Goal: Communication & Community: Connect with others

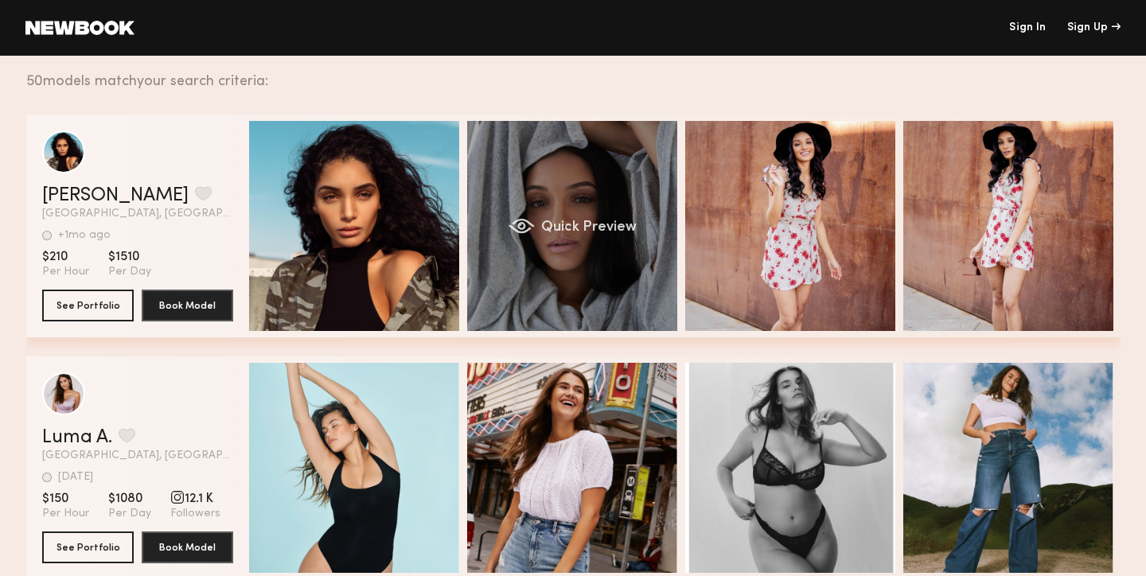
drag, startPoint x: 0, startPoint y: 0, endPoint x: 478, endPoint y: 197, distance: 517.5
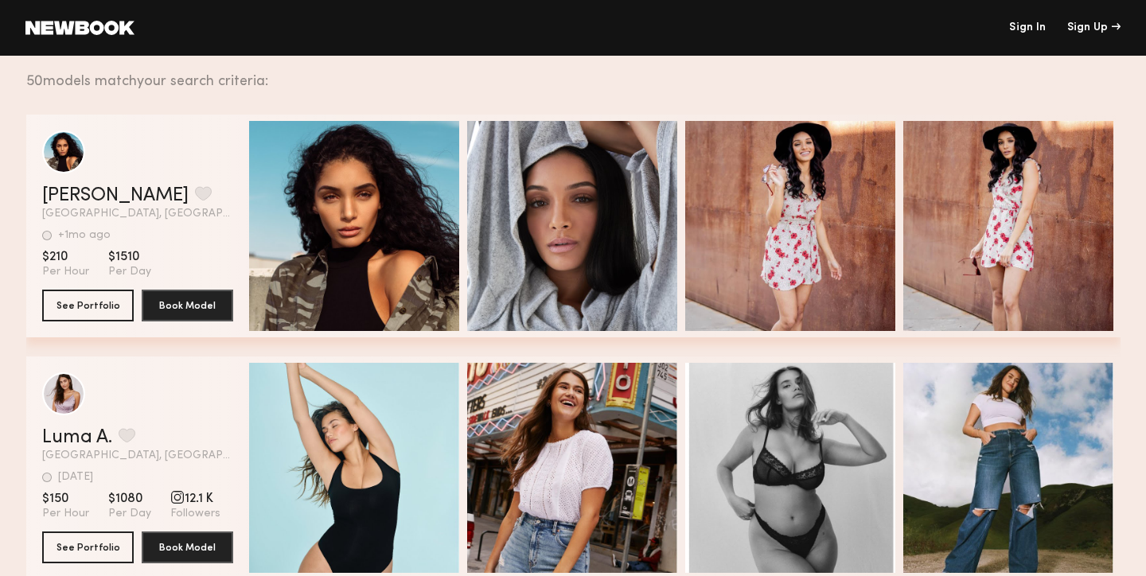
click at [1033, 21] on header "Sign In Sign Up" at bounding box center [573, 28] width 1146 height 56
click at [1024, 29] on link "Sign In" at bounding box center [1027, 27] width 37 height 11
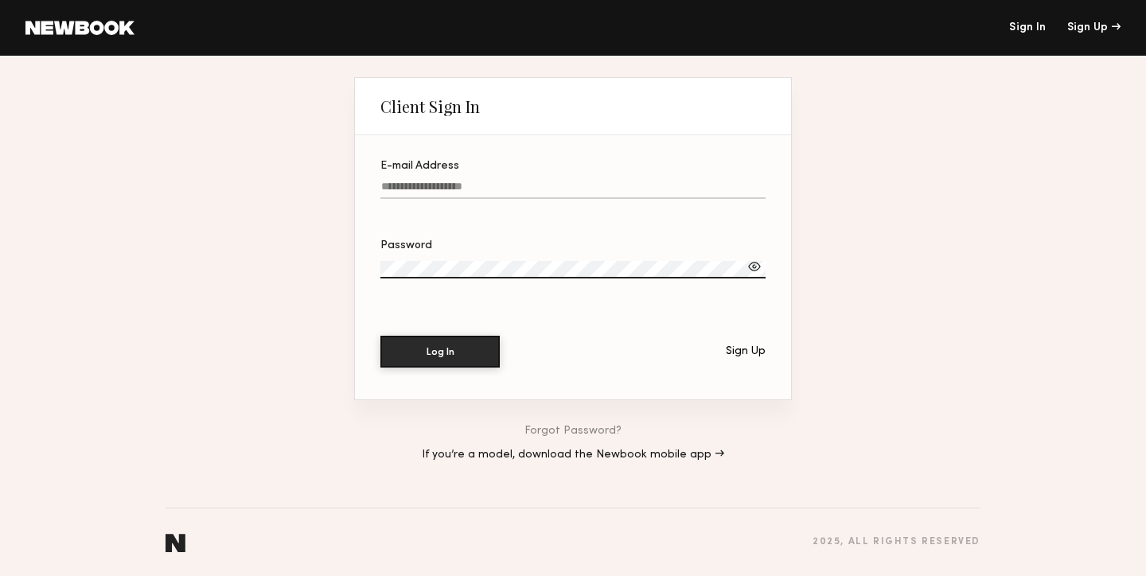
click at [474, 174] on label "E-mail Address" at bounding box center [572, 188] width 385 height 54
click at [474, 181] on input "E-mail Address" at bounding box center [572, 190] width 385 height 18
click at [474, 189] on input "E-mail Address" at bounding box center [572, 190] width 385 height 18
click at [470, 181] on label "E-mail Address" at bounding box center [572, 188] width 385 height 54
click at [470, 181] on input "E-mail Address" at bounding box center [572, 190] width 385 height 18
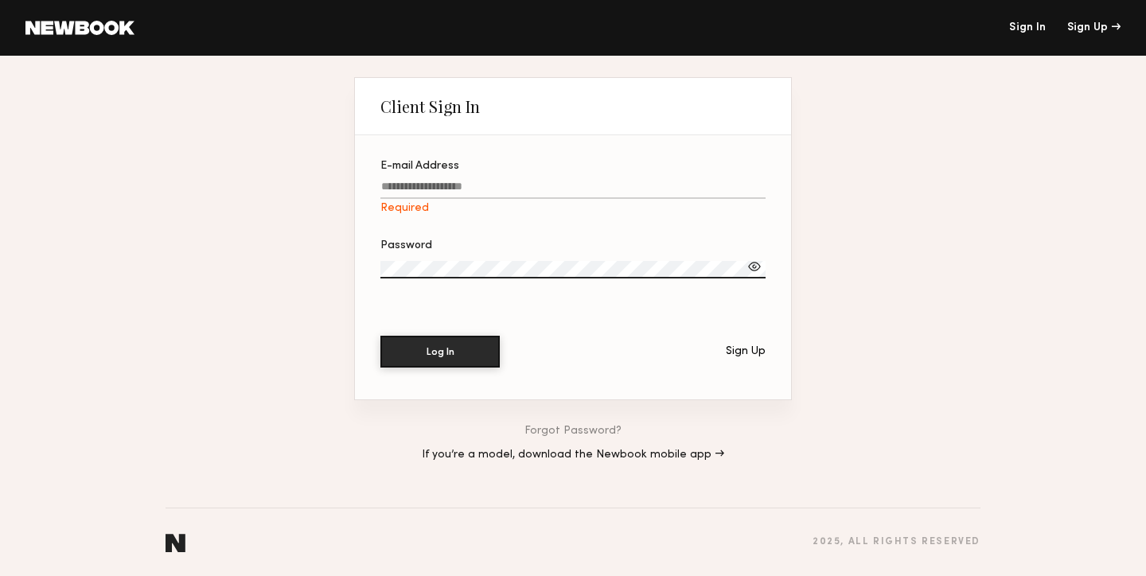
click at [455, 259] on label "Password" at bounding box center [572, 267] width 385 height 54
click at [427, 203] on div "Required" at bounding box center [572, 208] width 385 height 13
click at [427, 199] on input "E-mail Address Required" at bounding box center [572, 190] width 385 height 18
click at [497, 186] on input "E-mail Address Required" at bounding box center [575, 190] width 385 height 18
paste input "**********"
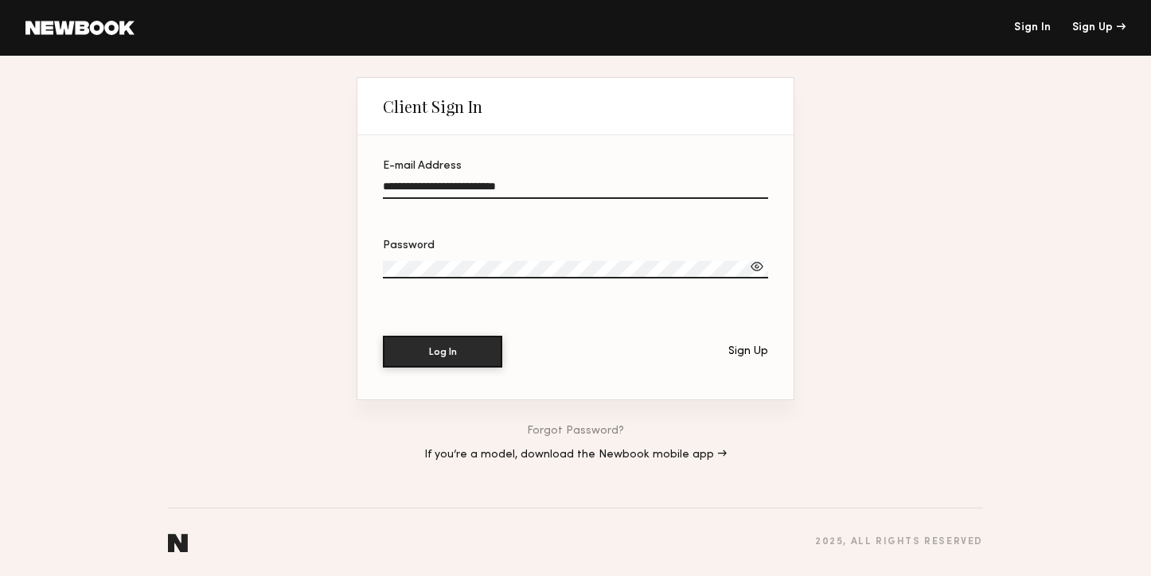
type input "**********"
click at [482, 368] on div "Log In Sign Up" at bounding box center [575, 352] width 385 height 32
click at [479, 345] on button "Log In" at bounding box center [442, 351] width 119 height 32
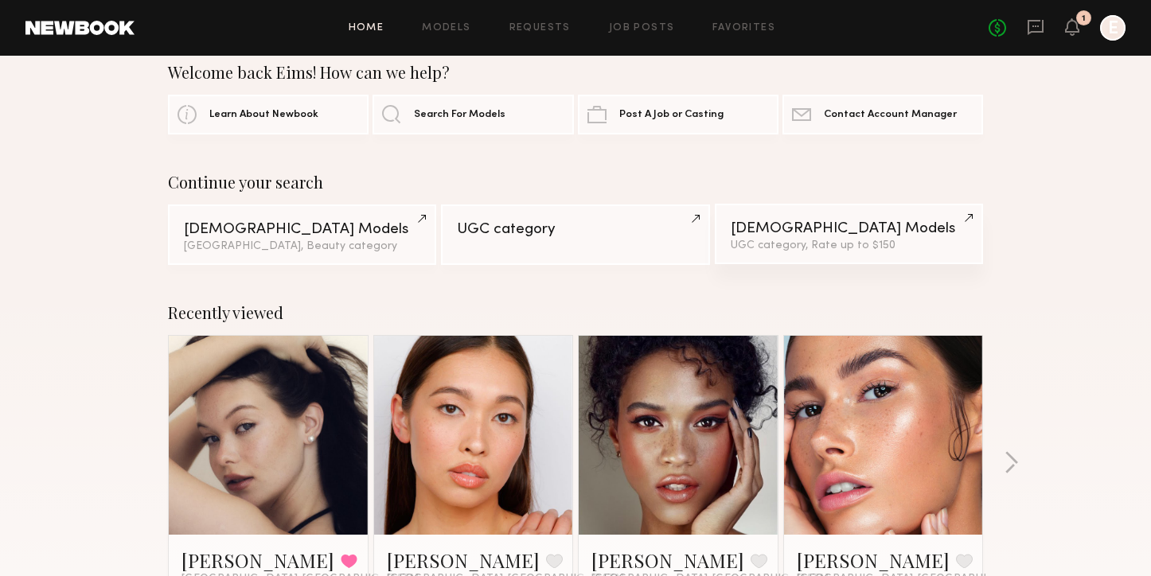
scroll to position [29, 0]
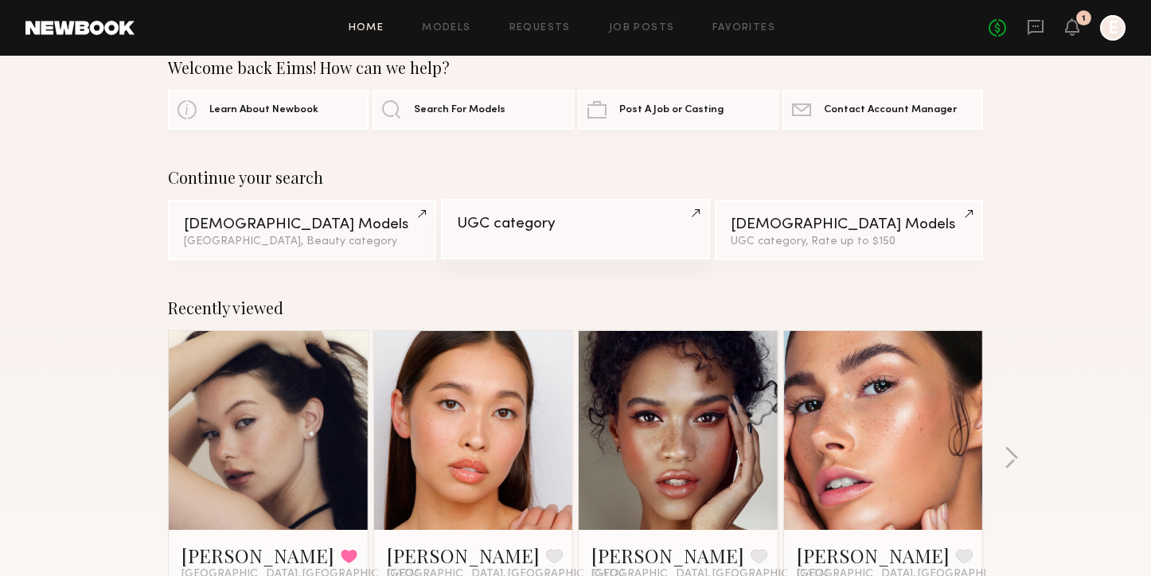
click at [612, 232] on link "UGC category" at bounding box center [575, 229] width 268 height 60
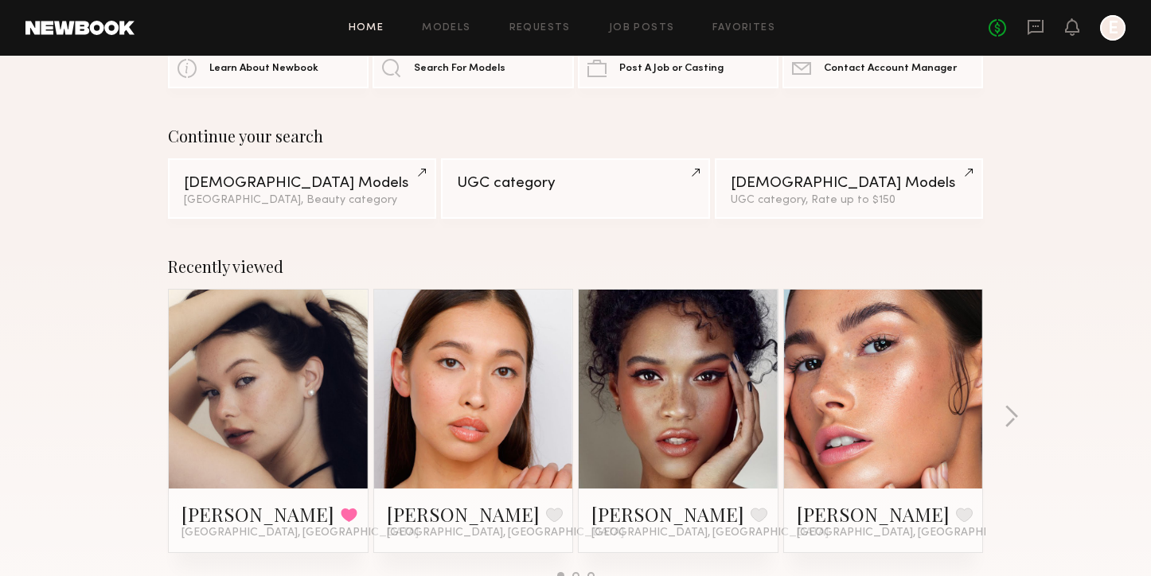
scroll to position [178, 0]
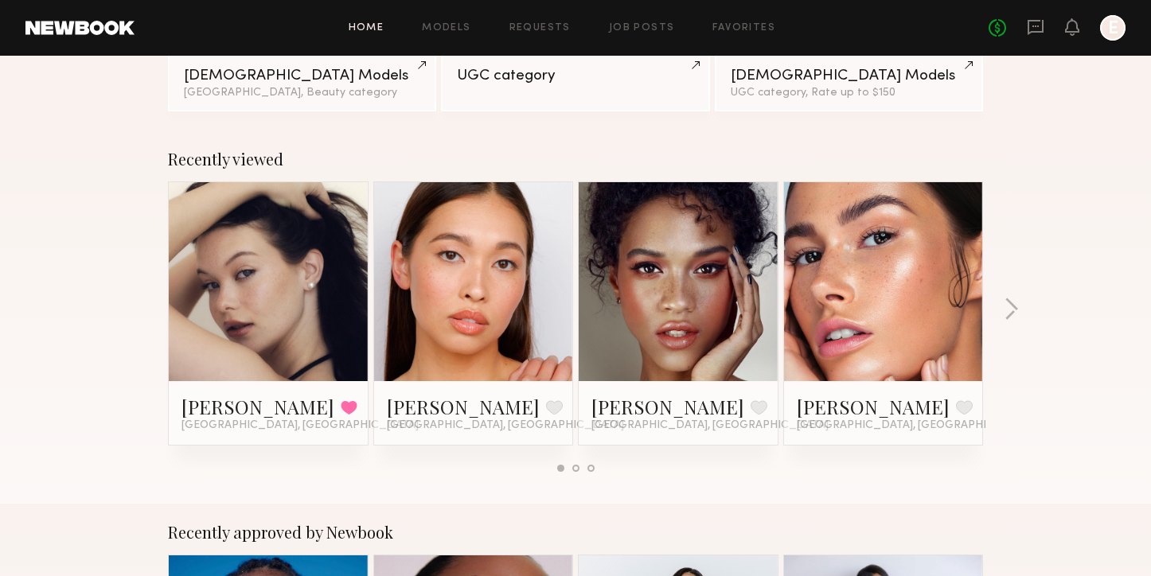
click at [680, 373] on link at bounding box center [678, 281] width 97 height 199
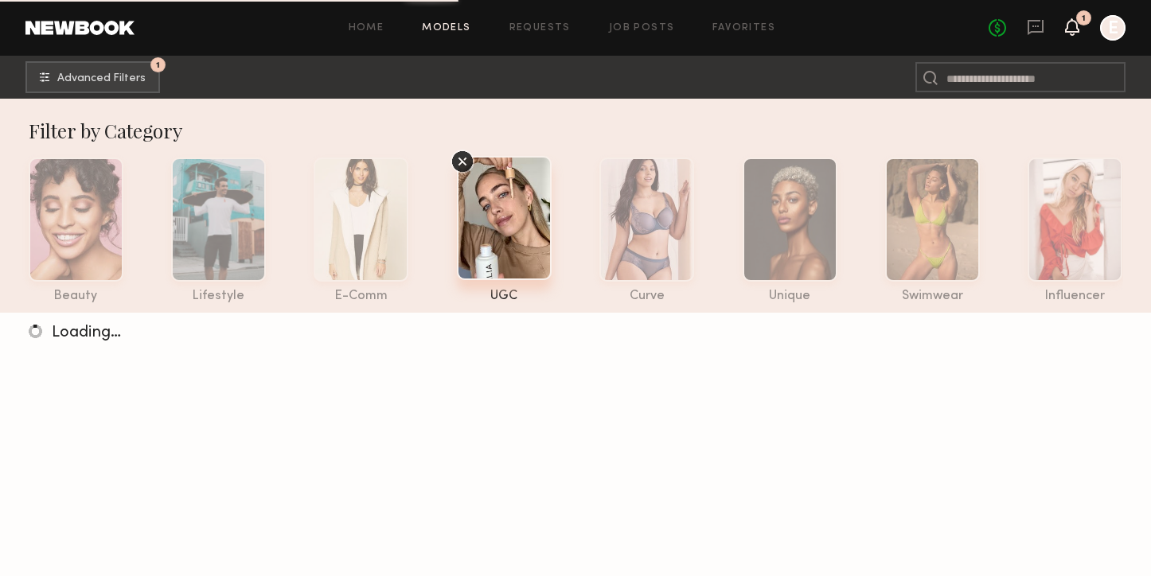
click at [1073, 29] on icon at bounding box center [1072, 26] width 13 height 11
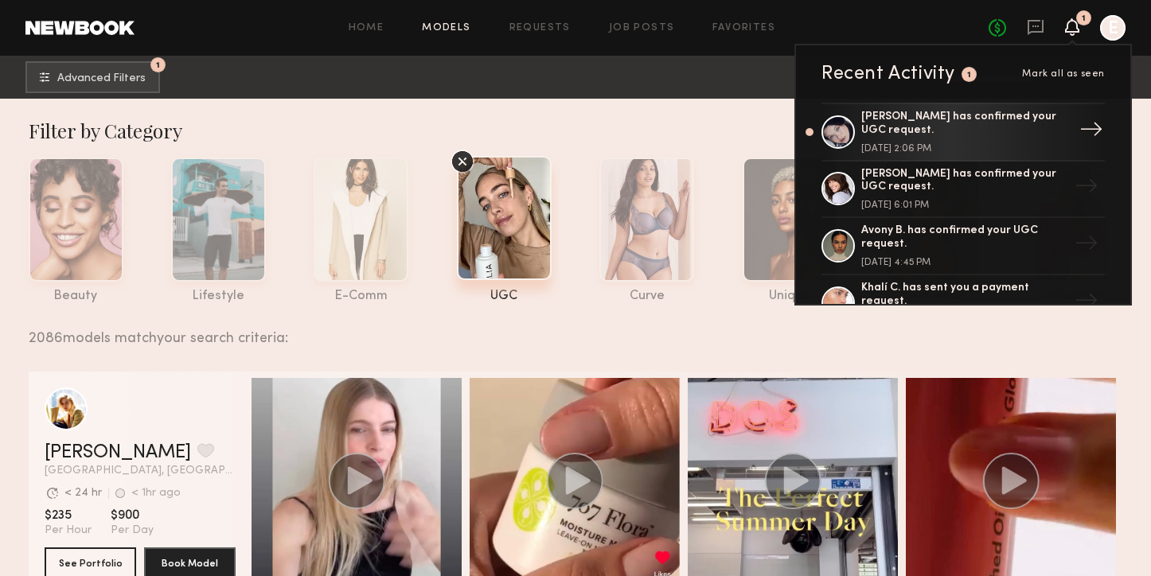
click at [934, 133] on div "[PERSON_NAME] has confirmed your UGC request." at bounding box center [964, 124] width 207 height 27
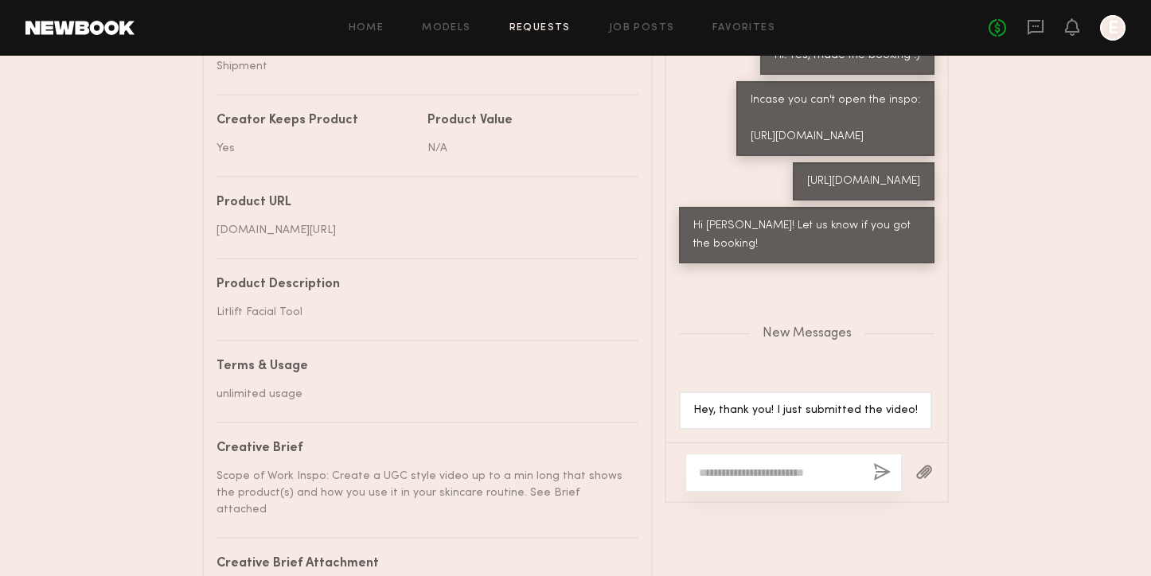
scroll to position [946, 0]
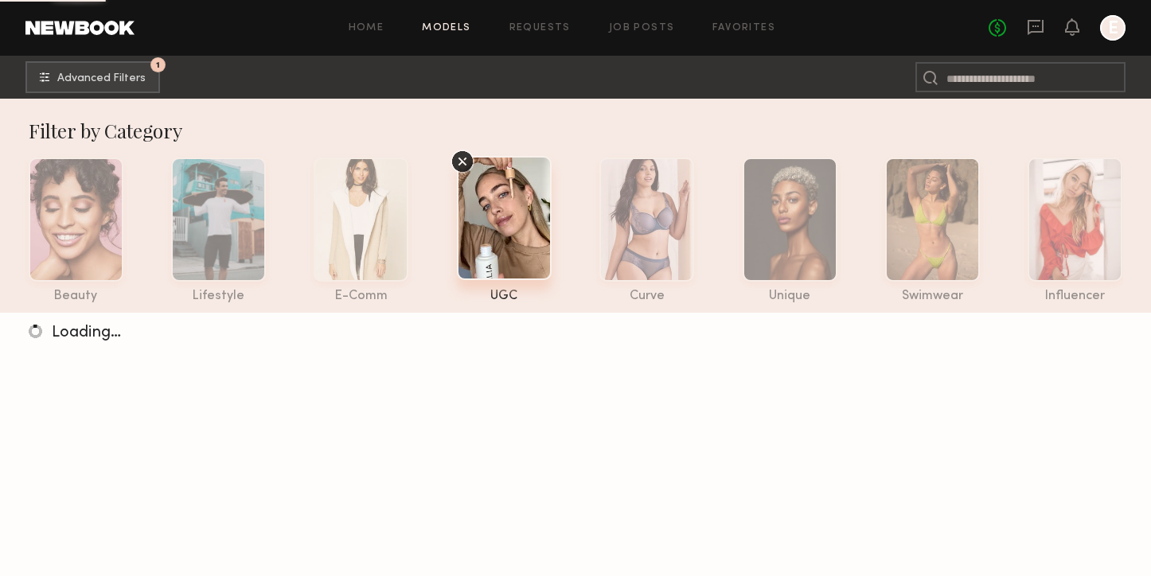
scroll to position [46, 0]
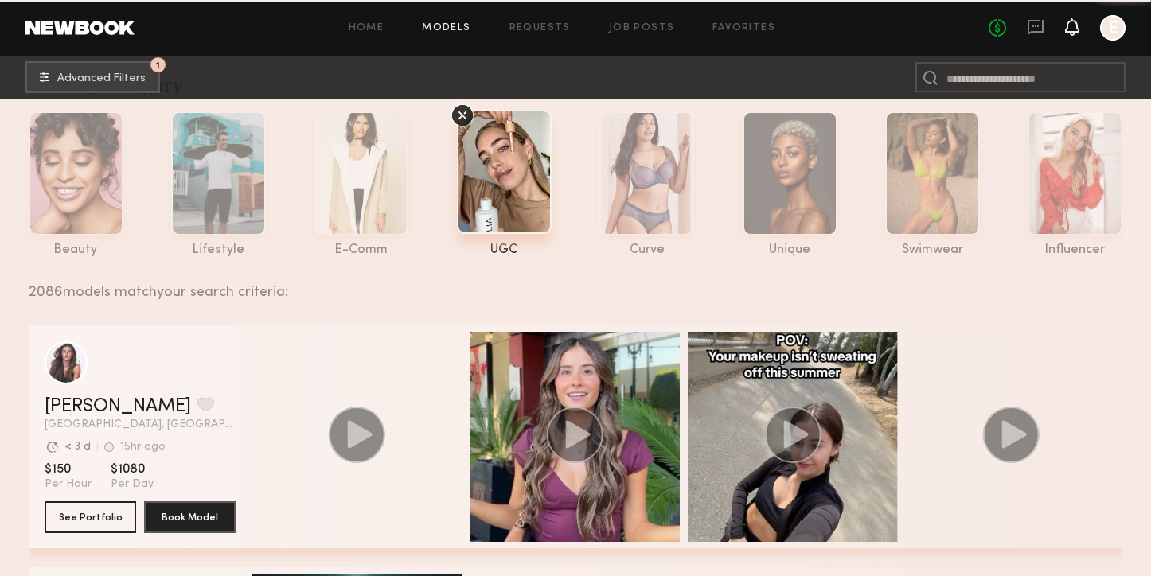
click at [1075, 25] on icon at bounding box center [1072, 26] width 13 height 11
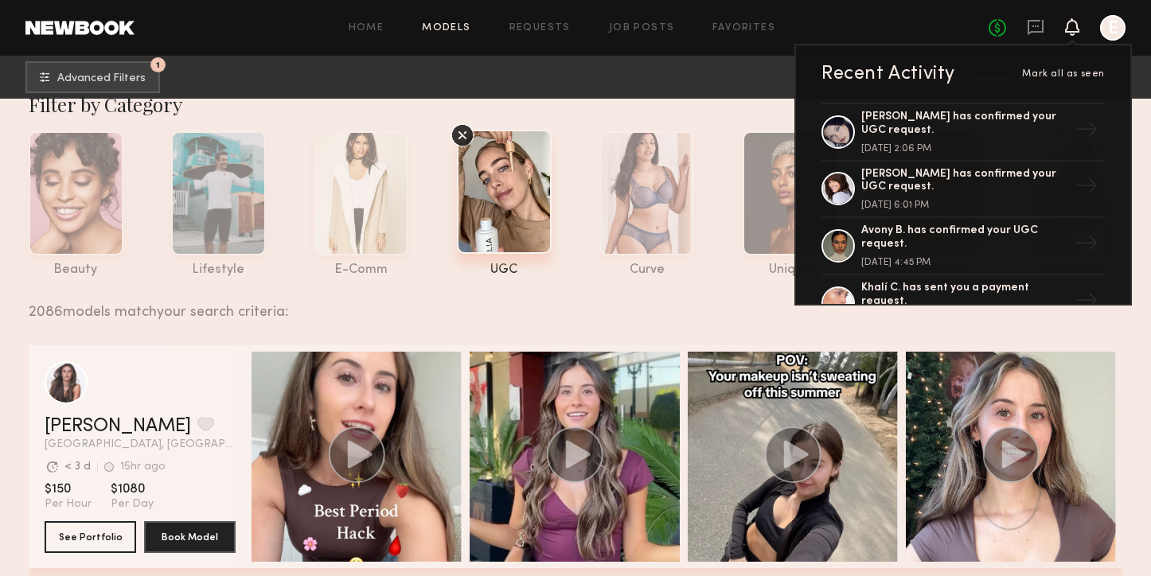
scroll to position [0, 0]
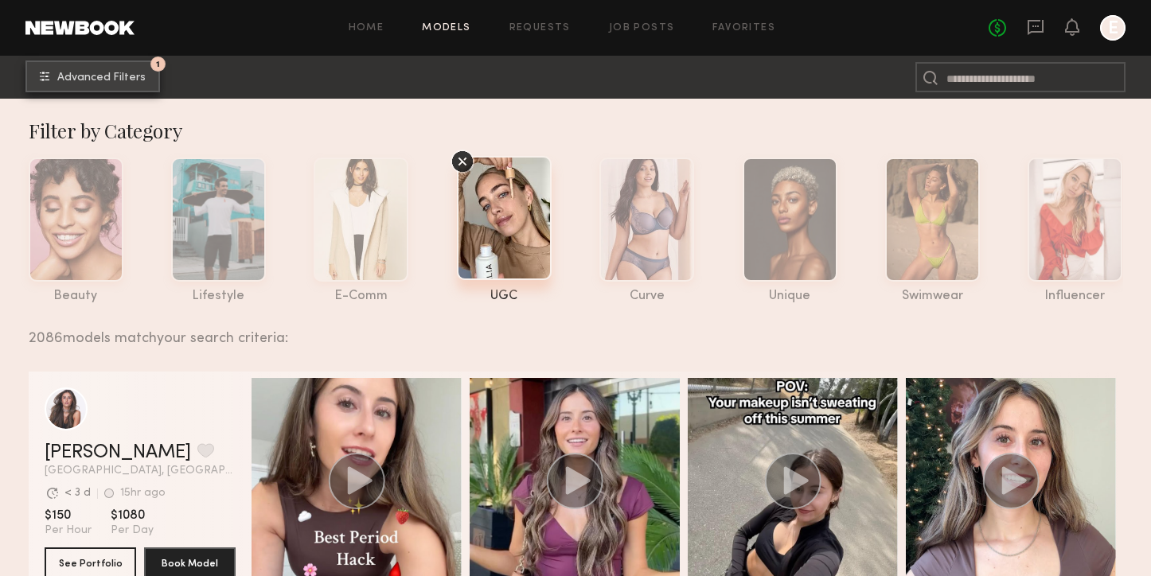
click at [103, 67] on button "1 Advanced Filters" at bounding box center [92, 76] width 135 height 32
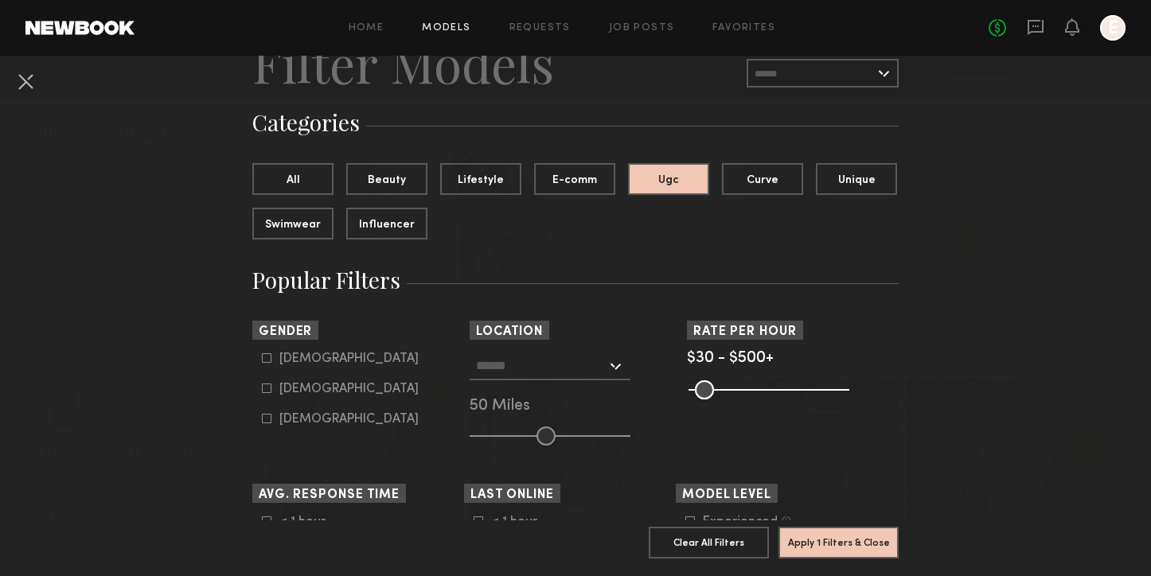
scroll to position [132, 0]
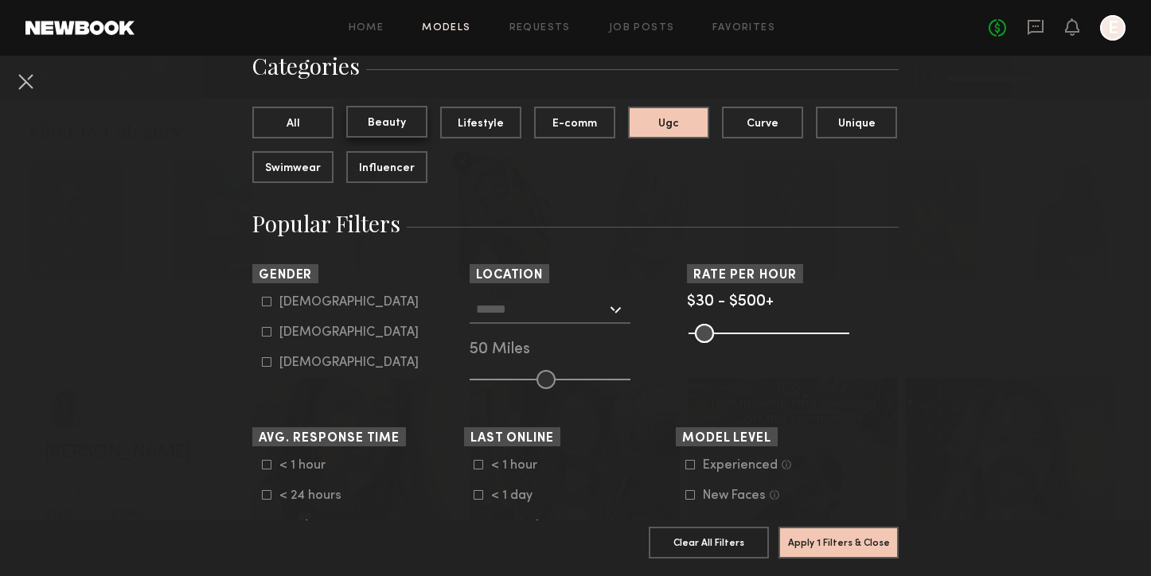
click at [411, 131] on button "Beauty" at bounding box center [386, 122] width 81 height 32
click at [692, 135] on button "Ugc" at bounding box center [668, 122] width 81 height 32
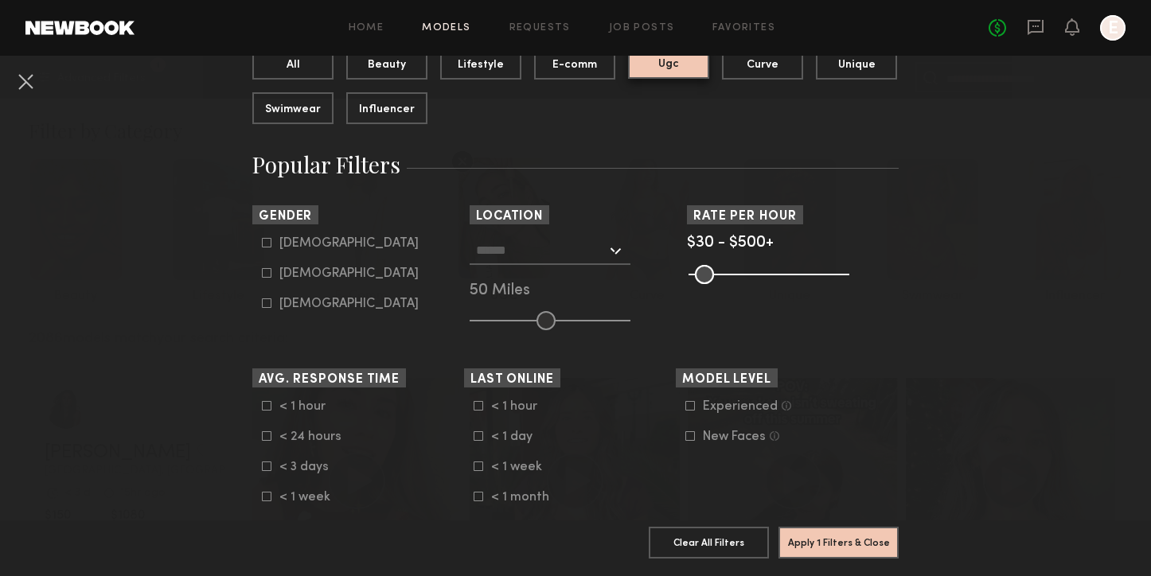
scroll to position [194, 0]
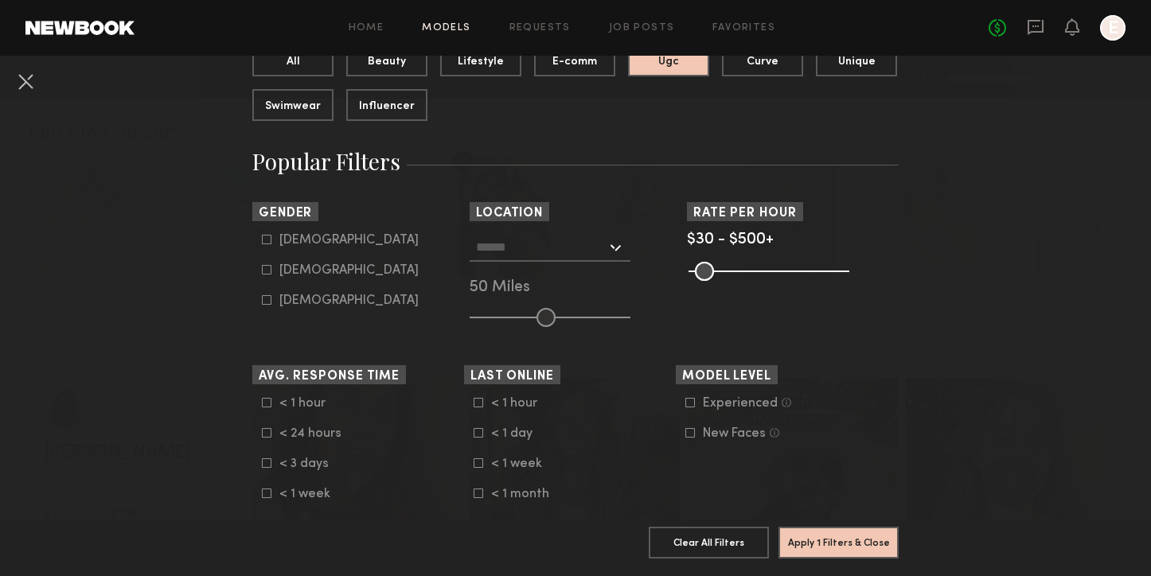
click at [692, 432] on icon at bounding box center [690, 433] width 10 height 10
click at [852, 544] on button "Apply 2 Filters & Close" at bounding box center [838, 542] width 120 height 32
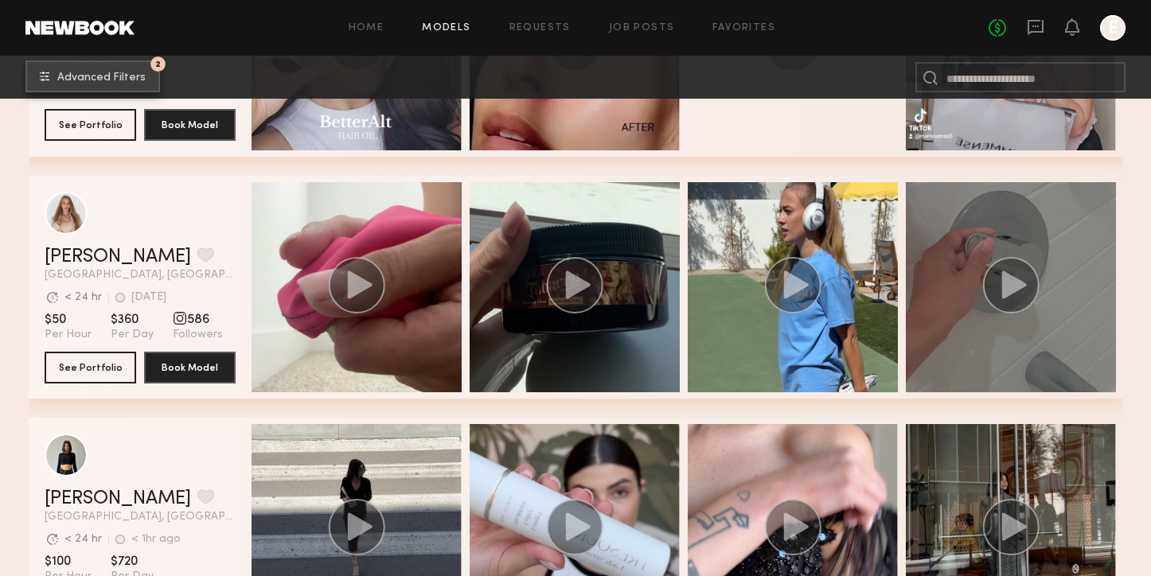
scroll to position [147, 0]
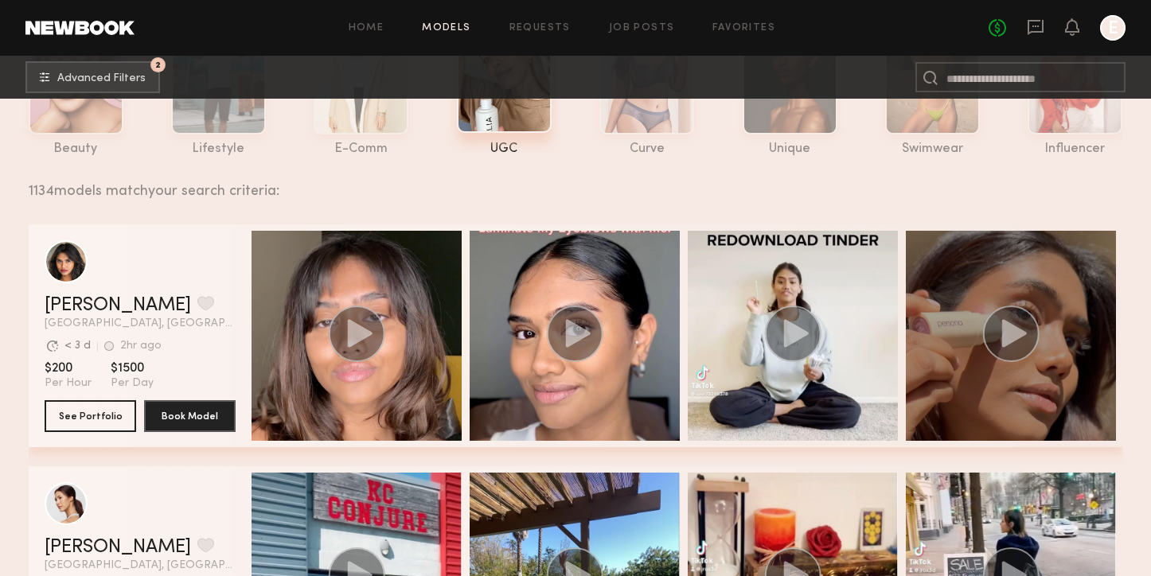
click at [1005, 337] on icon "grid" at bounding box center [1013, 333] width 25 height 28
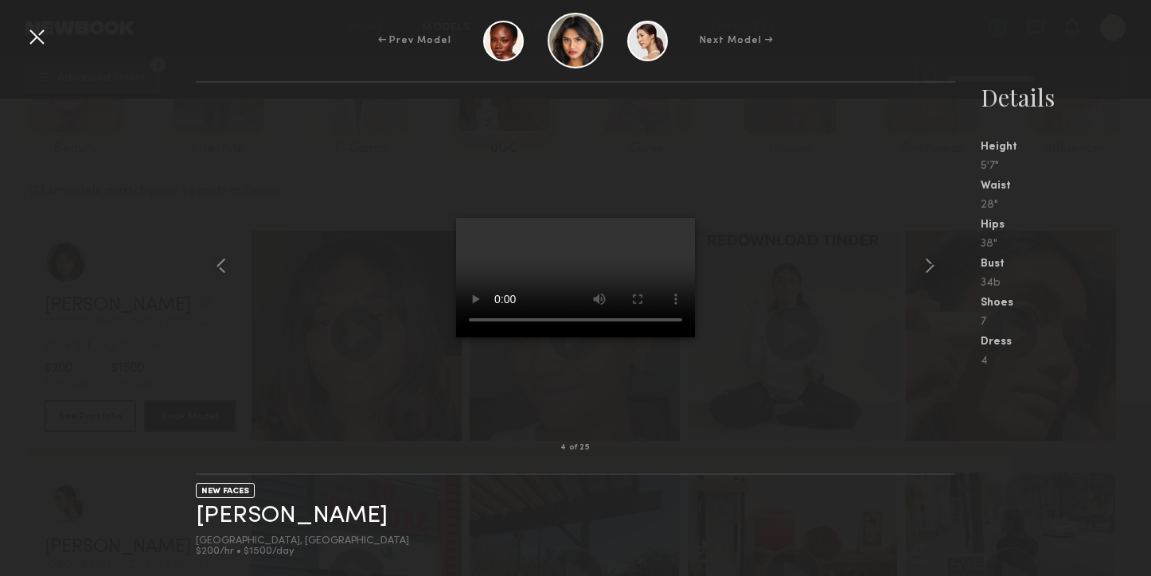
click at [29, 44] on div at bounding box center [36, 36] width 25 height 25
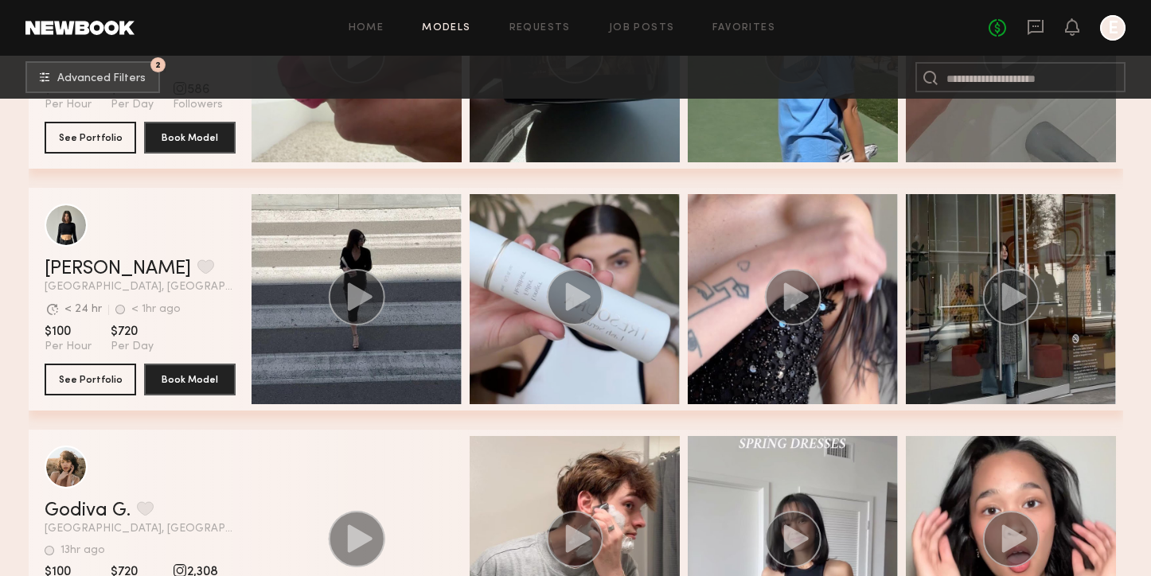
scroll to position [1349, 0]
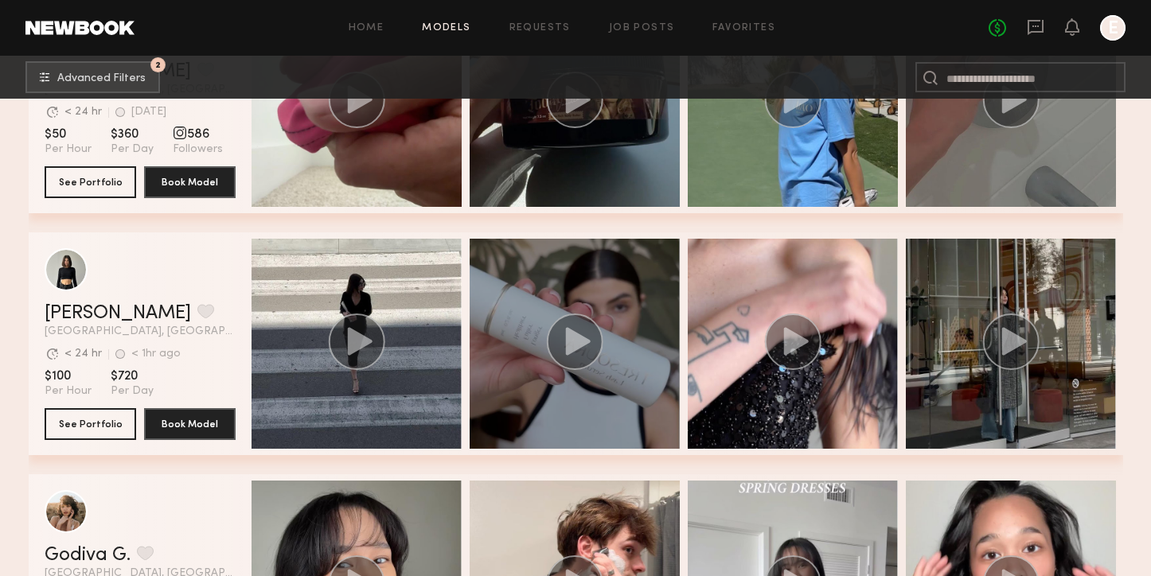
click at [581, 328] on circle "grid" at bounding box center [574, 342] width 57 height 57
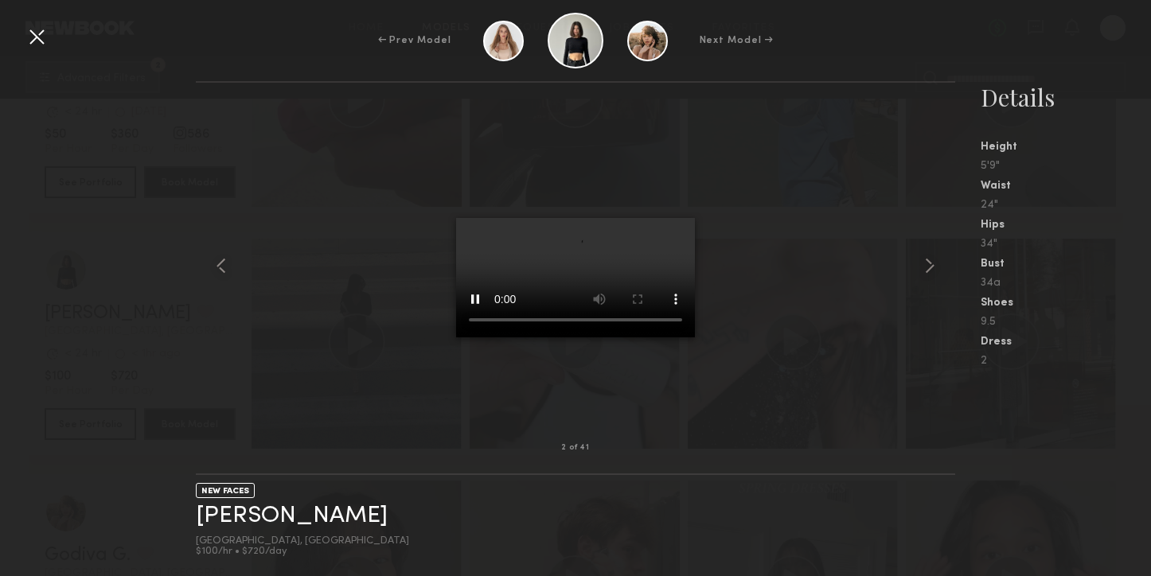
scroll to position [1371, 0]
click at [28, 36] on div at bounding box center [36, 36] width 25 height 25
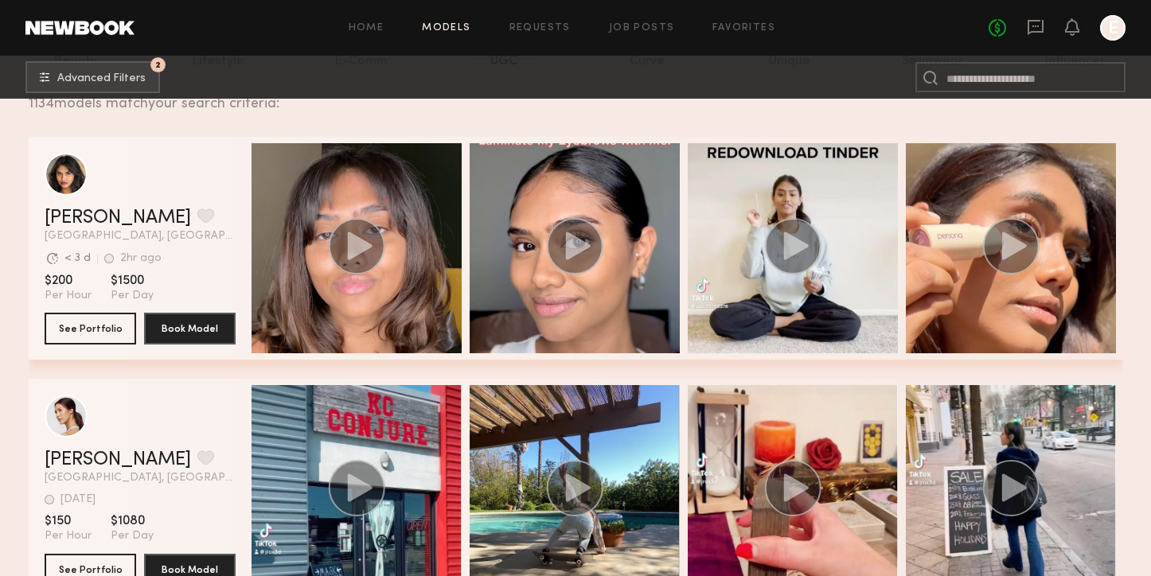
scroll to position [228, 0]
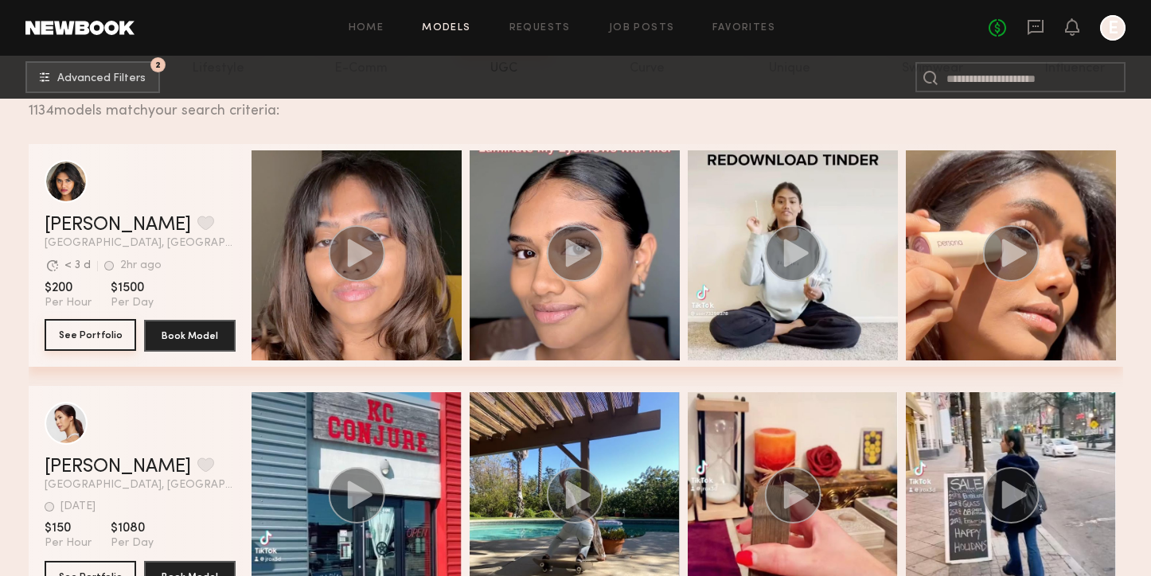
click at [118, 333] on button "See Portfolio" at bounding box center [91, 335] width 92 height 32
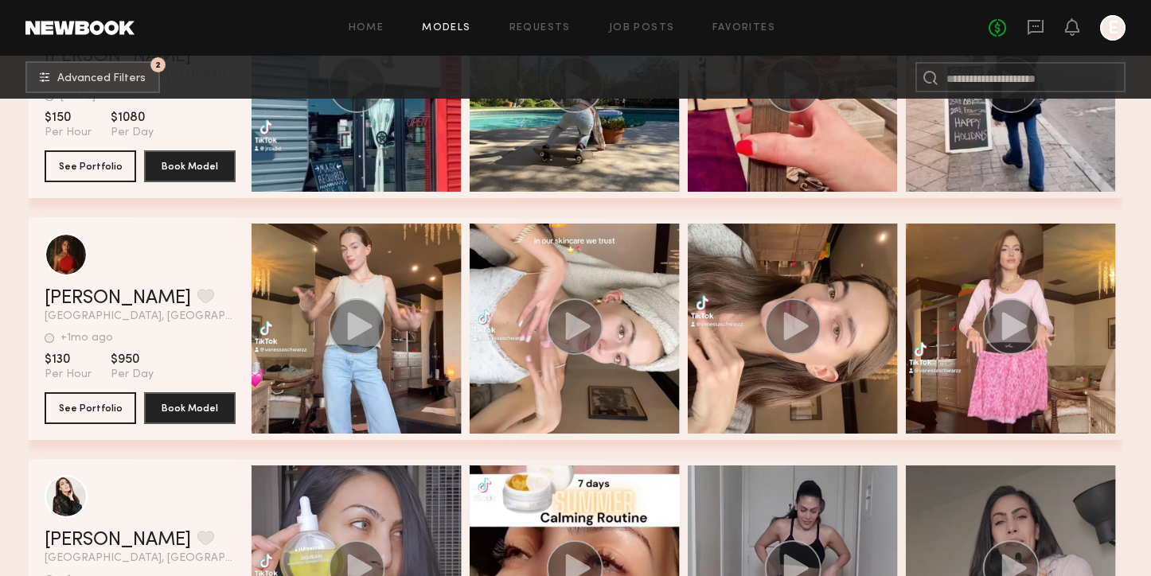
scroll to position [657, 0]
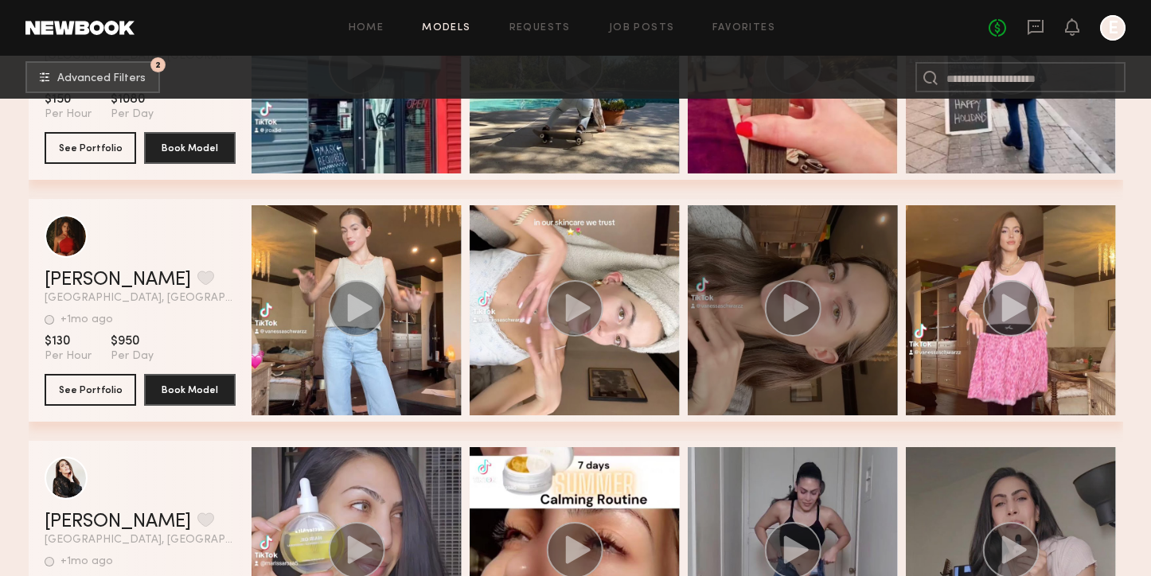
click at [747, 290] on div "grid" at bounding box center [793, 310] width 210 height 210
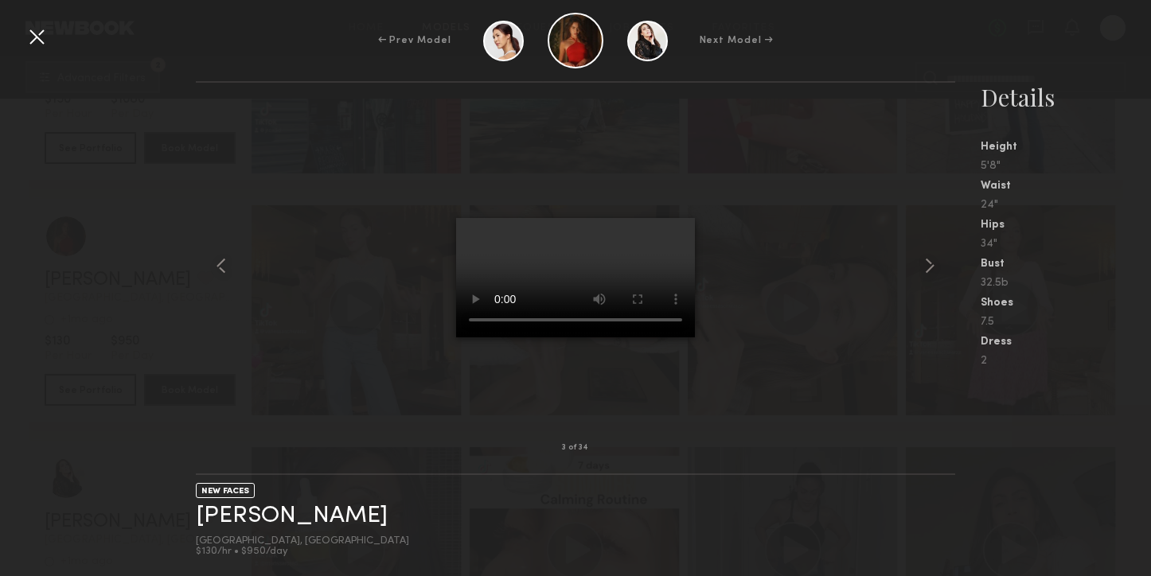
click at [38, 33] on div at bounding box center [36, 36] width 25 height 25
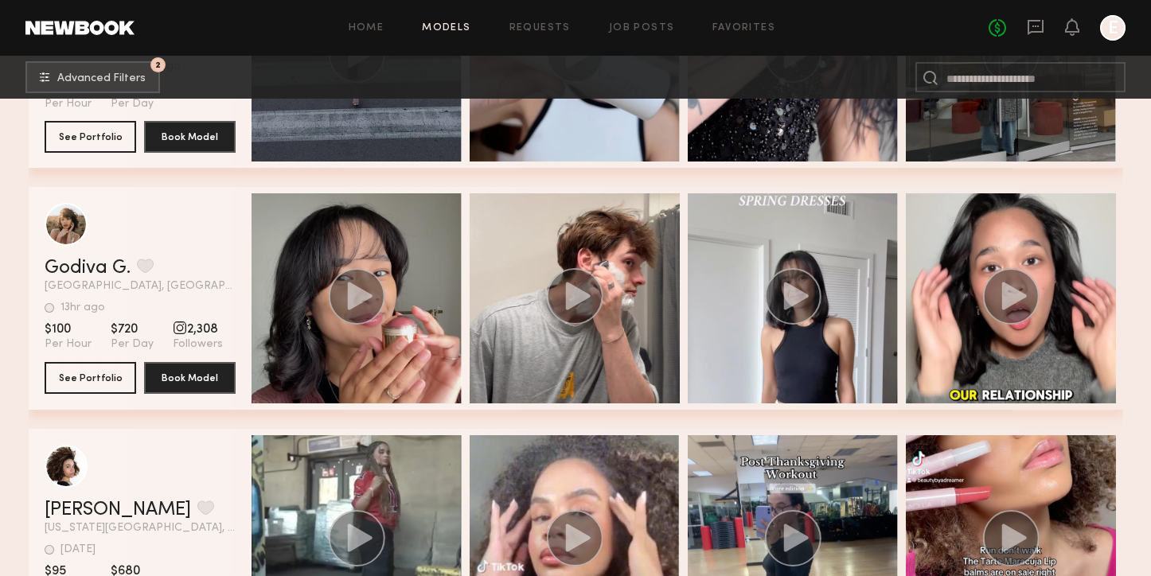
scroll to position [1651, 0]
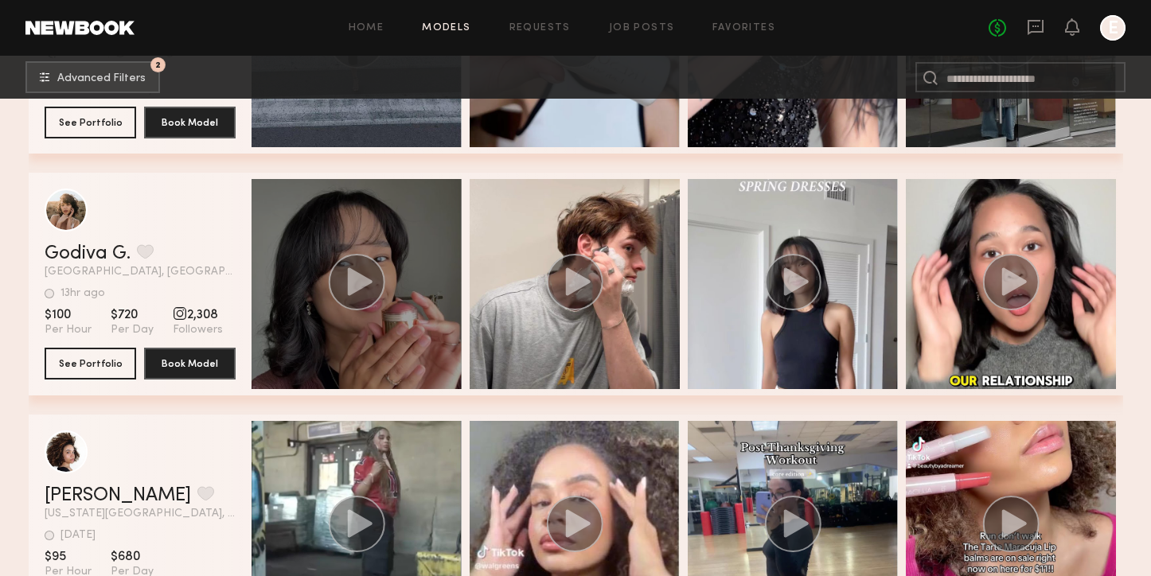
click at [357, 263] on circle "grid" at bounding box center [356, 282] width 57 height 57
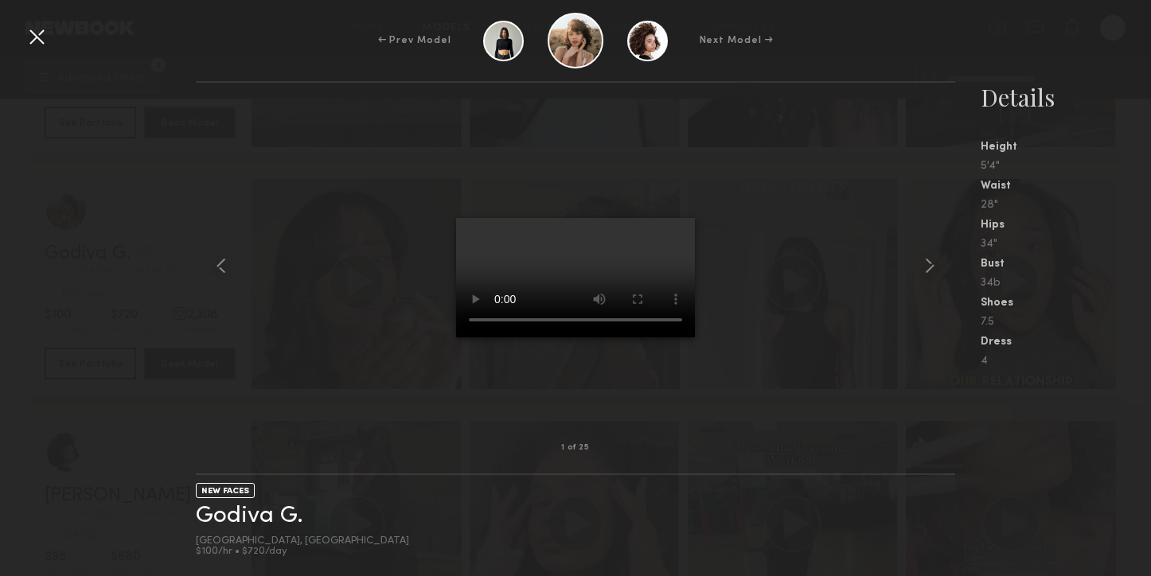
click at [36, 36] on div at bounding box center [36, 36] width 25 height 25
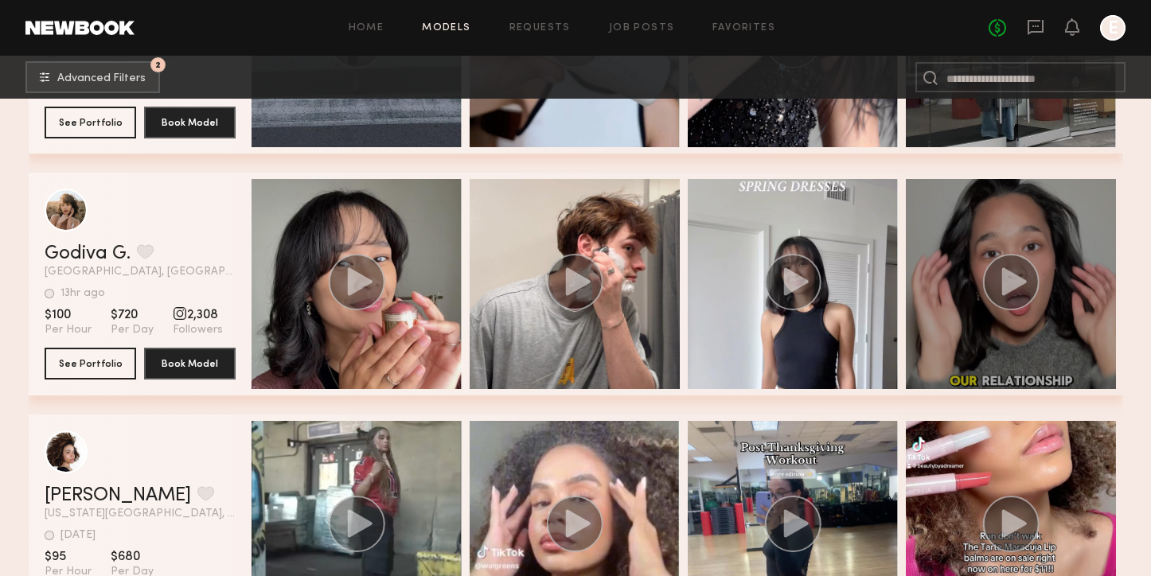
click at [957, 271] on div "grid" at bounding box center [1011, 284] width 210 height 210
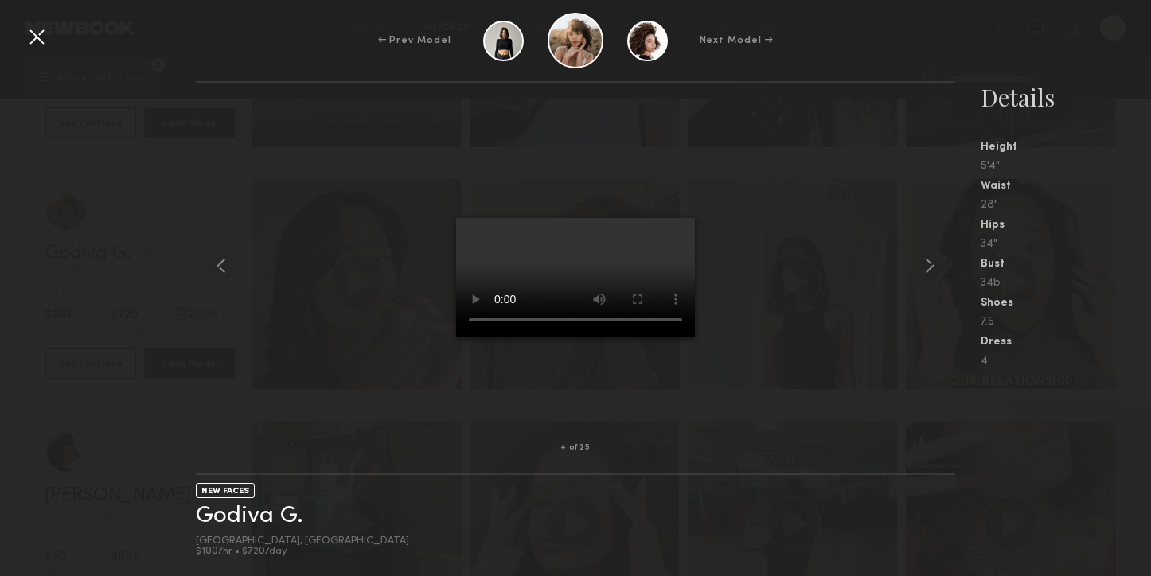
click at [37, 32] on div at bounding box center [36, 36] width 25 height 25
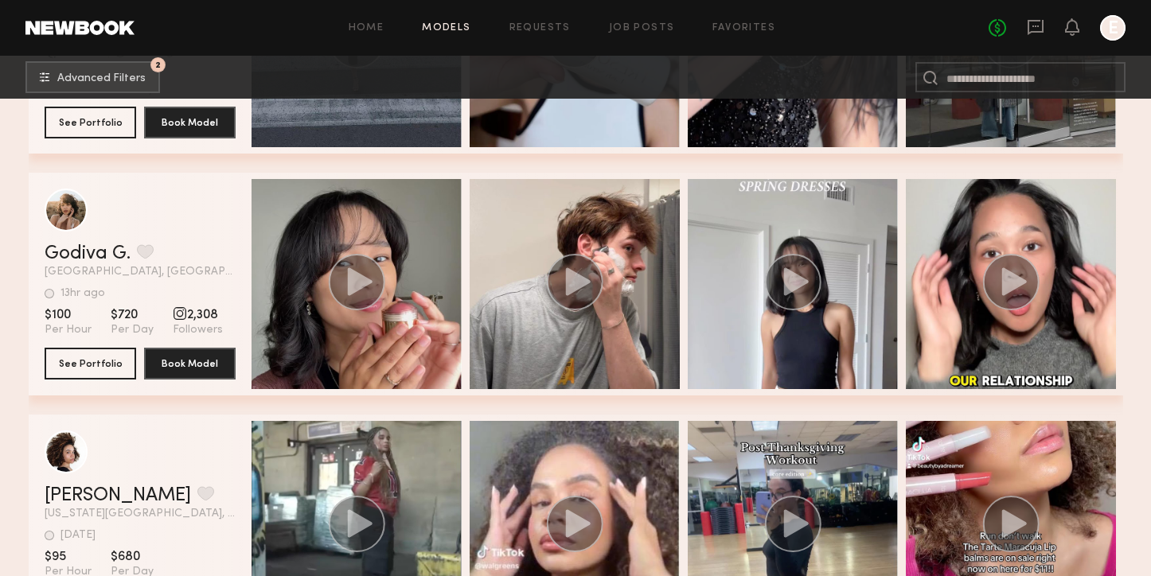
scroll to position [1841, 0]
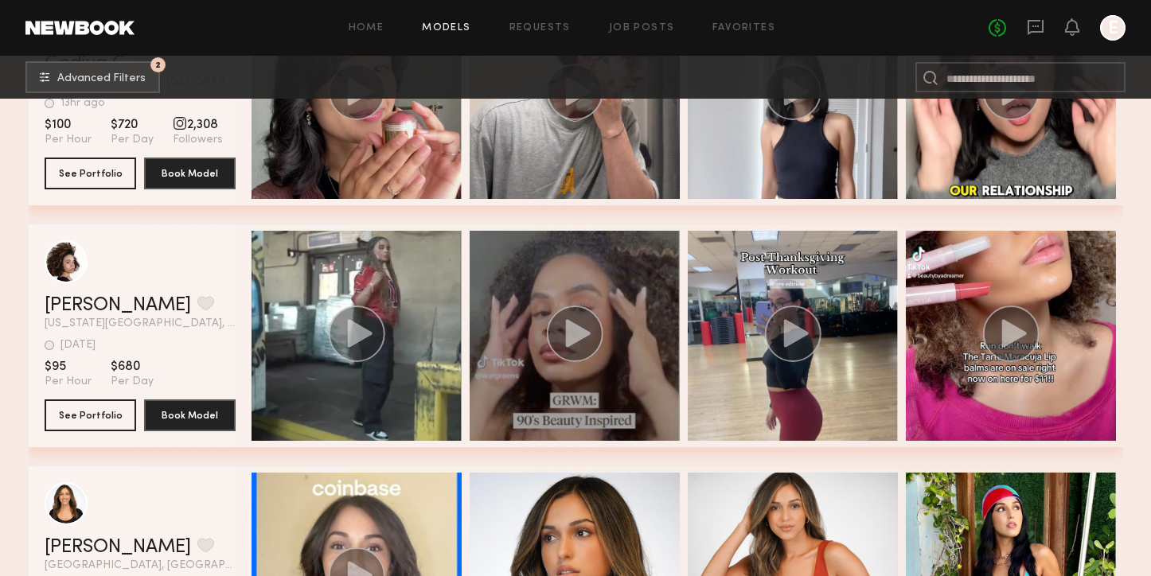
click at [559, 326] on circle "grid" at bounding box center [574, 334] width 57 height 57
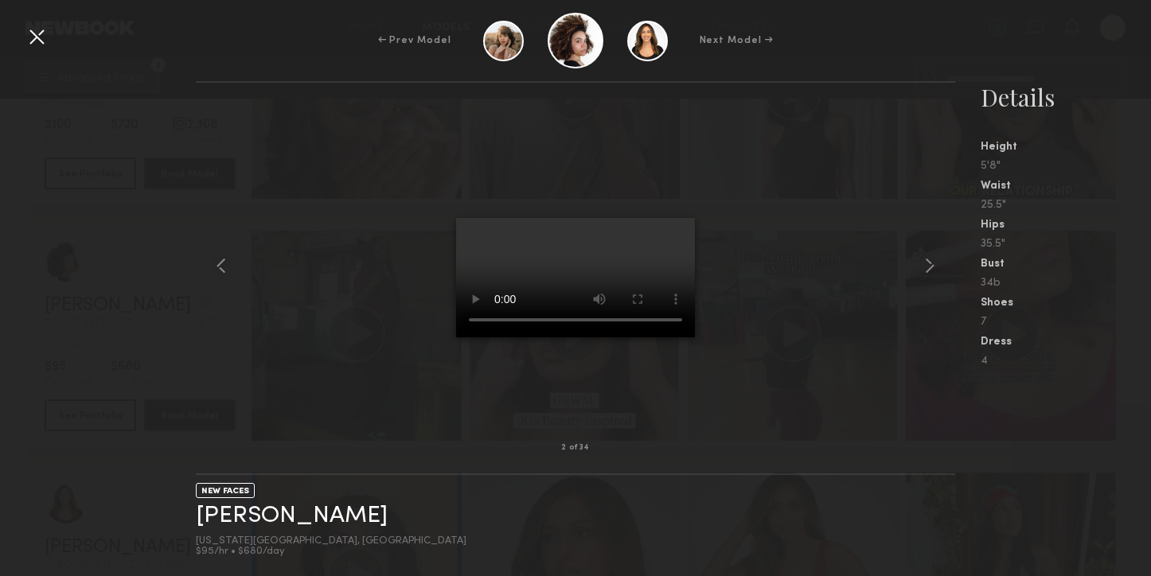
click at [33, 38] on div at bounding box center [36, 36] width 25 height 25
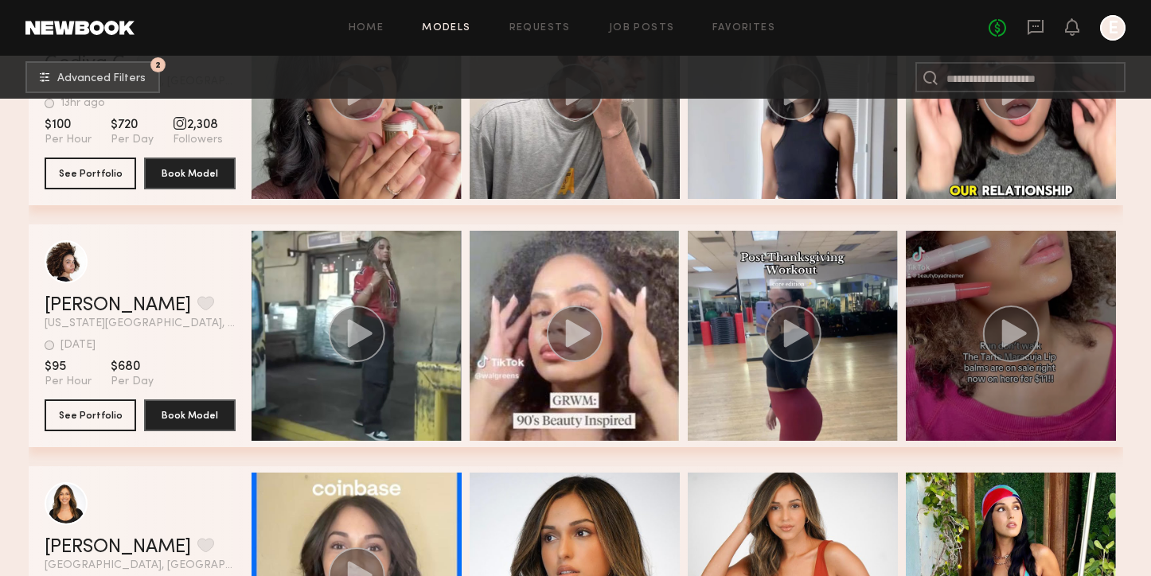
click at [1024, 322] on circle "grid" at bounding box center [1010, 334] width 57 height 57
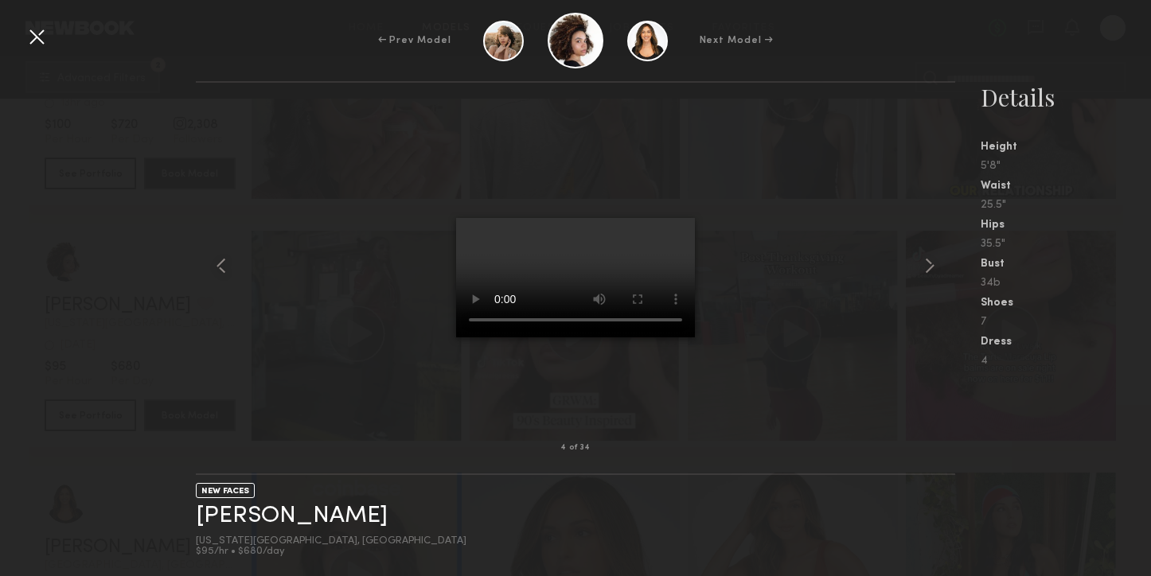
click at [33, 29] on div at bounding box center [36, 36] width 25 height 25
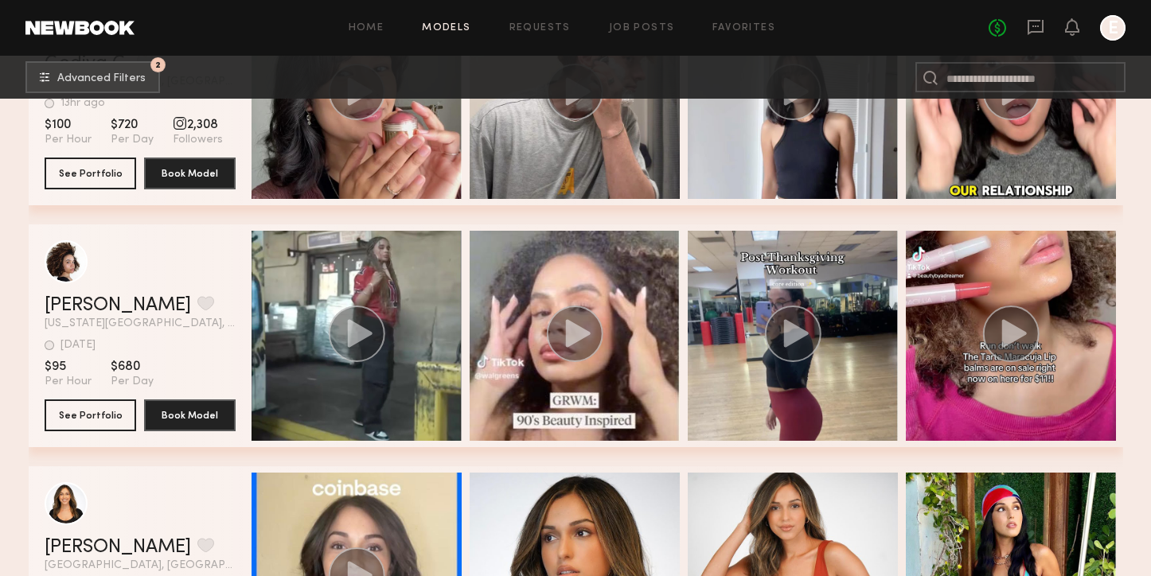
scroll to position [1870, 0]
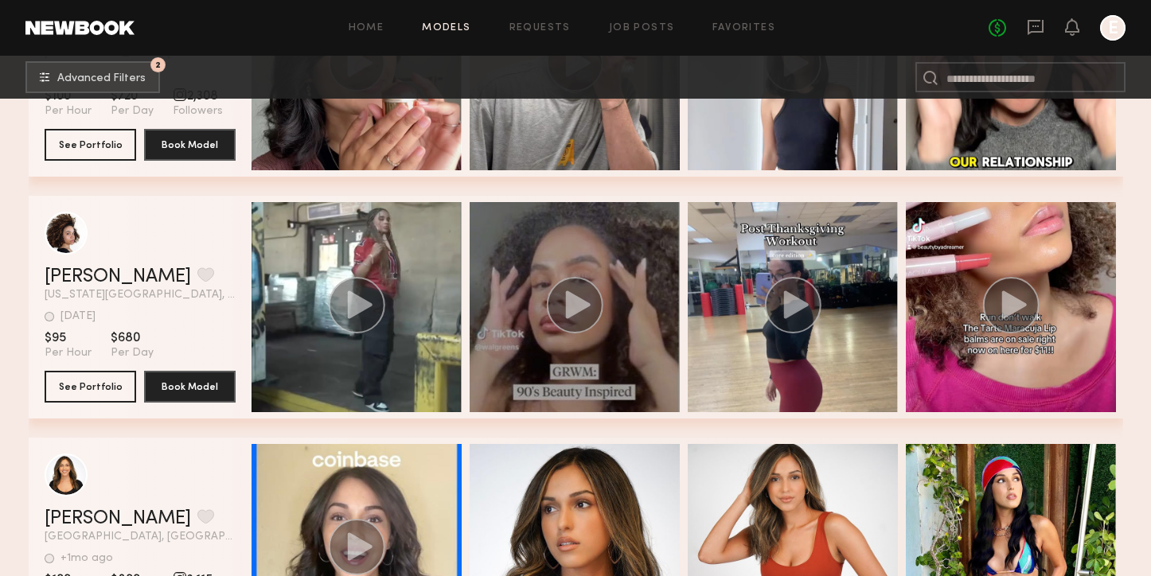
click at [575, 294] on circle "grid" at bounding box center [574, 305] width 57 height 57
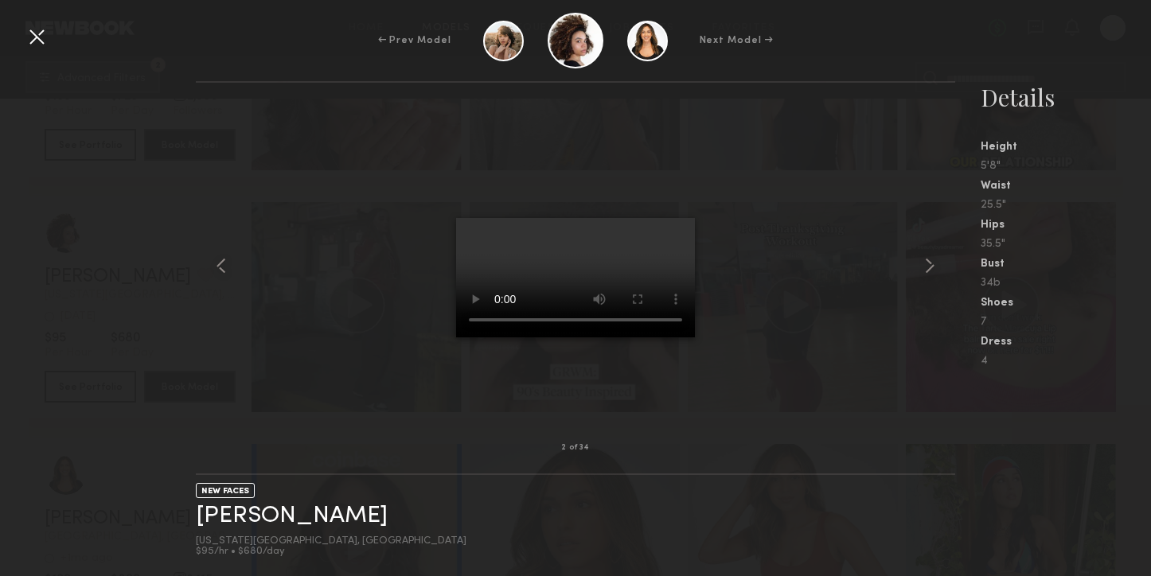
click at [30, 45] on div at bounding box center [36, 36] width 25 height 25
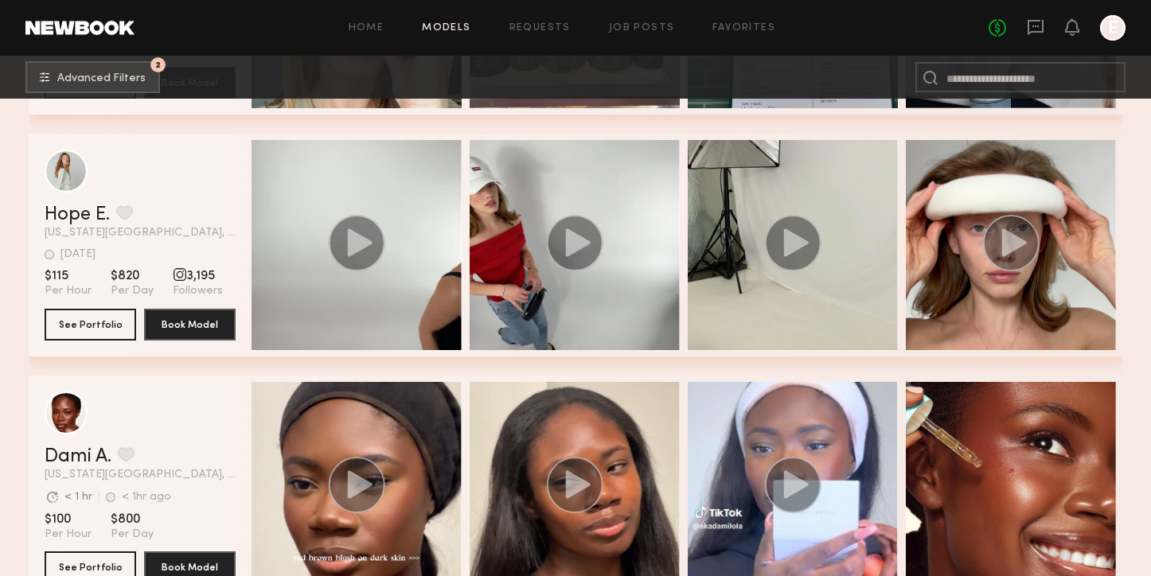
scroll to position [2583, 0]
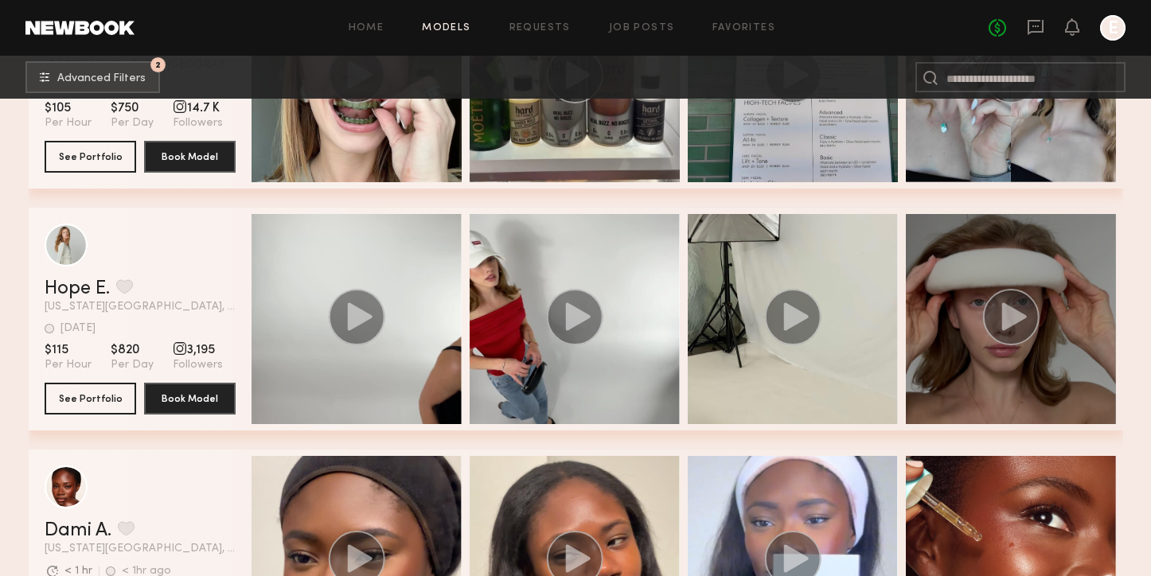
click at [972, 314] on div "grid" at bounding box center [1011, 319] width 210 height 210
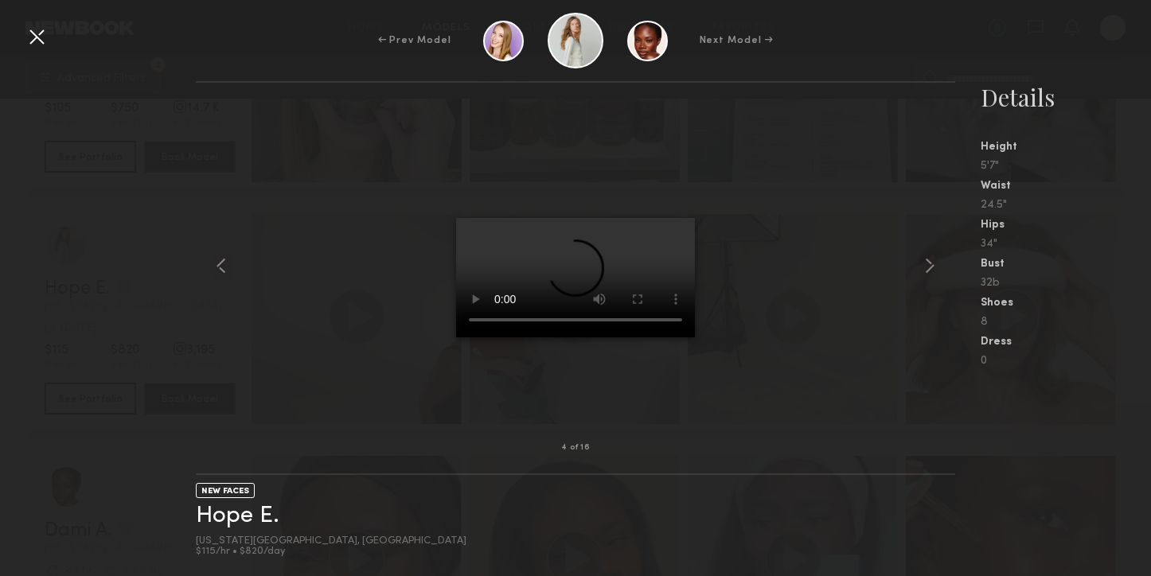
click at [35, 40] on div at bounding box center [36, 36] width 25 height 25
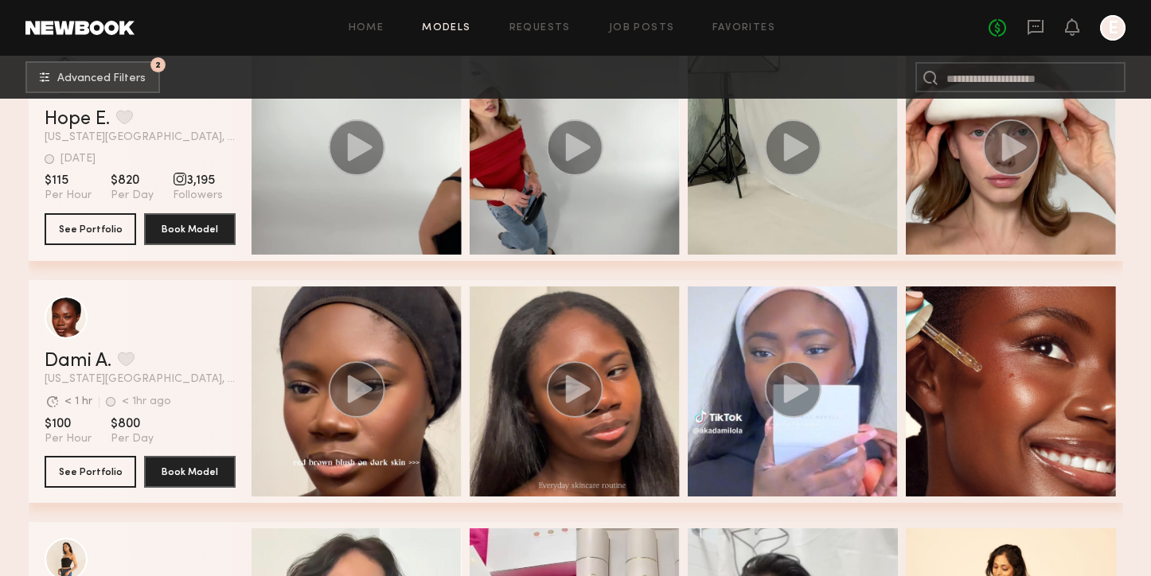
scroll to position [2755, 0]
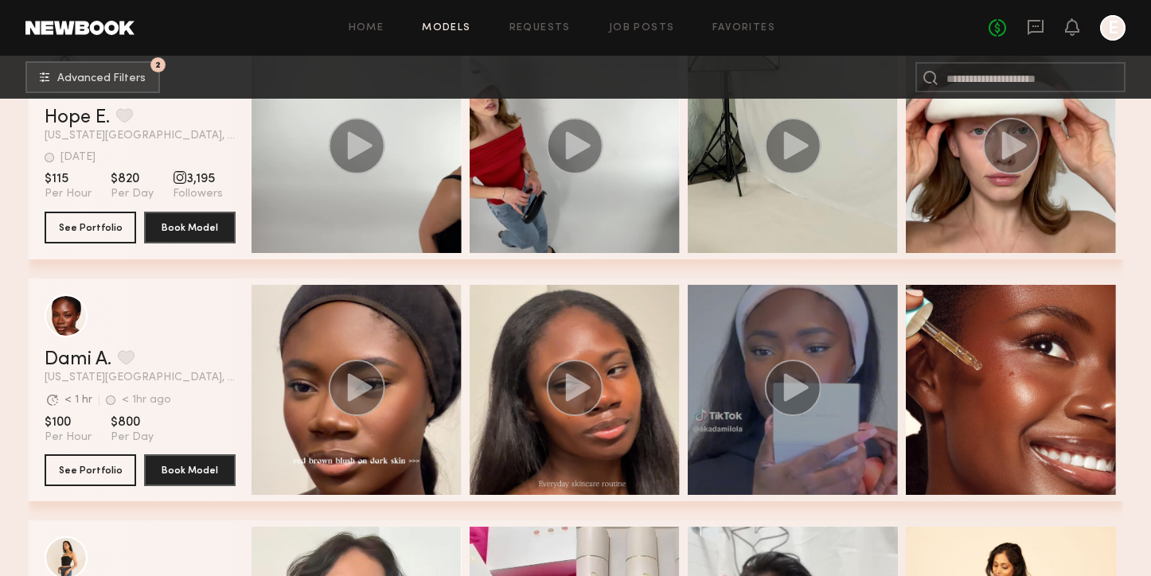
click at [797, 380] on circle "grid" at bounding box center [792, 388] width 57 height 57
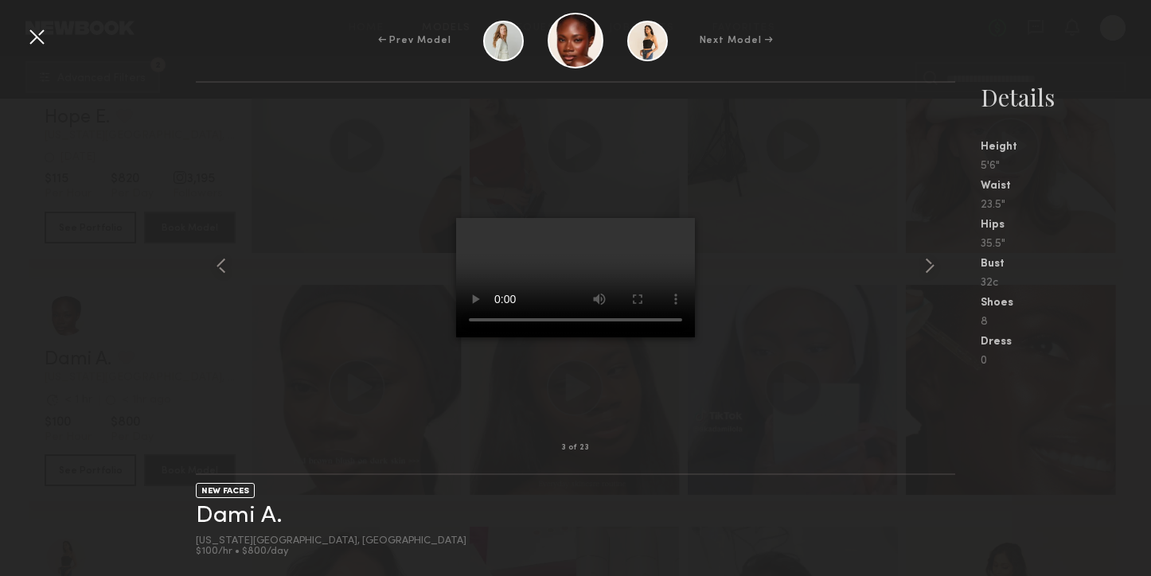
click at [33, 37] on div at bounding box center [36, 36] width 25 height 25
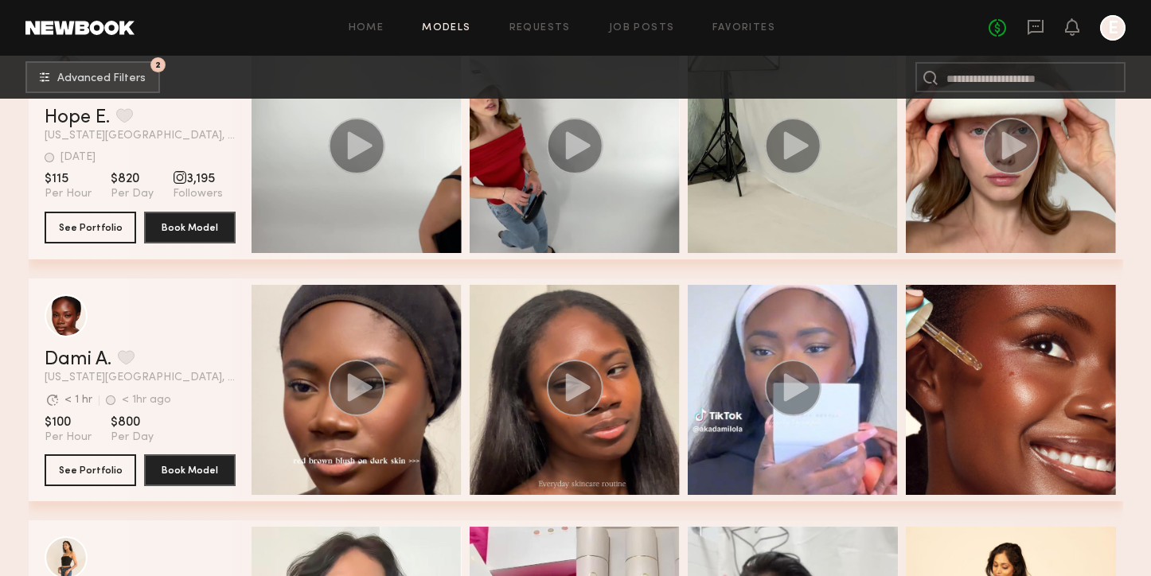
scroll to position [2773, 0]
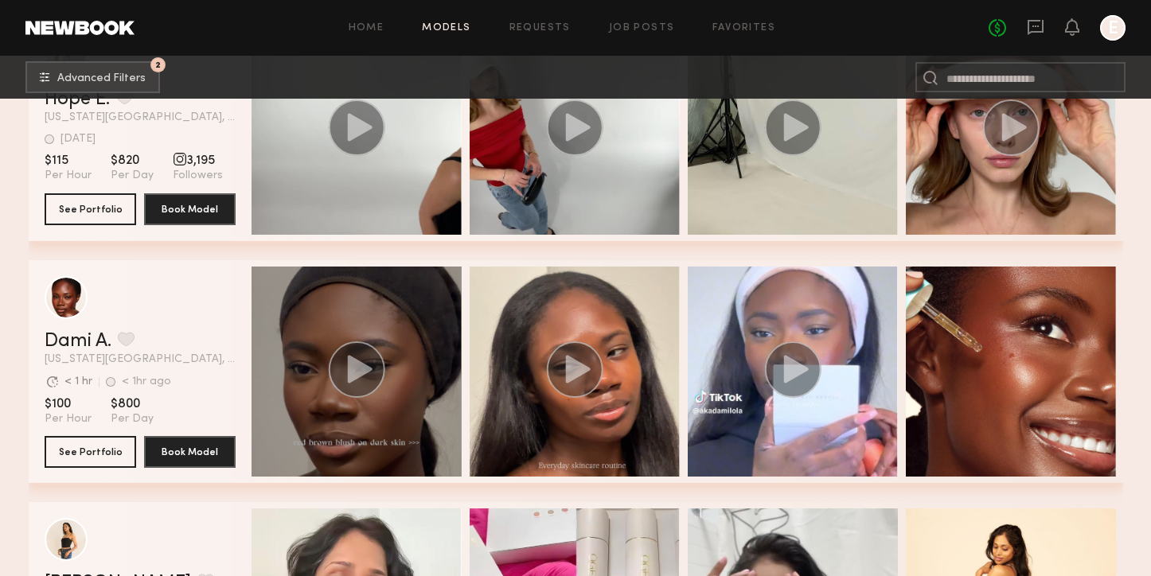
click at [353, 372] on icon "grid" at bounding box center [359, 369] width 25 height 28
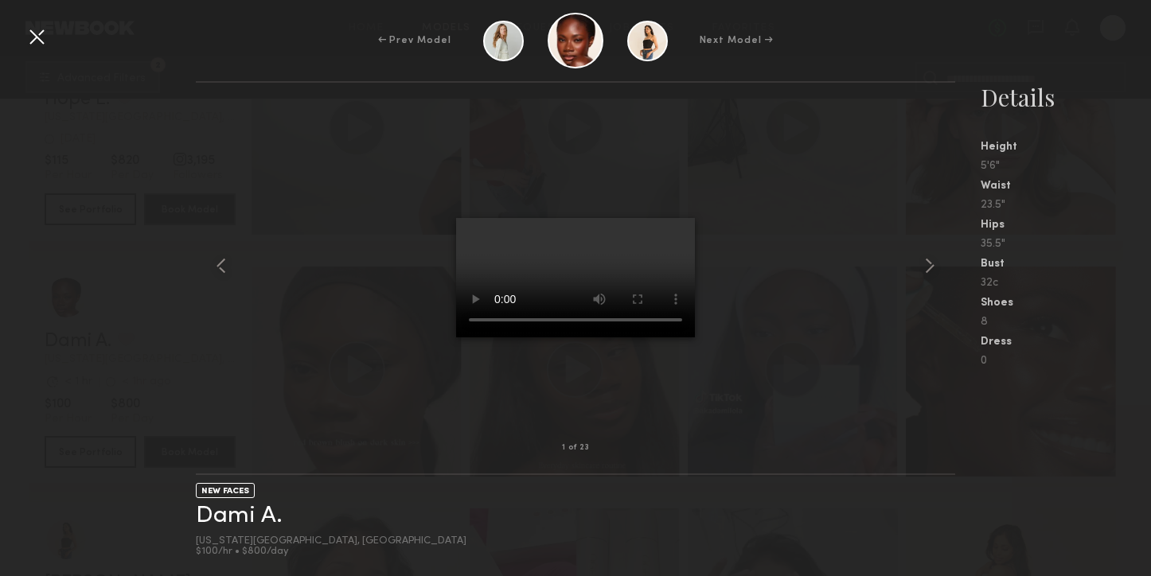
click at [29, 34] on div at bounding box center [36, 36] width 25 height 25
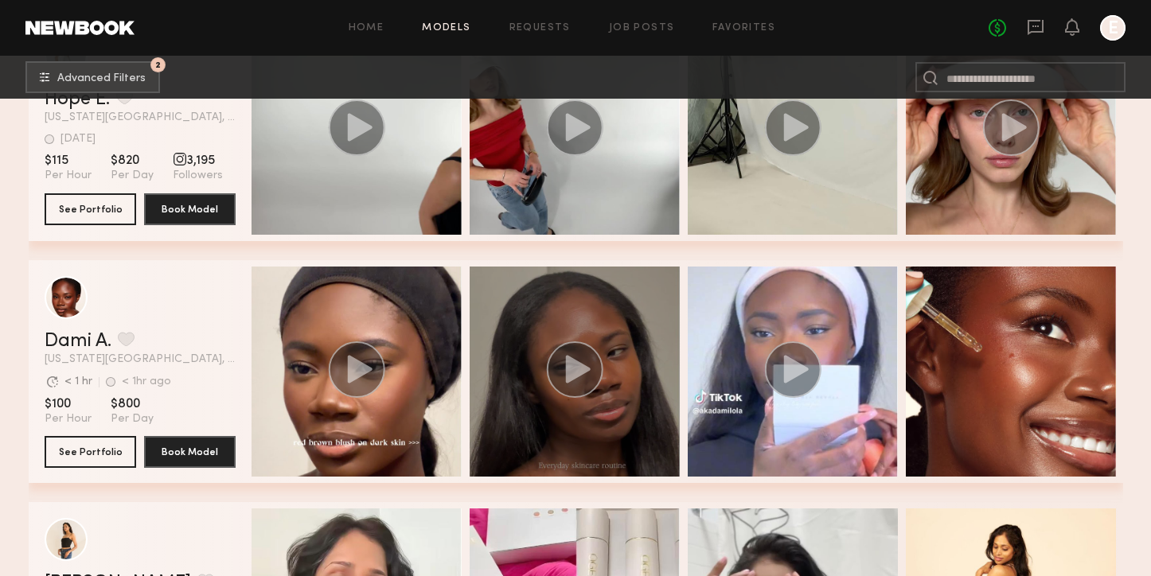
click at [578, 372] on icon "grid" at bounding box center [577, 369] width 25 height 28
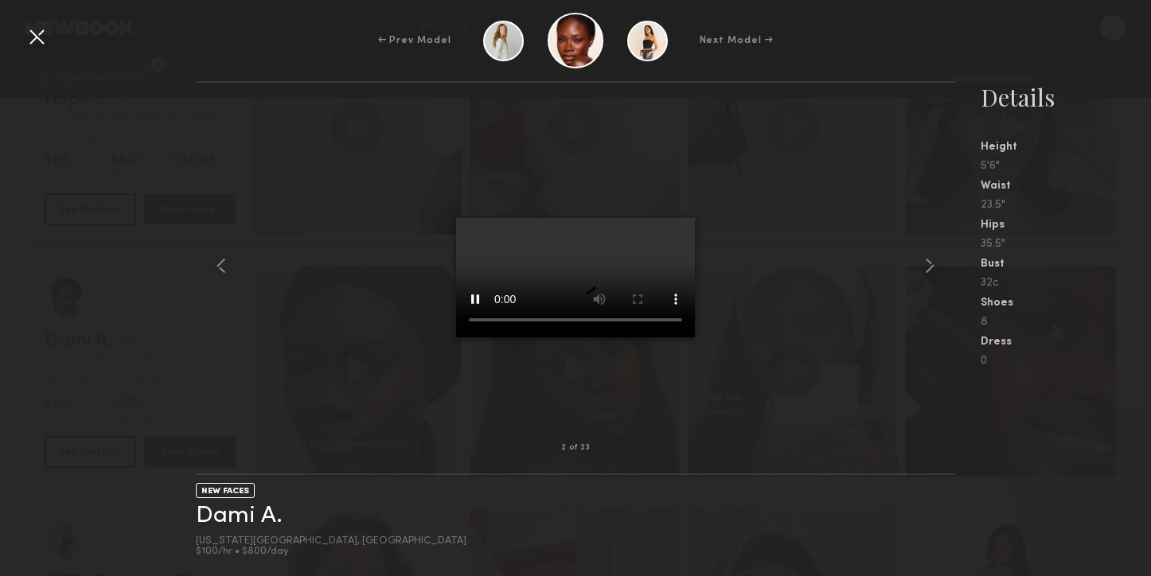
click at [43, 42] on div at bounding box center [36, 36] width 25 height 25
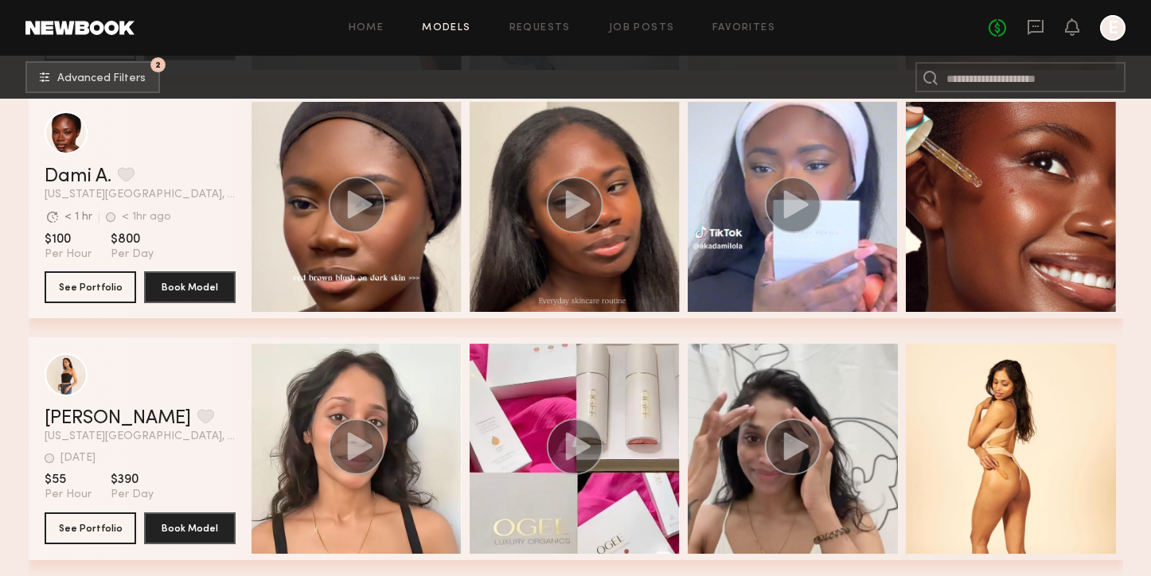
scroll to position [3102, 0]
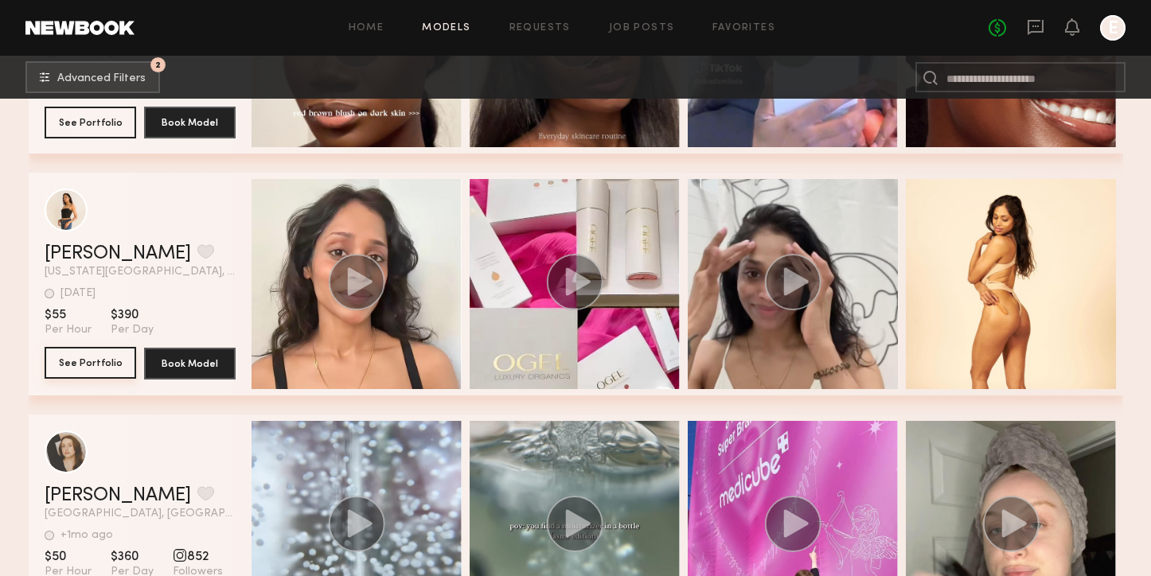
click at [92, 363] on button "See Portfolio" at bounding box center [91, 363] width 92 height 32
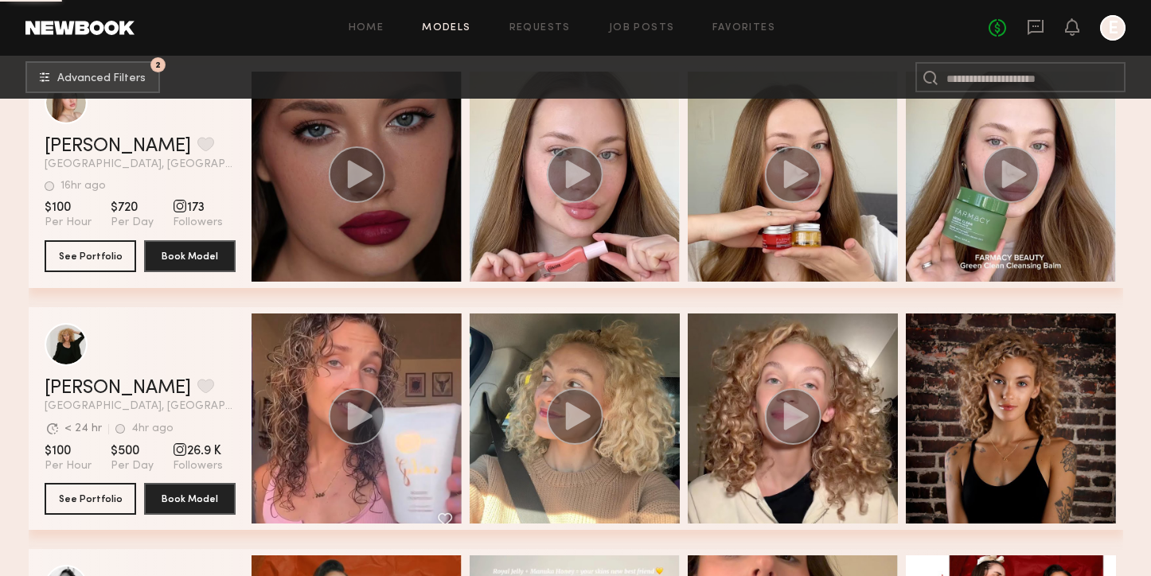
scroll to position [4745, 0]
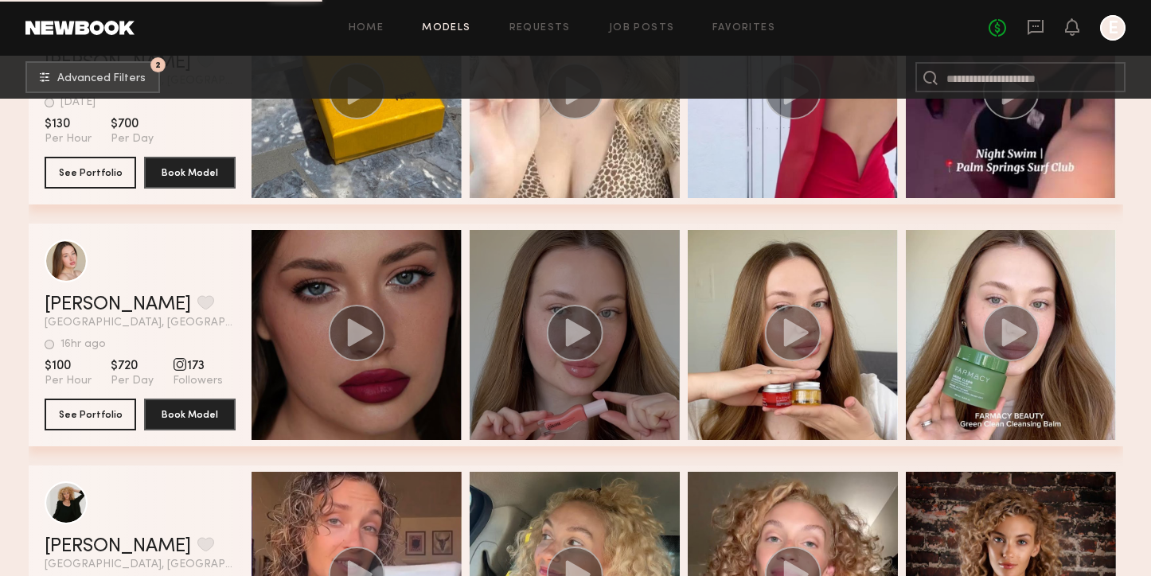
click at [539, 324] on div "grid" at bounding box center [575, 335] width 210 height 210
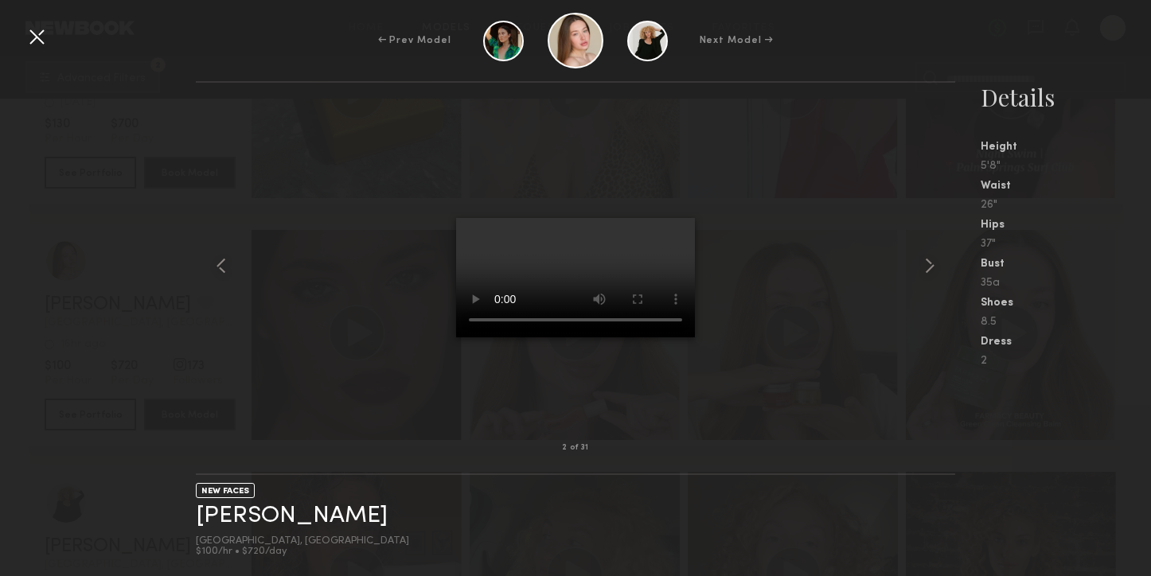
click at [22, 45] on div "← Prev Model Next Model →" at bounding box center [575, 41] width 1151 height 56
click at [36, 38] on div at bounding box center [36, 36] width 25 height 25
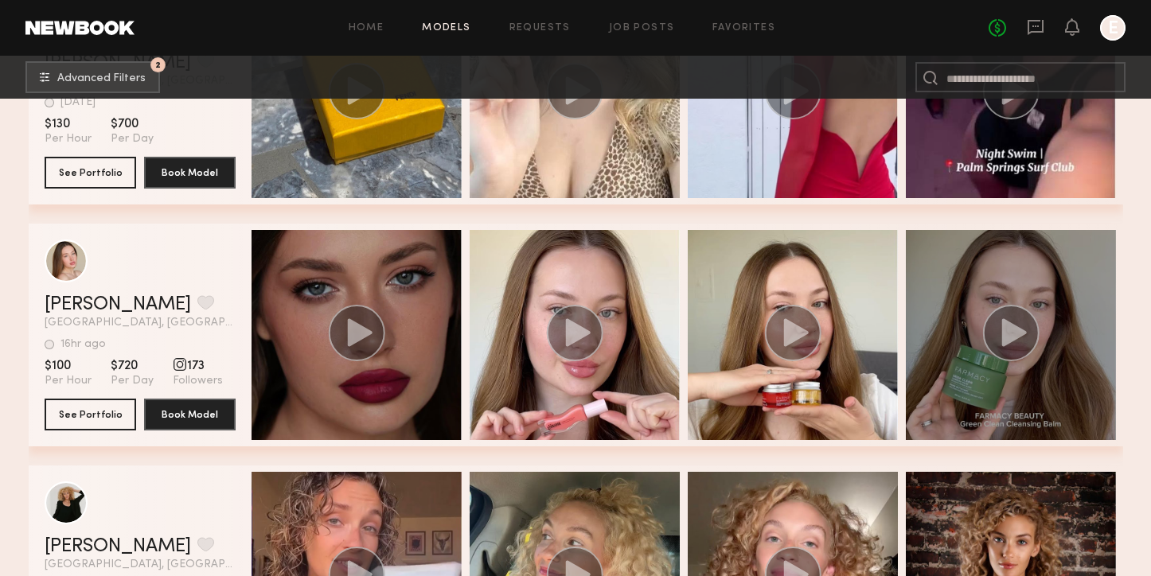
click at [1004, 318] on circle "grid" at bounding box center [1010, 333] width 57 height 57
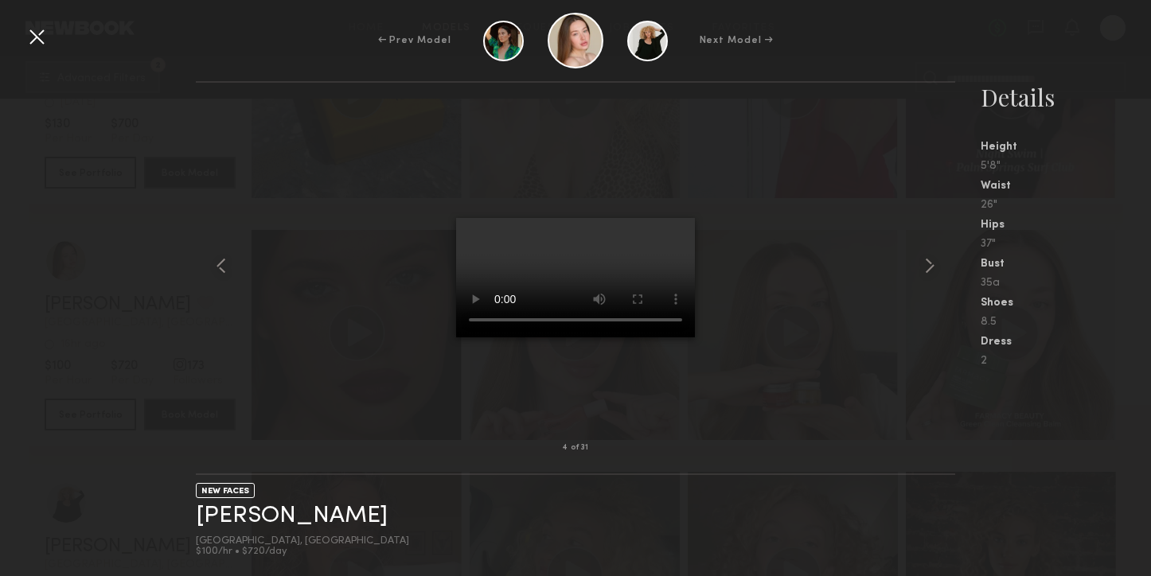
click at [23, 29] on div "← Prev Model Next Model →" at bounding box center [575, 41] width 1151 height 56
click at [37, 38] on div at bounding box center [36, 36] width 25 height 25
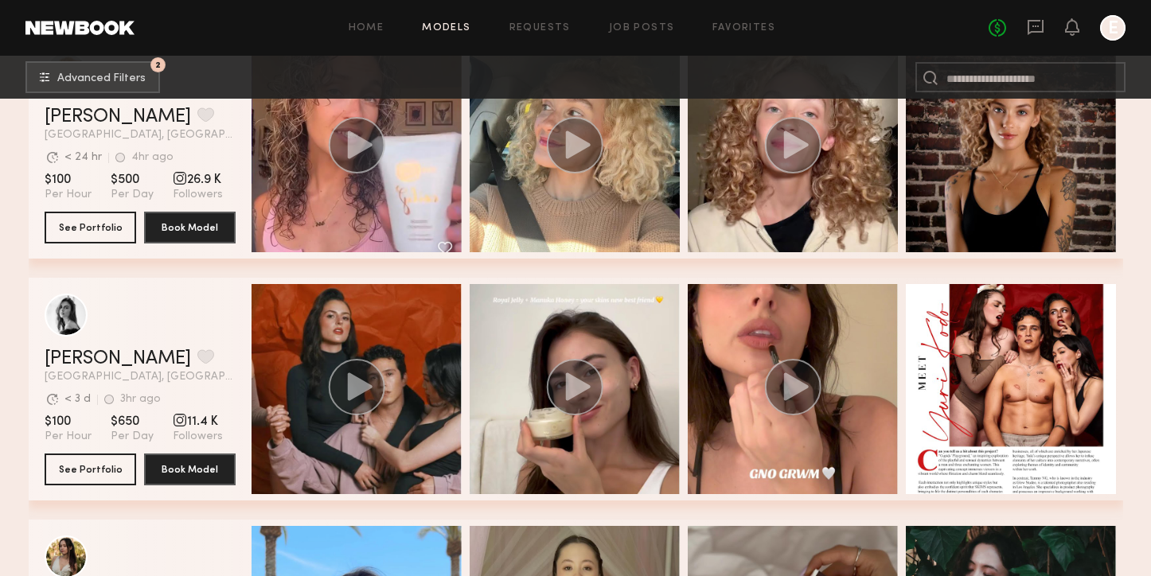
scroll to position [5151, 0]
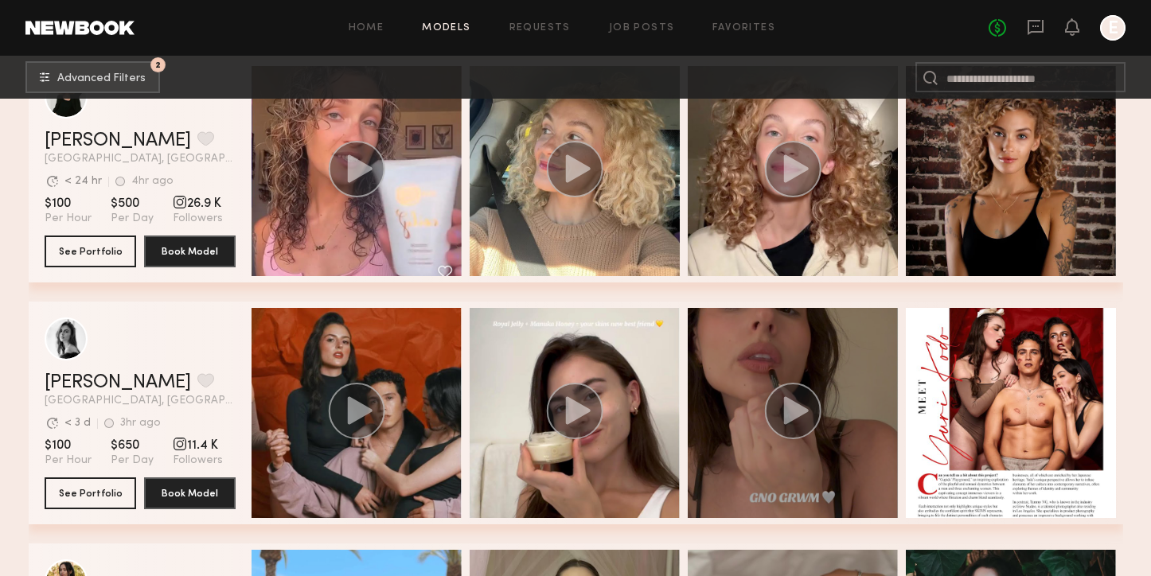
click at [882, 383] on div "grid" at bounding box center [793, 413] width 210 height 210
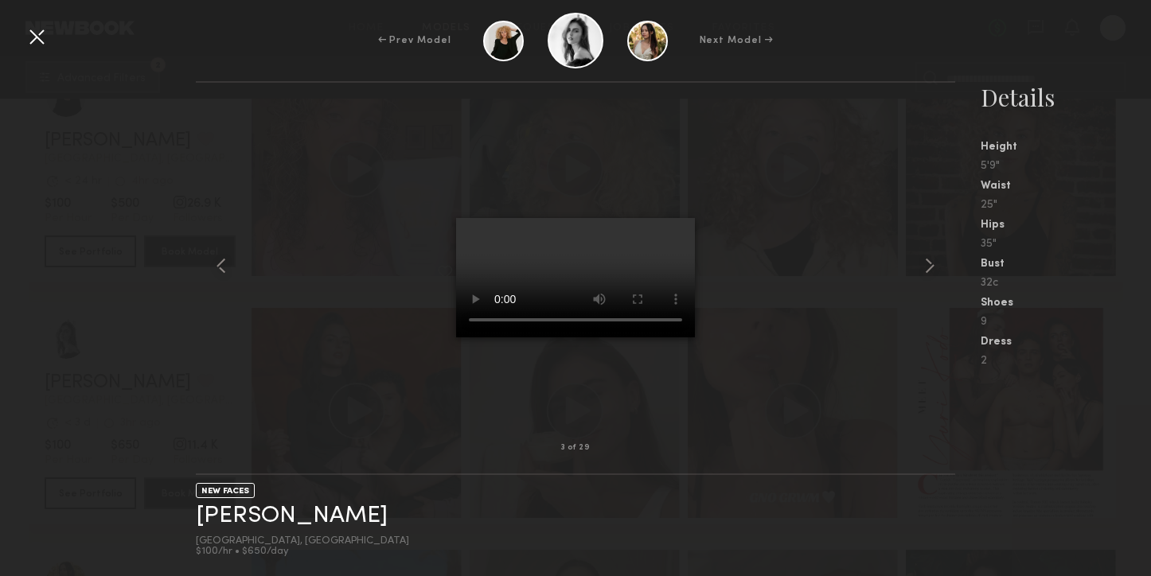
click at [31, 49] on div "← Prev Model Next Model →" at bounding box center [575, 41] width 1151 height 56
click at [42, 36] on div at bounding box center [36, 36] width 25 height 25
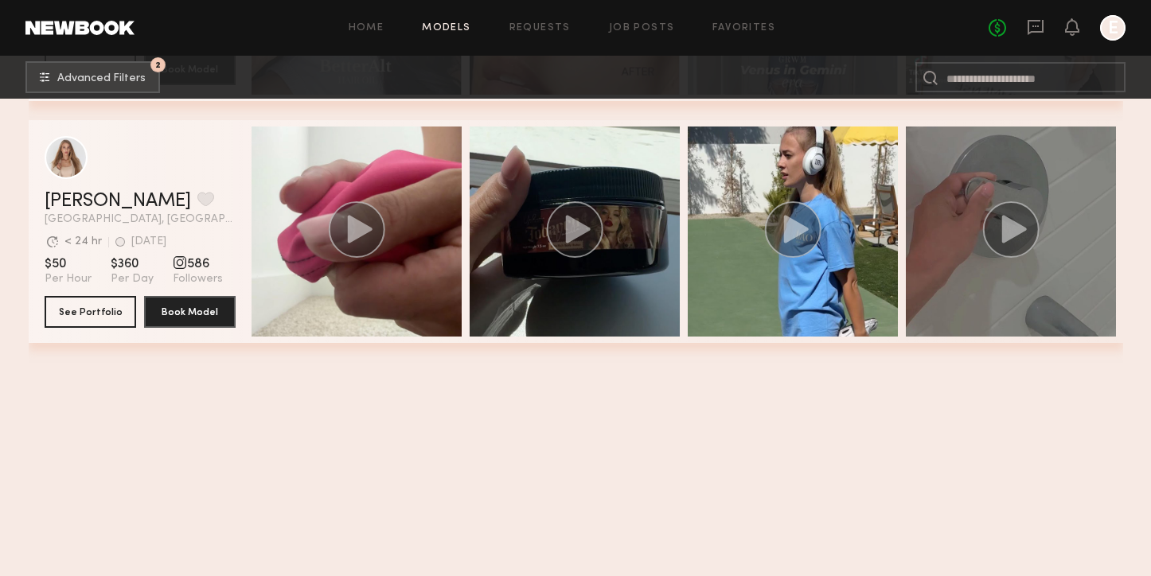
scroll to position [0, 0]
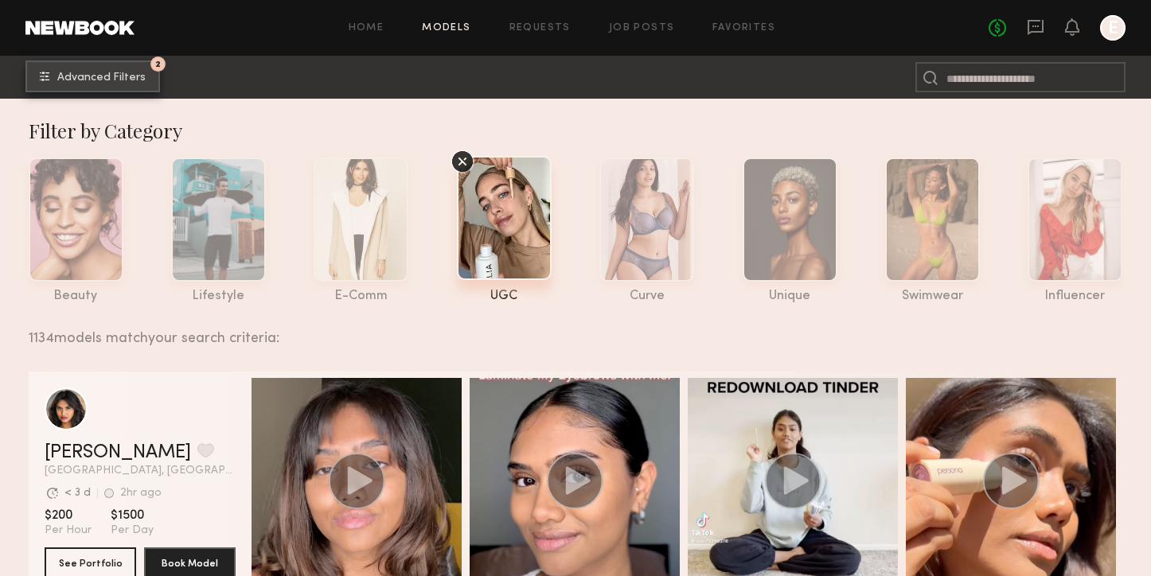
click at [145, 90] on button "2 Advanced Filters" at bounding box center [92, 76] width 135 height 32
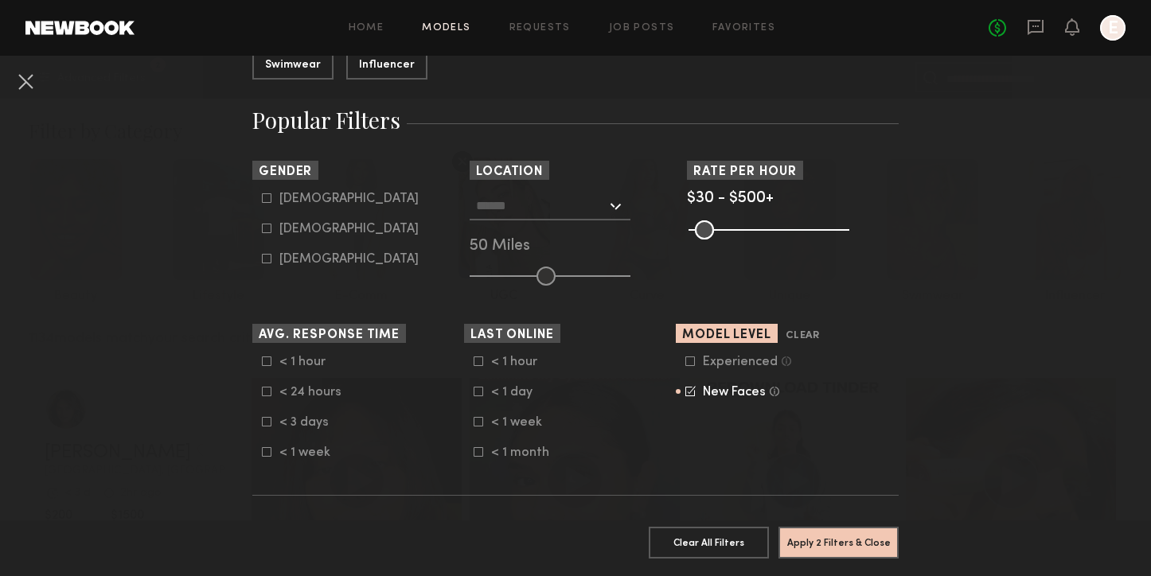
scroll to position [338, 0]
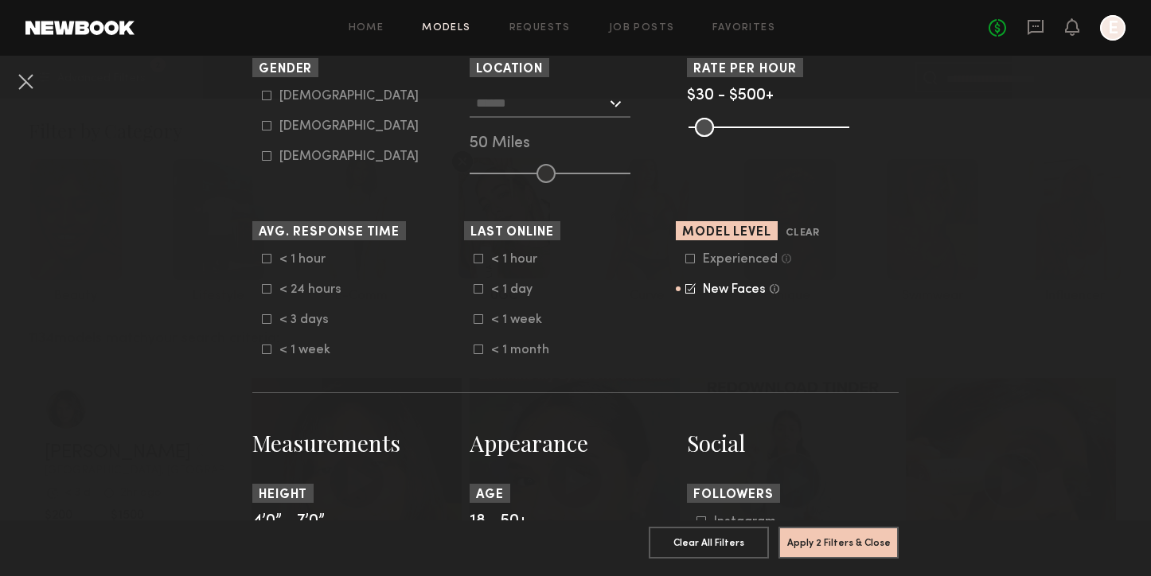
click at [689, 294] on icon at bounding box center [690, 288] width 10 height 10
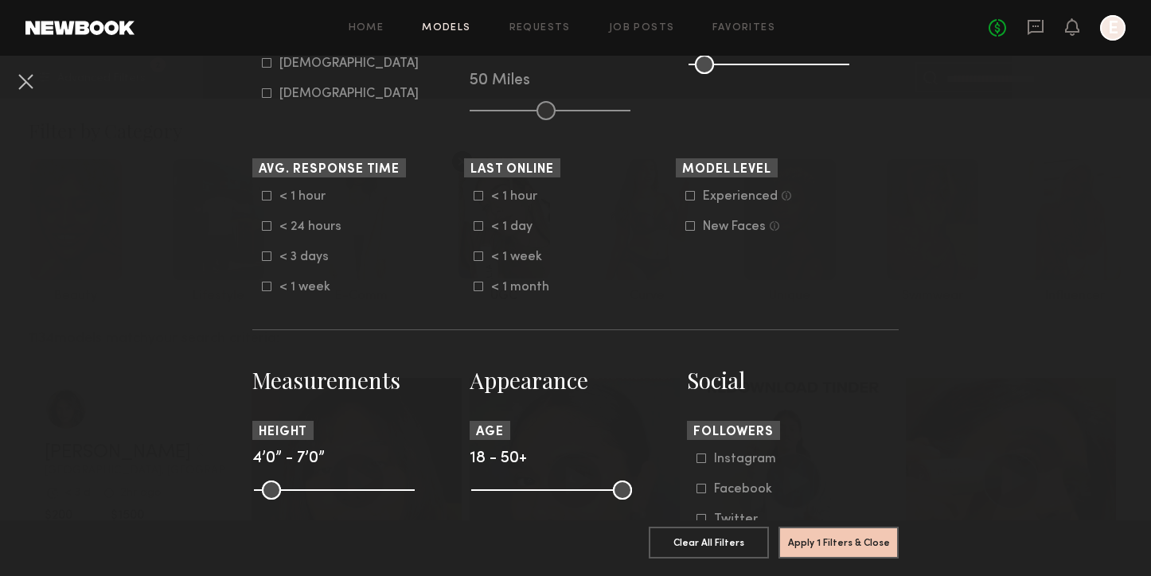
scroll to position [403, 0]
click at [268, 256] on icon at bounding box center [267, 255] width 10 height 10
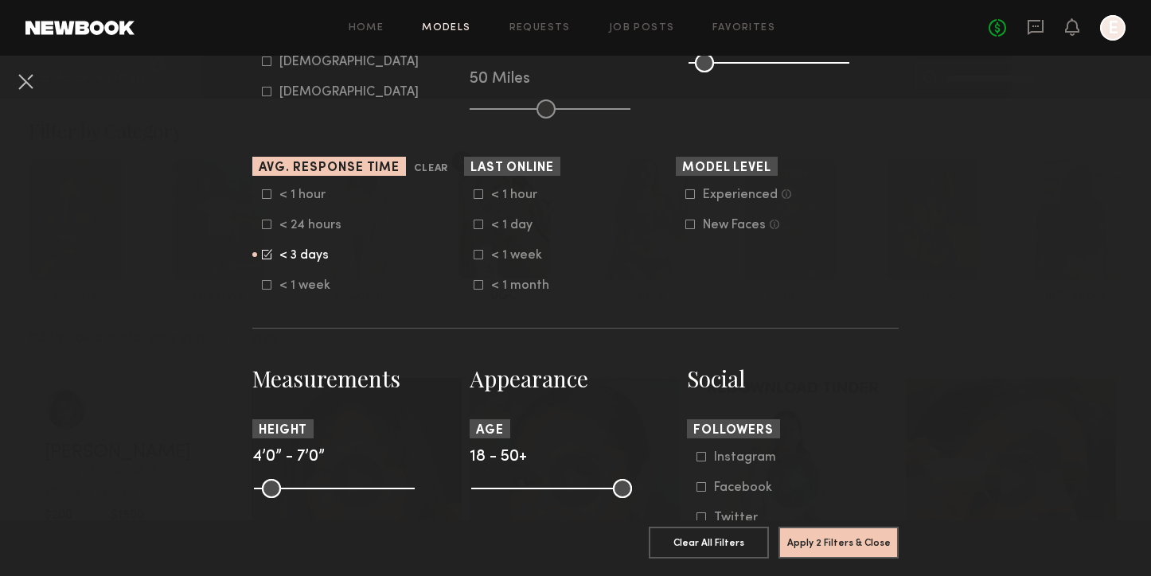
click at [270, 221] on icon at bounding box center [267, 224] width 9 height 9
click at [268, 203] on form "< 1 hour < 24 hours < 3 days < 1 week" at bounding box center [363, 240] width 202 height 105
click at [264, 191] on icon at bounding box center [267, 194] width 10 height 10
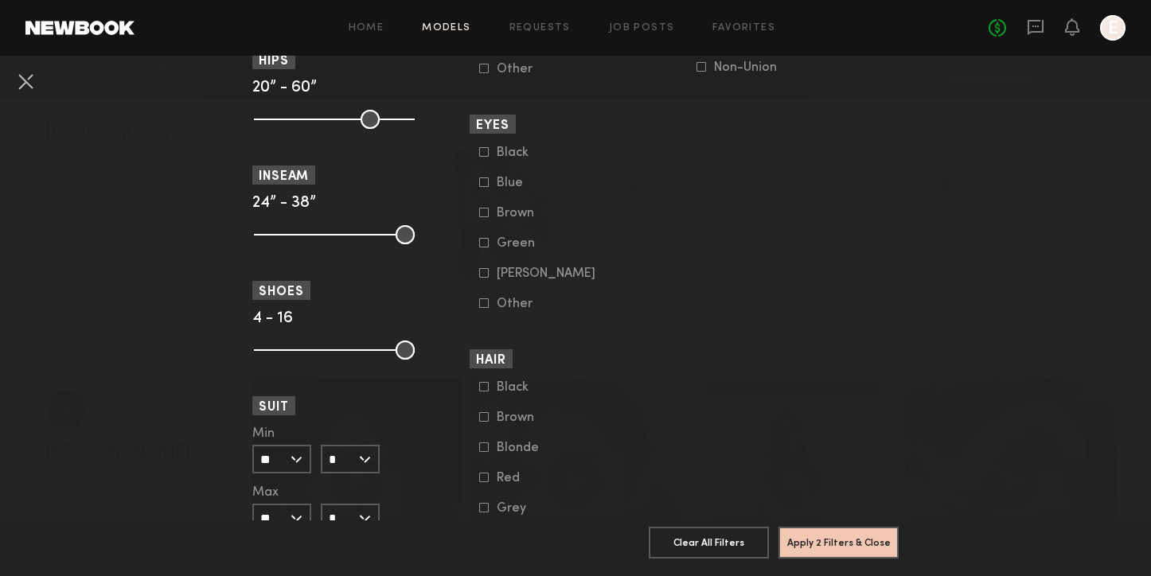
scroll to position [1224, 0]
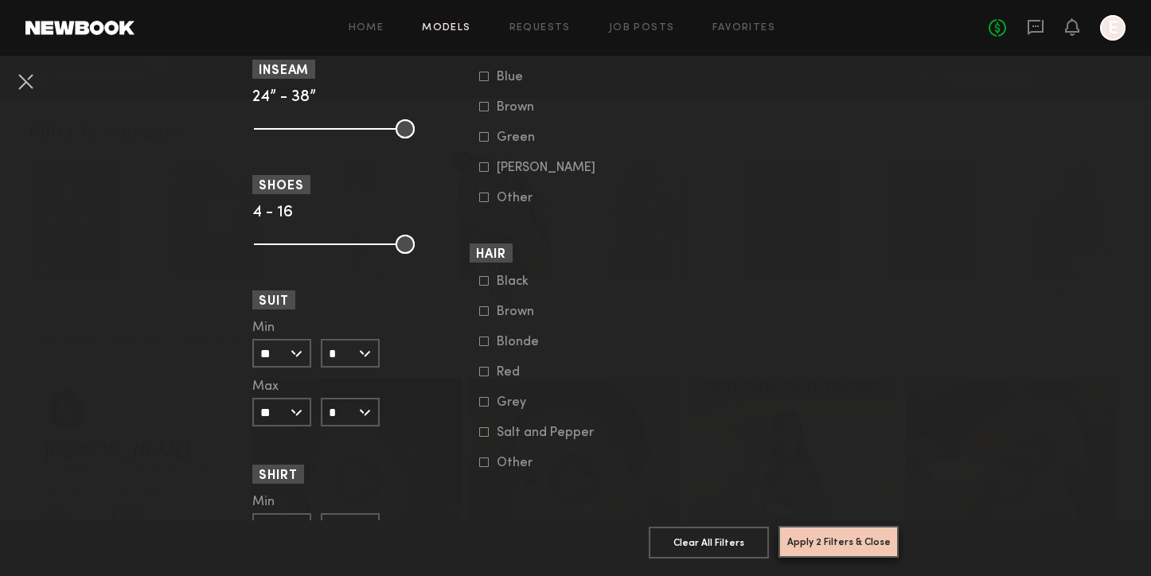
click at [838, 544] on button "Apply 2 Filters & Close" at bounding box center [838, 542] width 120 height 32
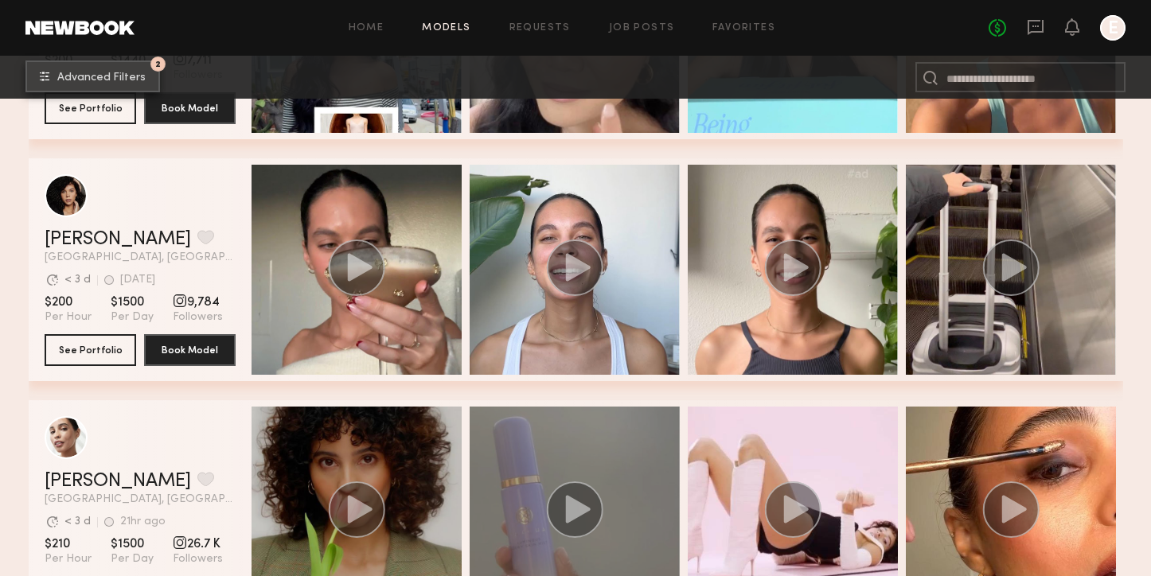
scroll to position [676, 0]
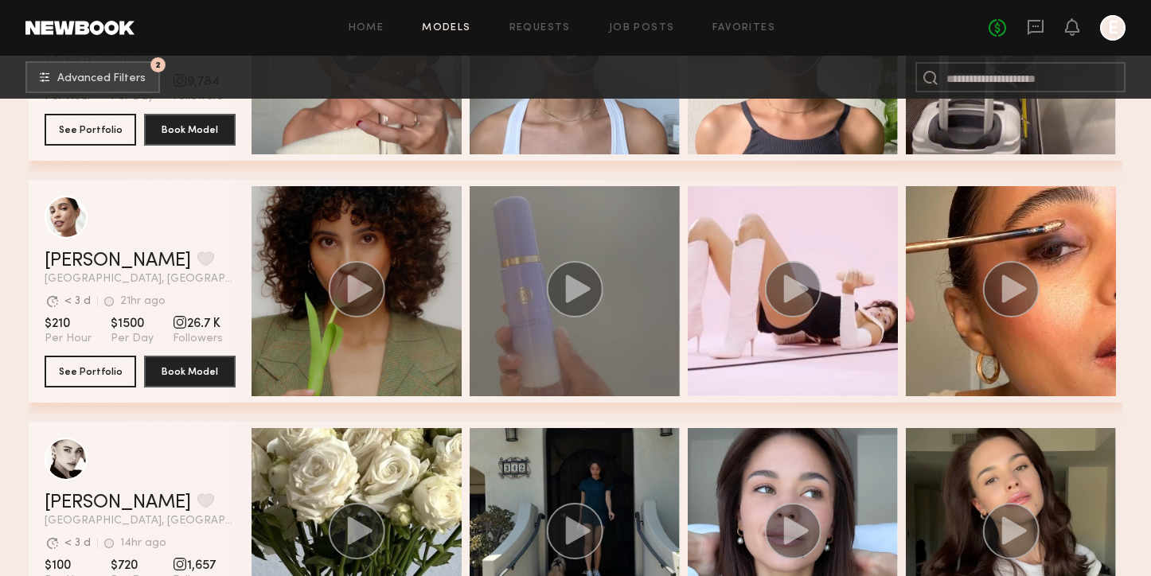
click at [556, 289] on circle "grid" at bounding box center [574, 289] width 57 height 57
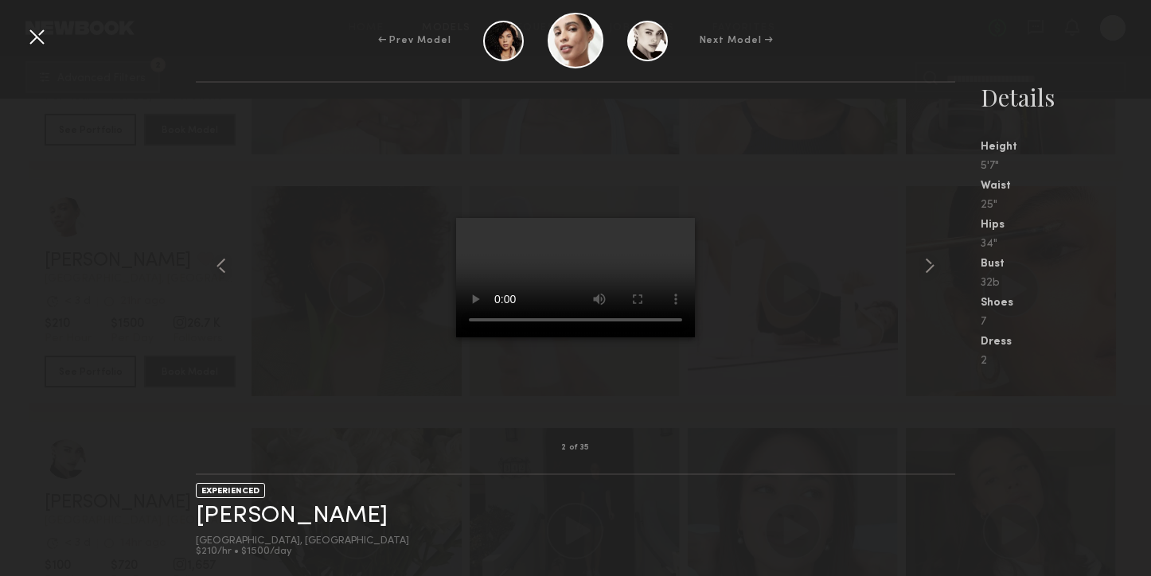
click at [40, 30] on div at bounding box center [36, 36] width 25 height 25
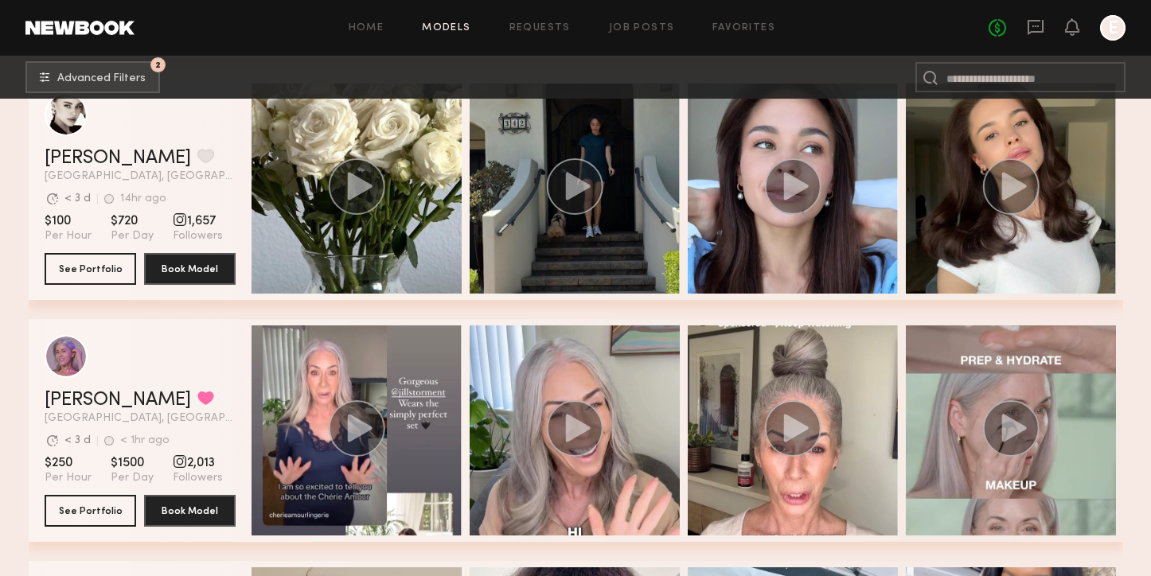
scroll to position [1034, 0]
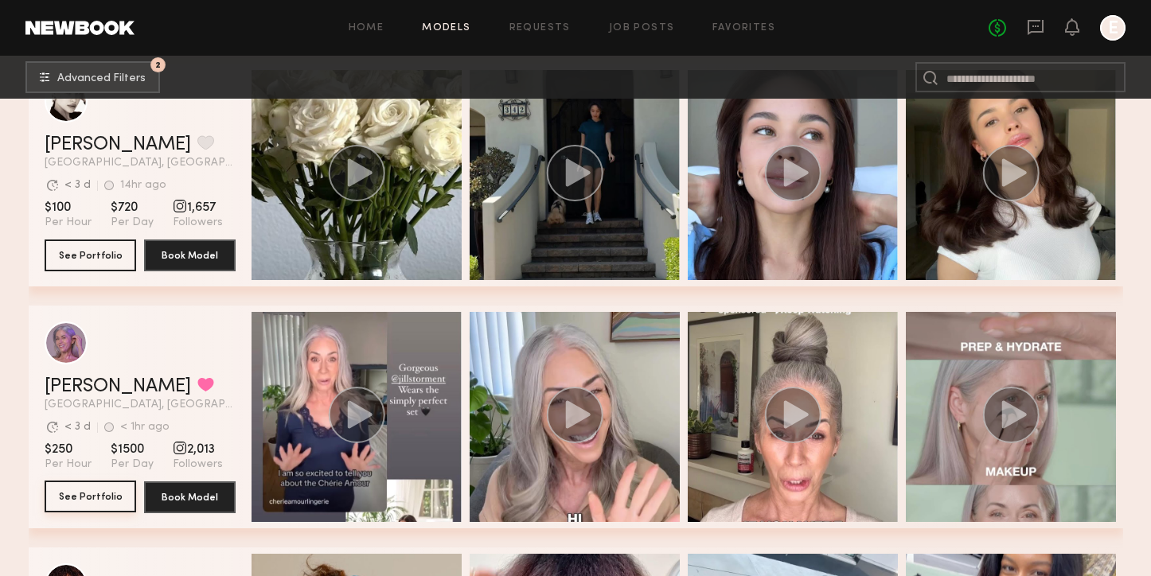
click at [103, 501] on button "See Portfolio" at bounding box center [91, 497] width 92 height 32
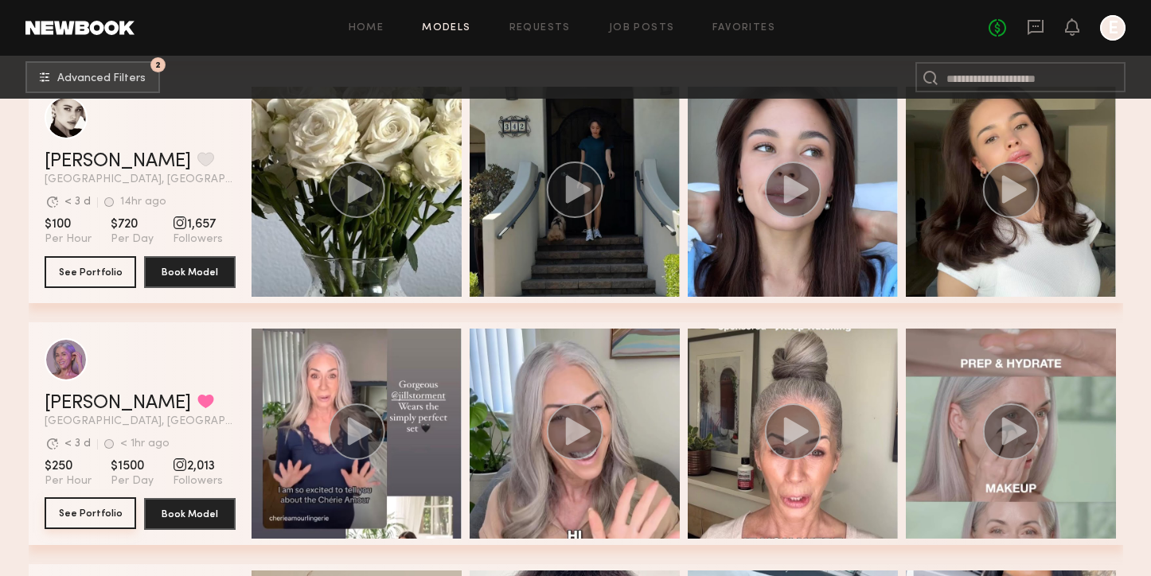
scroll to position [0, 0]
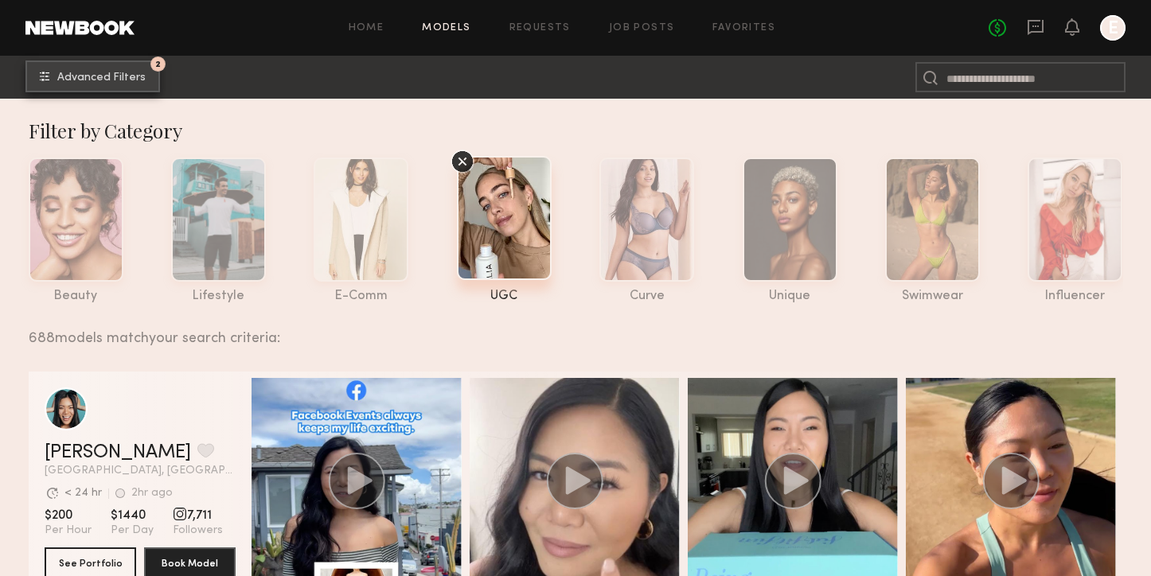
click at [115, 66] on button "2 Advanced Filters" at bounding box center [92, 76] width 135 height 32
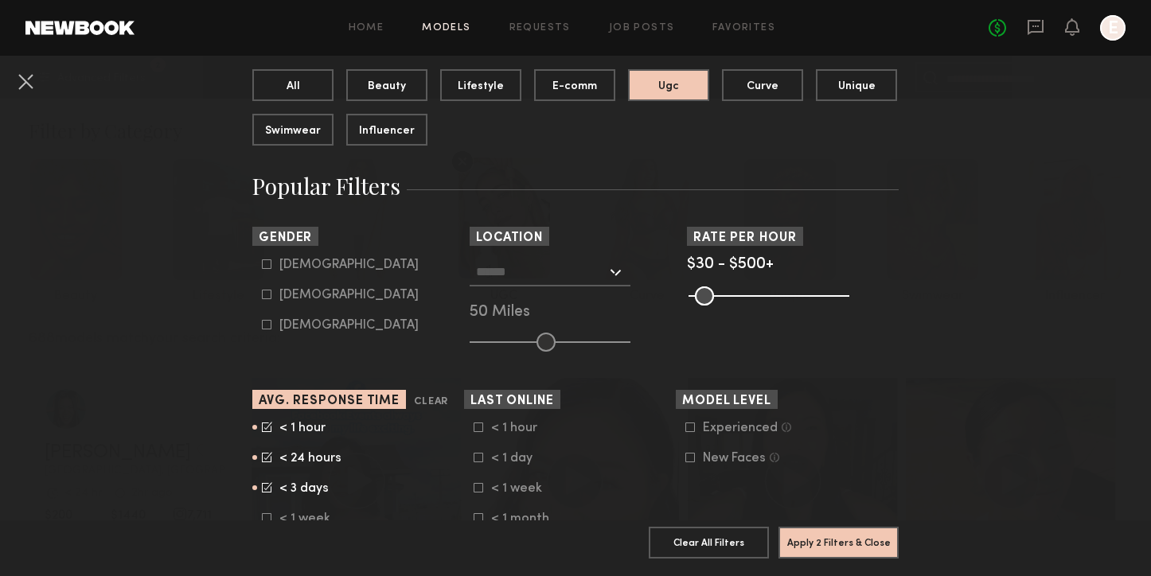
scroll to position [177, 0]
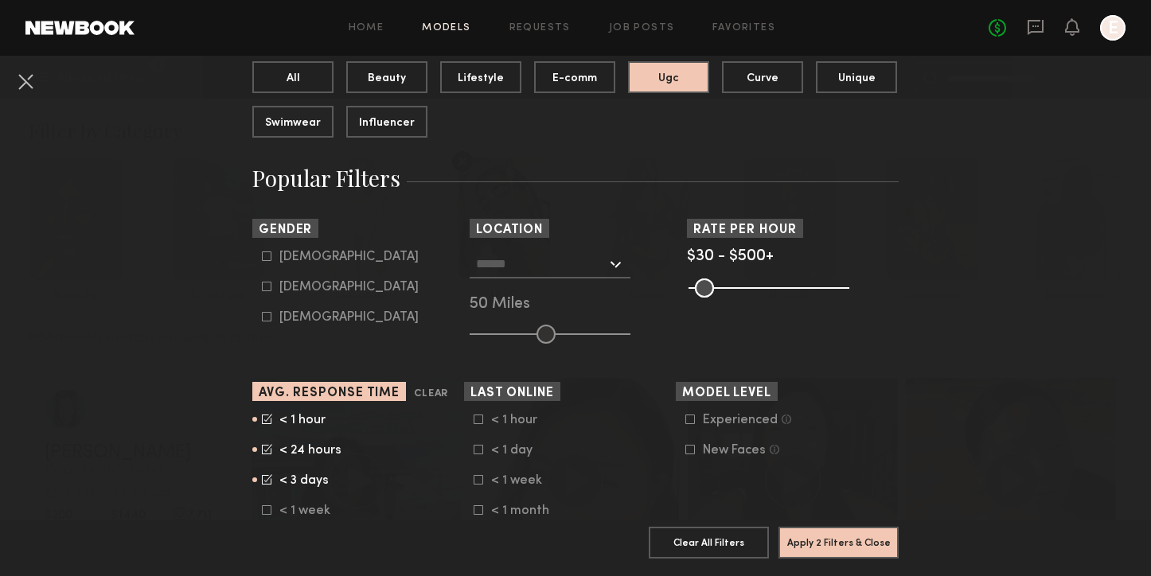
click at [271, 280] on form "Male Female Non-binary" at bounding box center [363, 287] width 202 height 75
click at [268, 287] on icon at bounding box center [267, 287] width 10 height 10
type input "**"
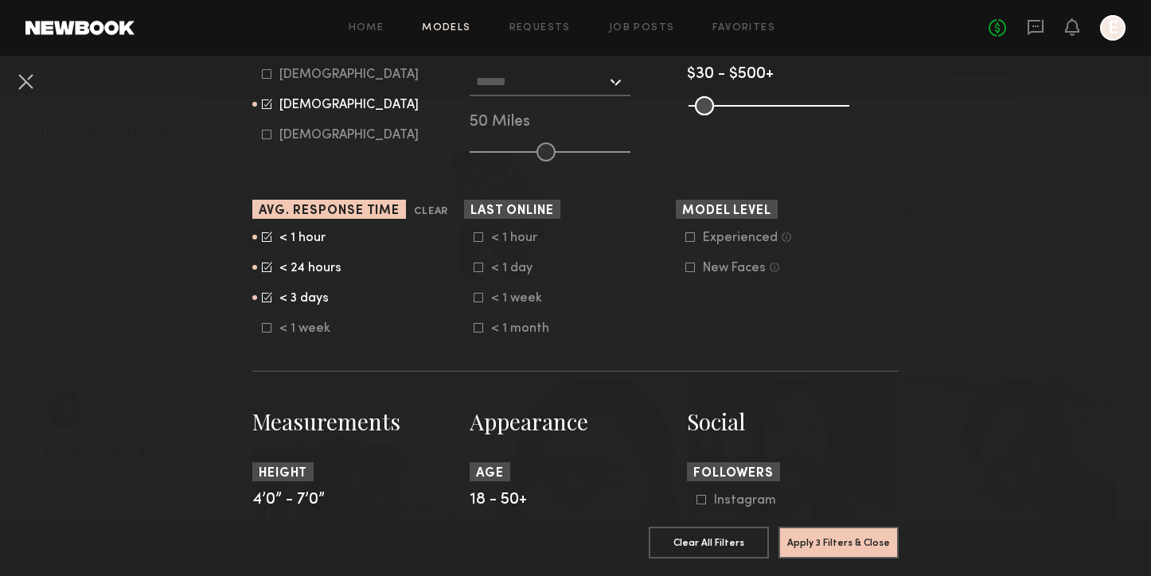
scroll to position [415, 0]
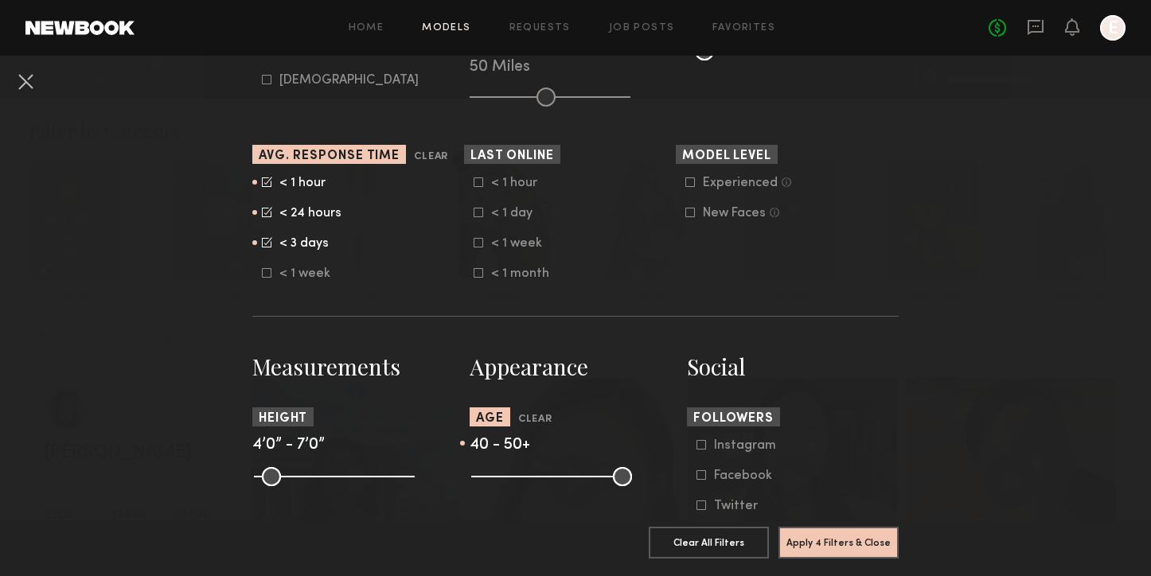
drag, startPoint x: 485, startPoint y: 478, endPoint x: 578, endPoint y: 478, distance: 92.3
type input "**"
click at [578, 478] on input "range" at bounding box center [551, 476] width 161 height 19
click at [803, 545] on button "Apply 4 Filters & Close" at bounding box center [838, 542] width 120 height 32
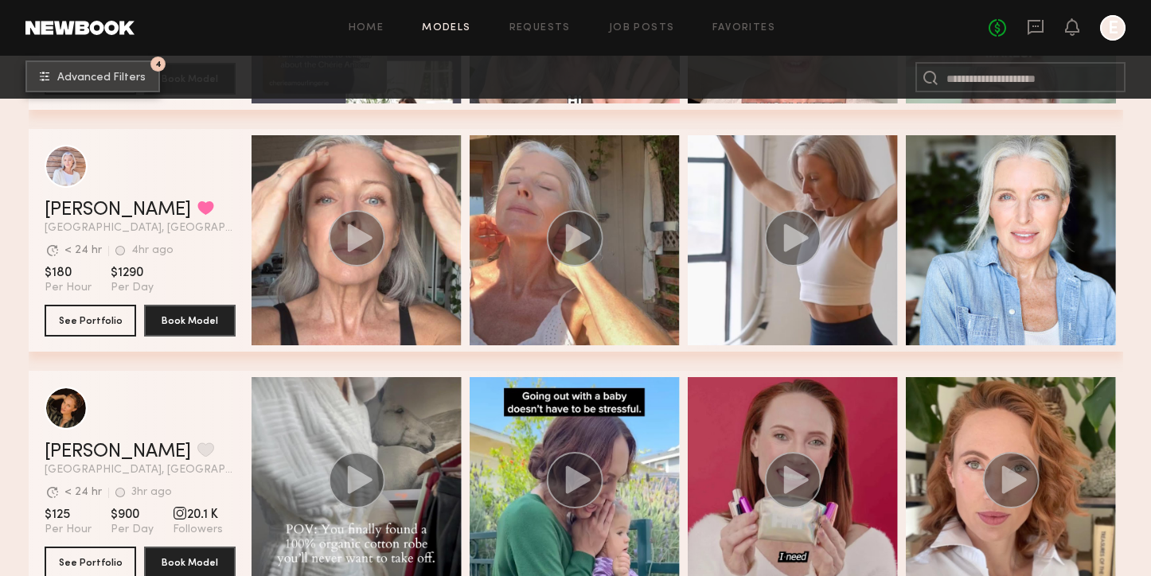
scroll to position [412, 0]
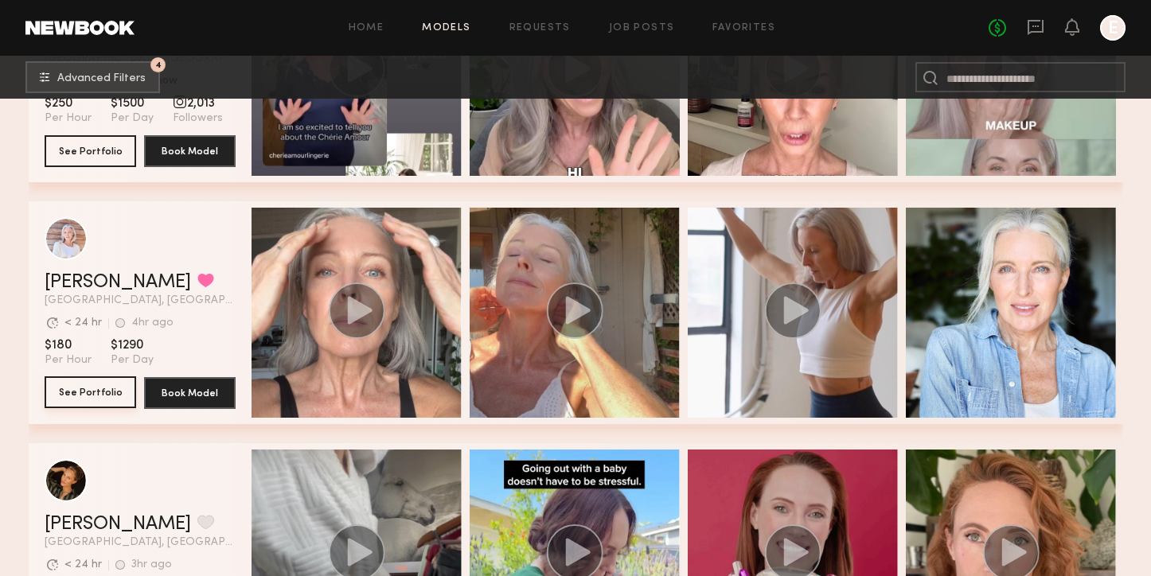
click at [91, 387] on button "See Portfolio" at bounding box center [91, 392] width 92 height 32
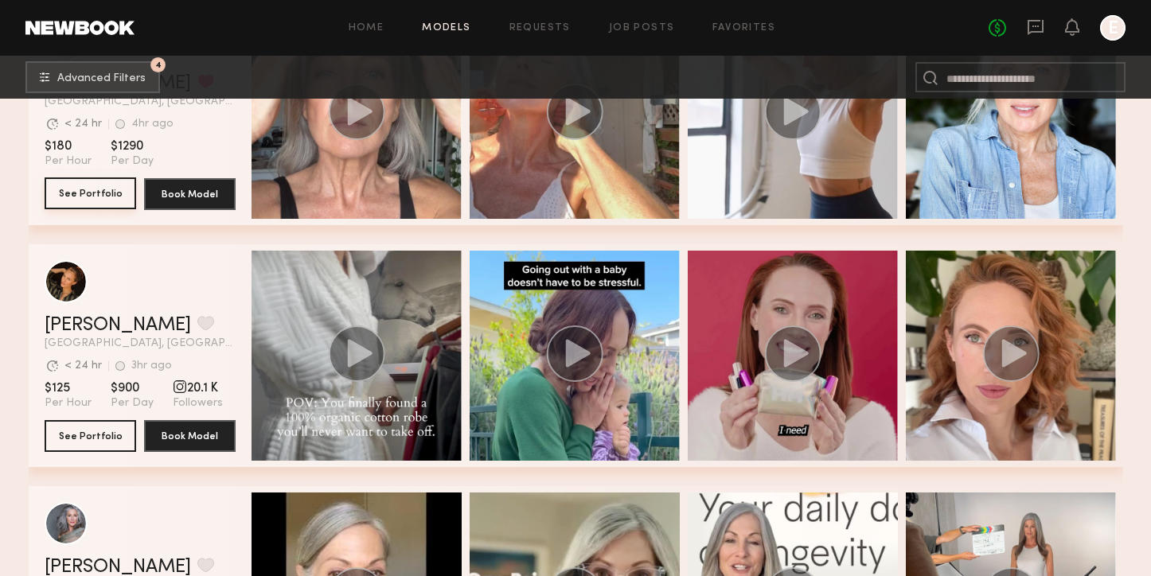
scroll to position [496, 0]
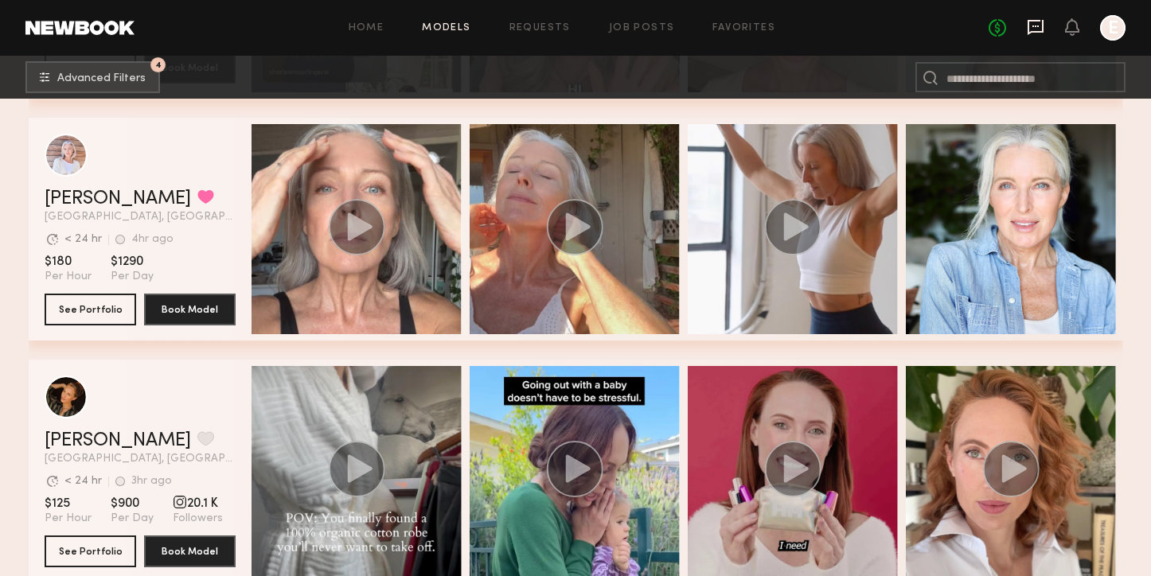
click at [1032, 21] on icon at bounding box center [1035, 27] width 16 height 15
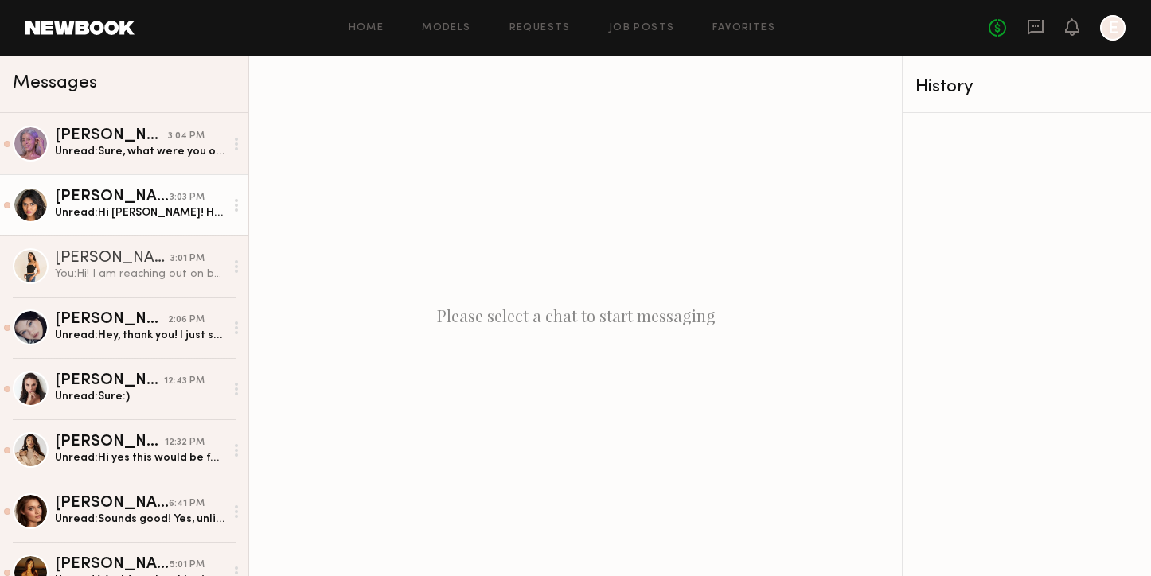
click at [127, 207] on div "Unread: Hi Karen! How are you doing? My usual rate for a UGC video is $2000 for…" at bounding box center [140, 212] width 170 height 15
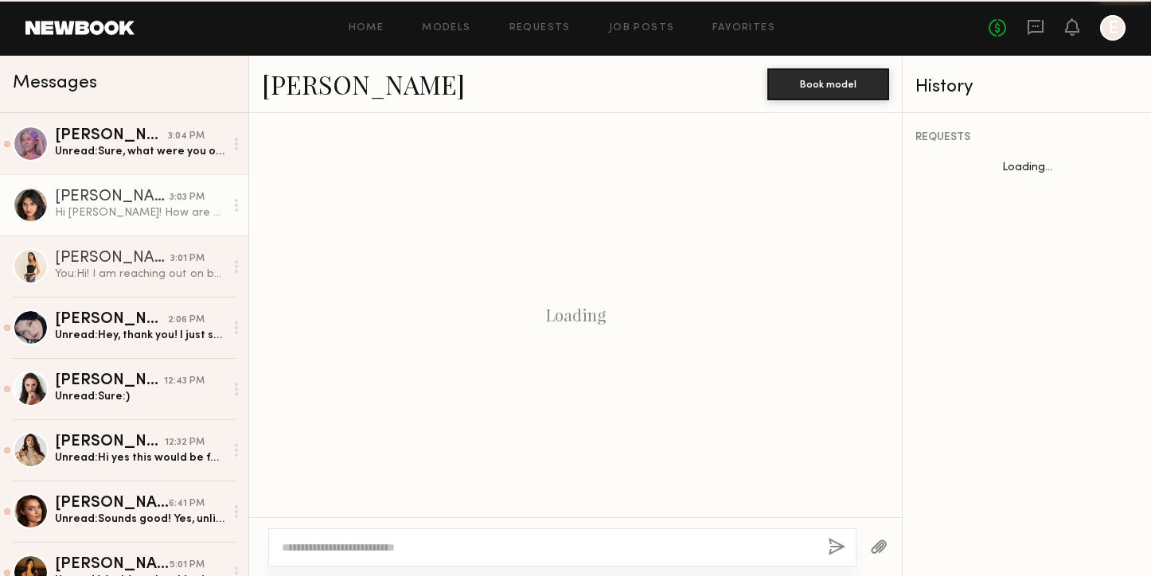
scroll to position [792, 0]
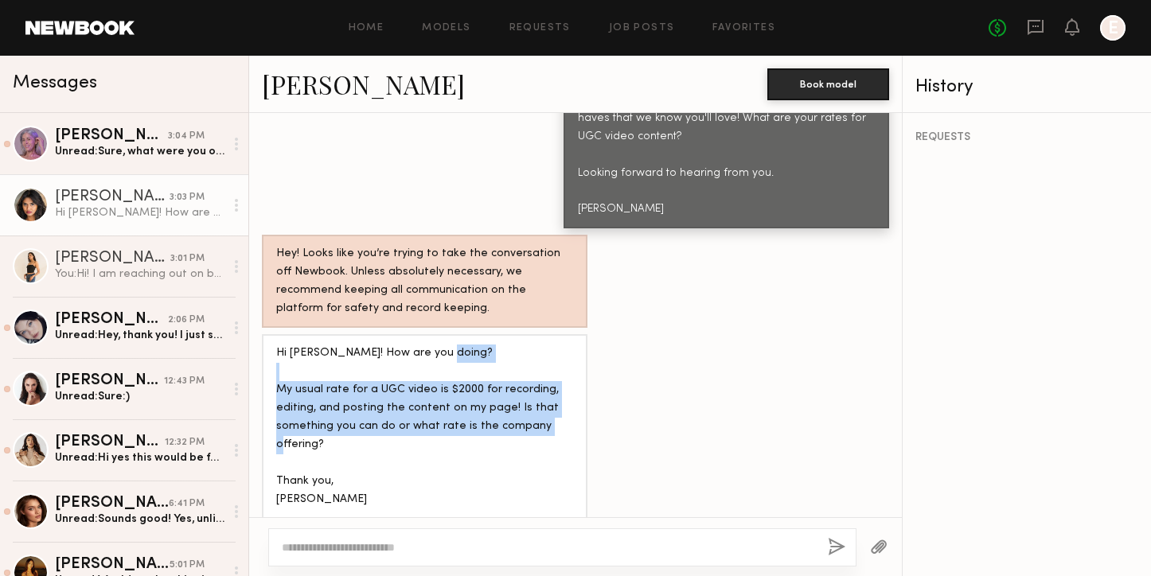
drag, startPoint x: 474, startPoint y: 358, endPoint x: 511, endPoint y: 455, distance: 103.8
click at [510, 454] on div "Hi Karen! How are you doing? My usual rate for a UGC video is $2000 for recordi…" at bounding box center [424, 427] width 297 height 165
click at [511, 455] on div "Hi Karen! How are you doing? My usual rate for a UGC video is $2000 for recordi…" at bounding box center [424, 427] width 297 height 165
drag, startPoint x: 511, startPoint y: 455, endPoint x: 488, endPoint y: 328, distance: 129.4
click at [488, 345] on div "Hi Karen! How are you doing? My usual rate for a UGC video is $2000 for recordi…" at bounding box center [424, 427] width 297 height 165
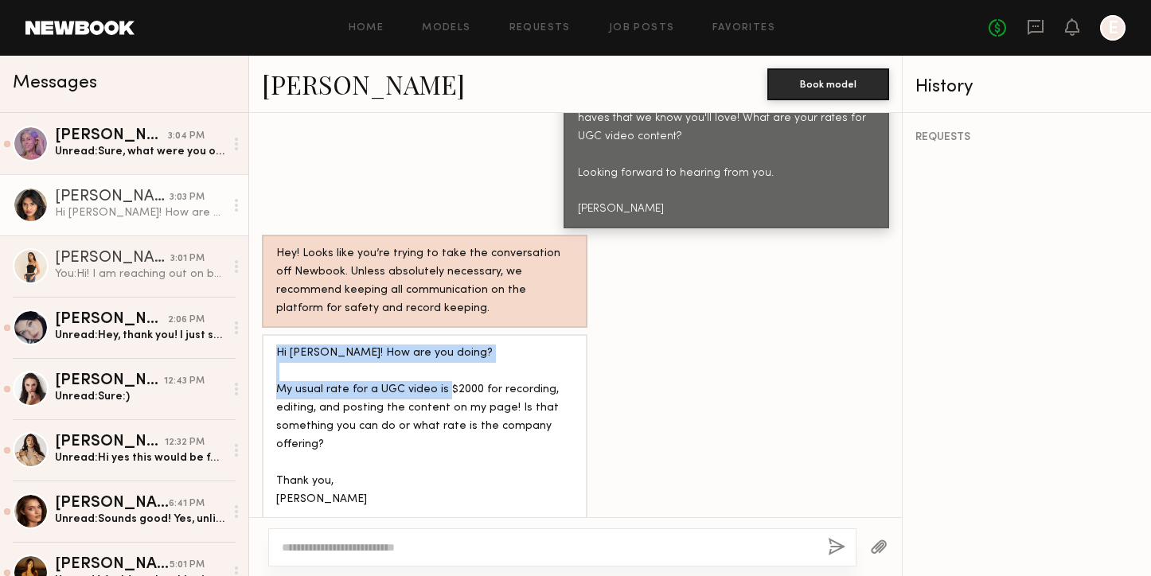
drag, startPoint x: 488, startPoint y: 328, endPoint x: 479, endPoint y: 438, distance: 110.2
click at [480, 434] on div "Hi Karen! How are you doing? My usual rate for a UGC video is $2000 for recordi…" at bounding box center [425, 426] width 326 height 185
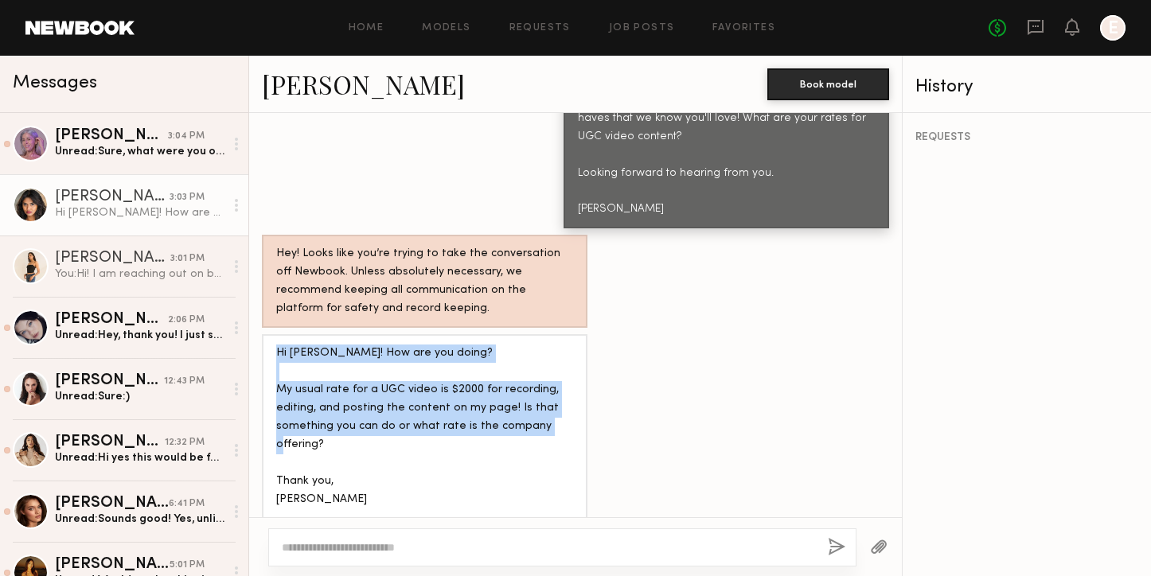
click at [479, 439] on div "Hi Karen! How are you doing? My usual rate for a UGC video is $2000 for recordi…" at bounding box center [424, 427] width 297 height 165
drag, startPoint x: 479, startPoint y: 439, endPoint x: 480, endPoint y: 325, distance: 114.6
click at [480, 345] on div "Hi Karen! How are you doing? My usual rate for a UGC video is $2000 for recordi…" at bounding box center [424, 427] width 297 height 165
drag, startPoint x: 480, startPoint y: 325, endPoint x: 464, endPoint y: 472, distance: 148.1
click at [467, 459] on div "Hi Karen! How are you doing? My usual rate for a UGC video is $2000 for recordi…" at bounding box center [425, 426] width 326 height 185
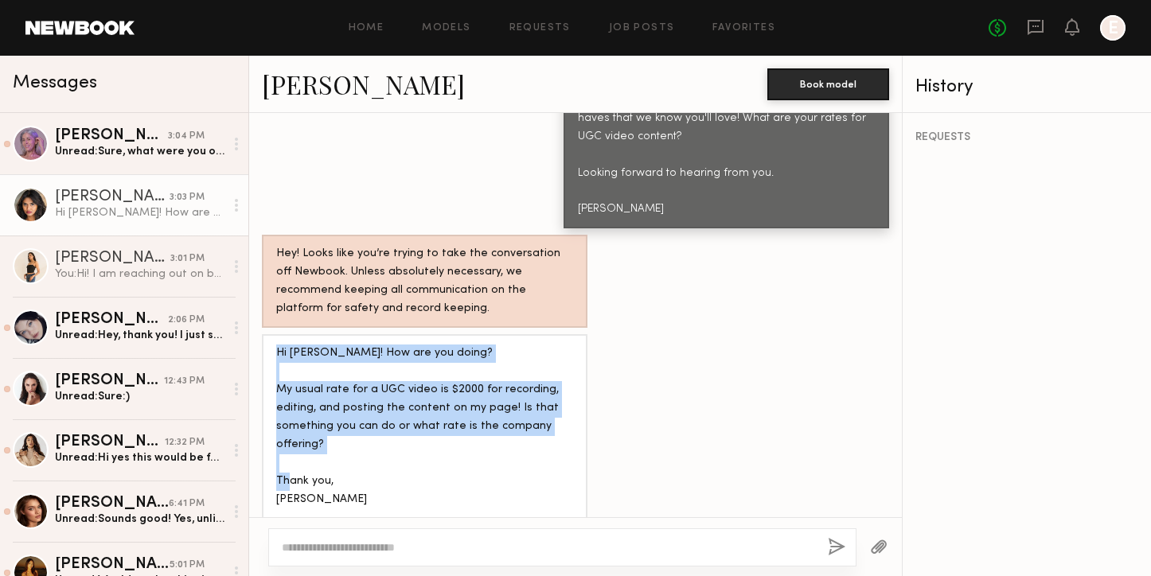
click at [463, 474] on div "Hi Karen! How are you doing? My usual rate for a UGC video is $2000 for recordi…" at bounding box center [424, 427] width 297 height 165
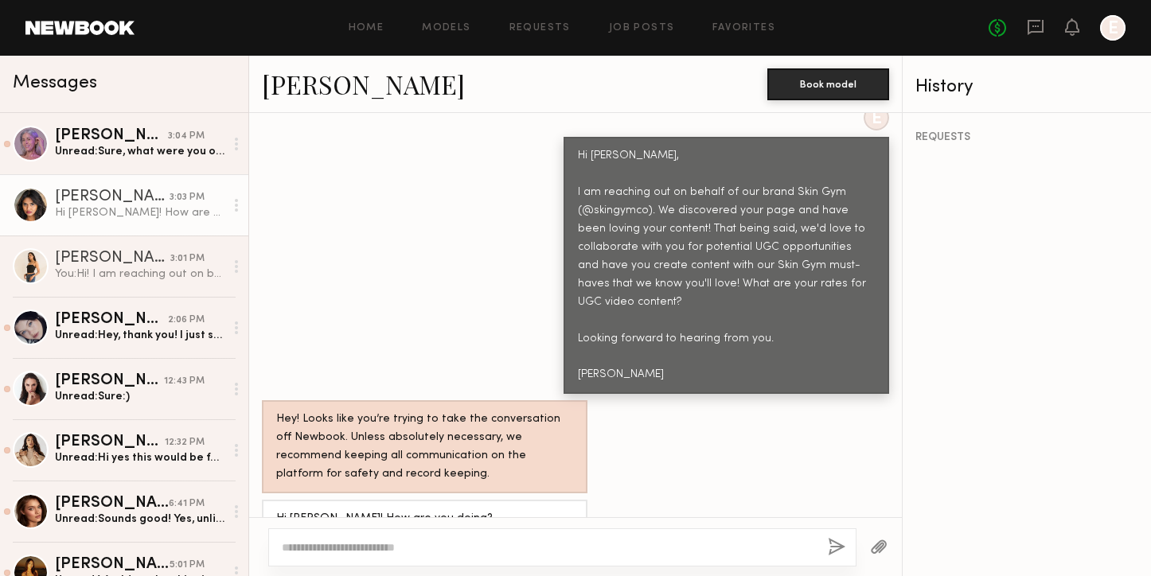
scroll to position [599, 0]
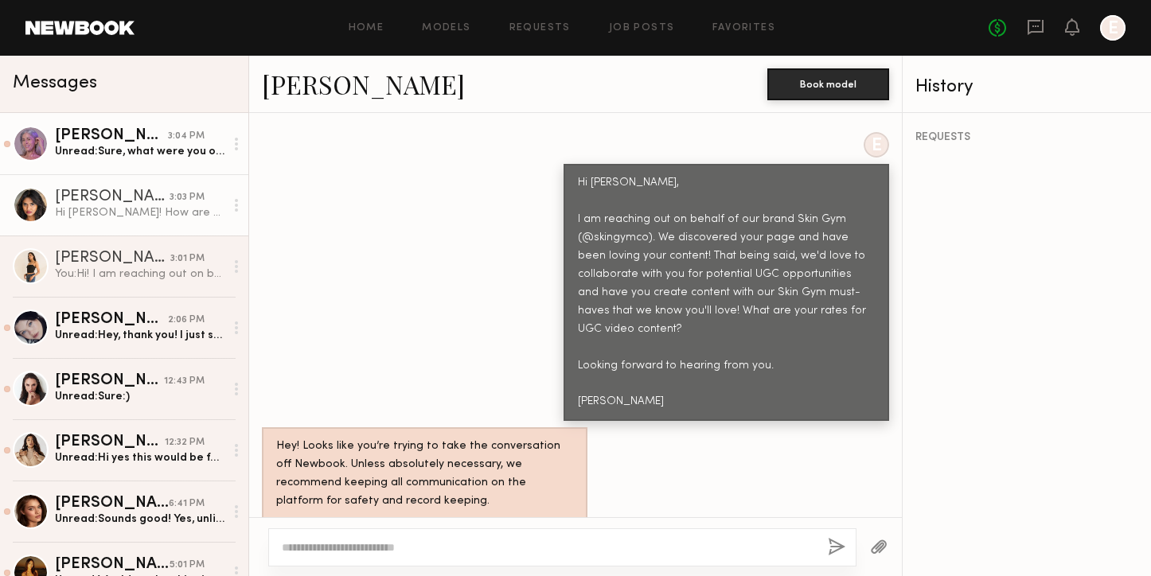
click at [135, 148] on div "Unread: Sure, what were you offering?" at bounding box center [140, 151] width 170 height 15
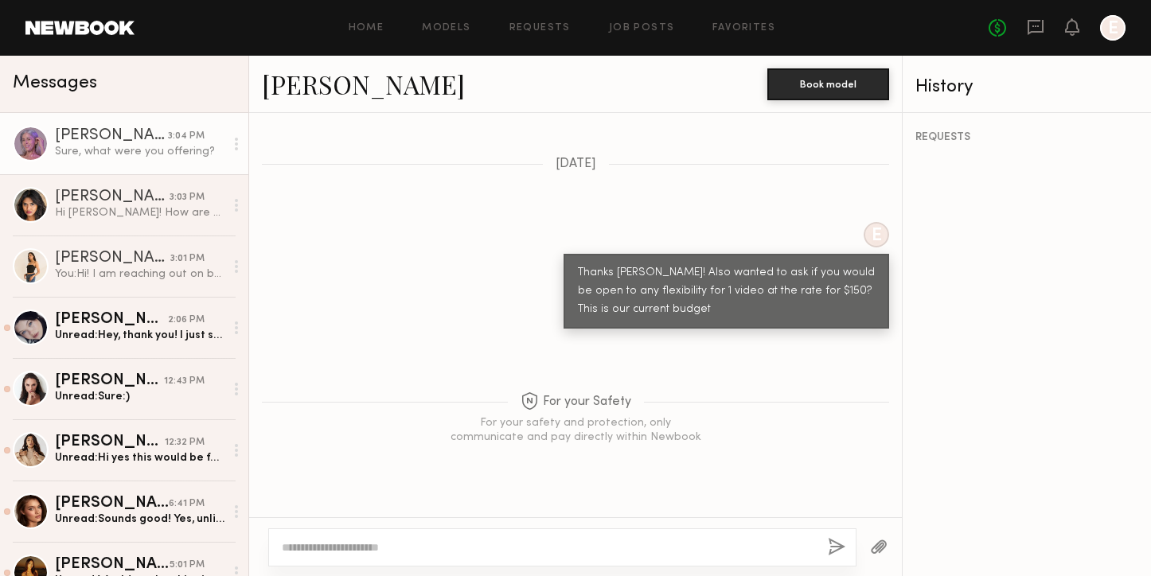
scroll to position [1669, 0]
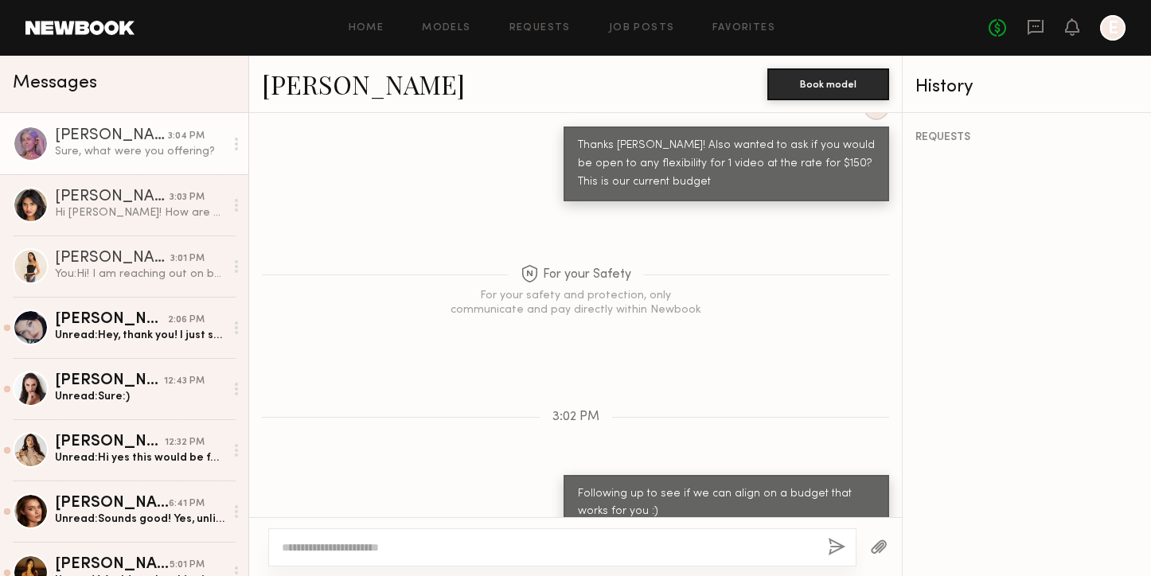
click at [408, 536] on div at bounding box center [562, 547] width 588 height 38
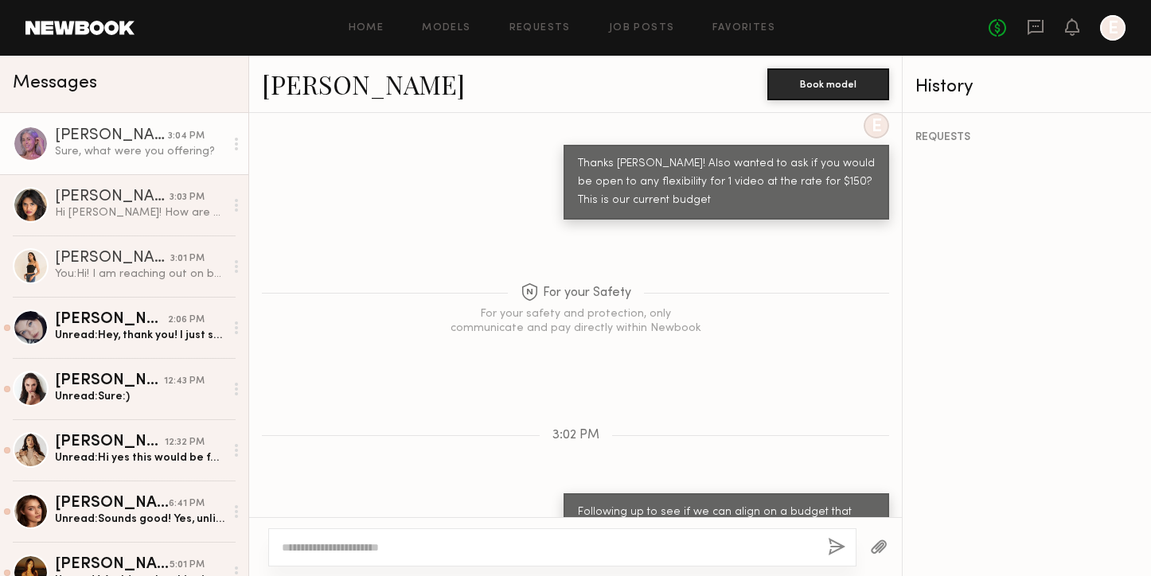
scroll to position [1653, 0]
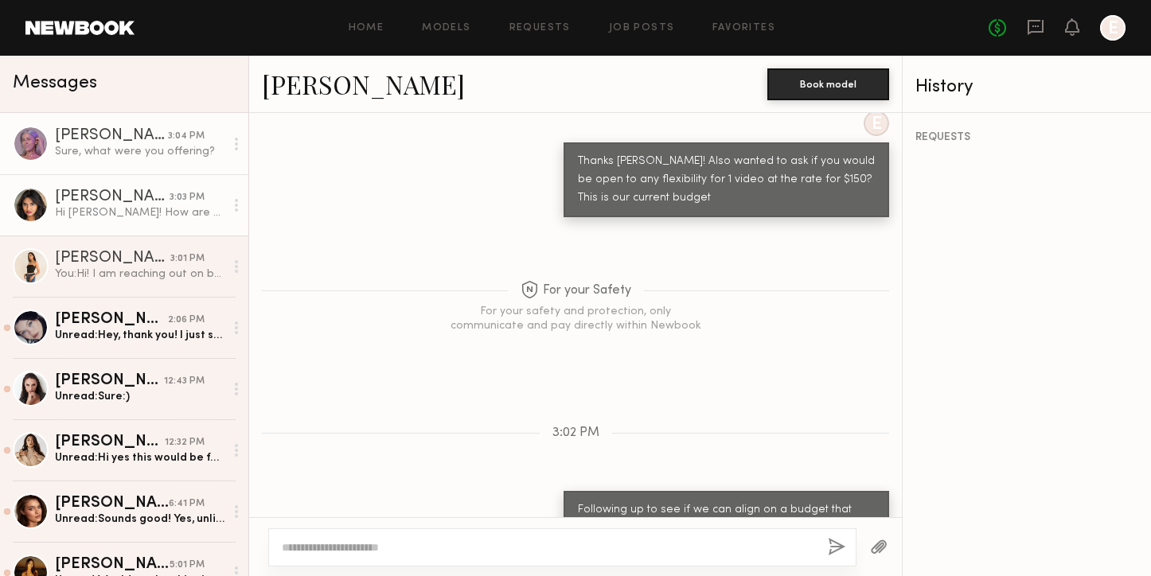
click at [72, 219] on div "Hi Karen! How are you doing? My usual rate for a UGC video is $2000 for recordi…" at bounding box center [140, 212] width 170 height 15
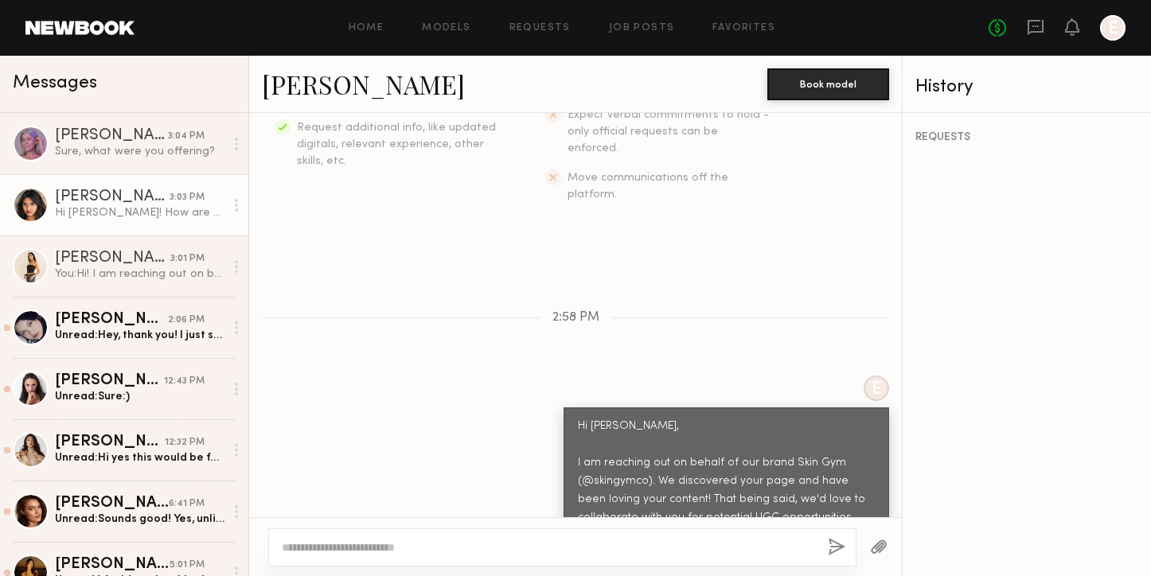
scroll to position [489, 0]
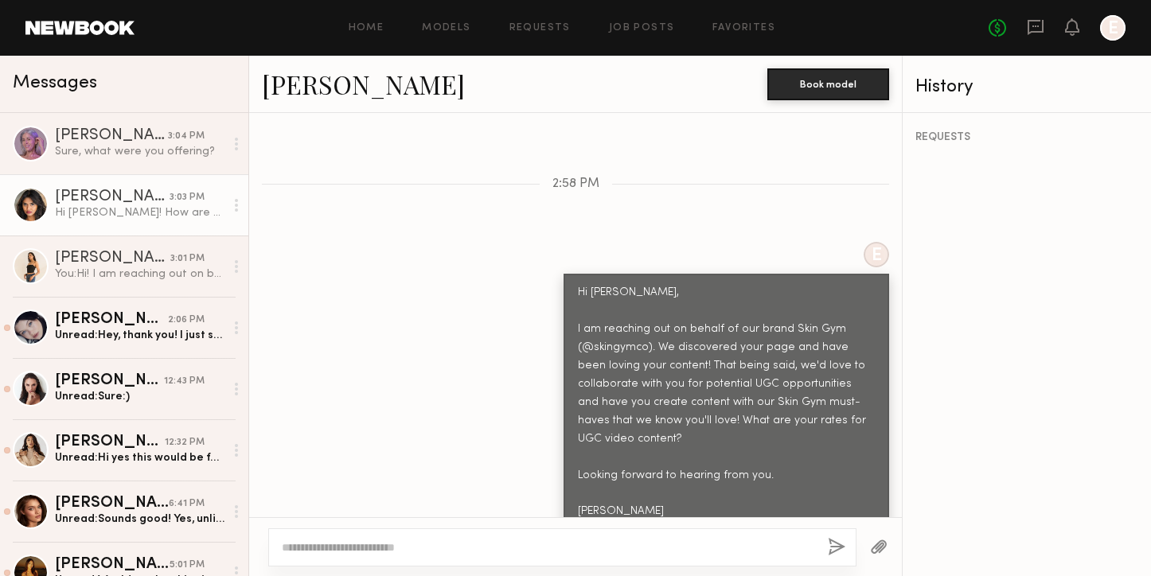
click at [560, 251] on div "E Hi Bhaavika, I am reaching out on behalf of our brand Skin Gym (@skingymco). …" at bounding box center [575, 386] width 653 height 289
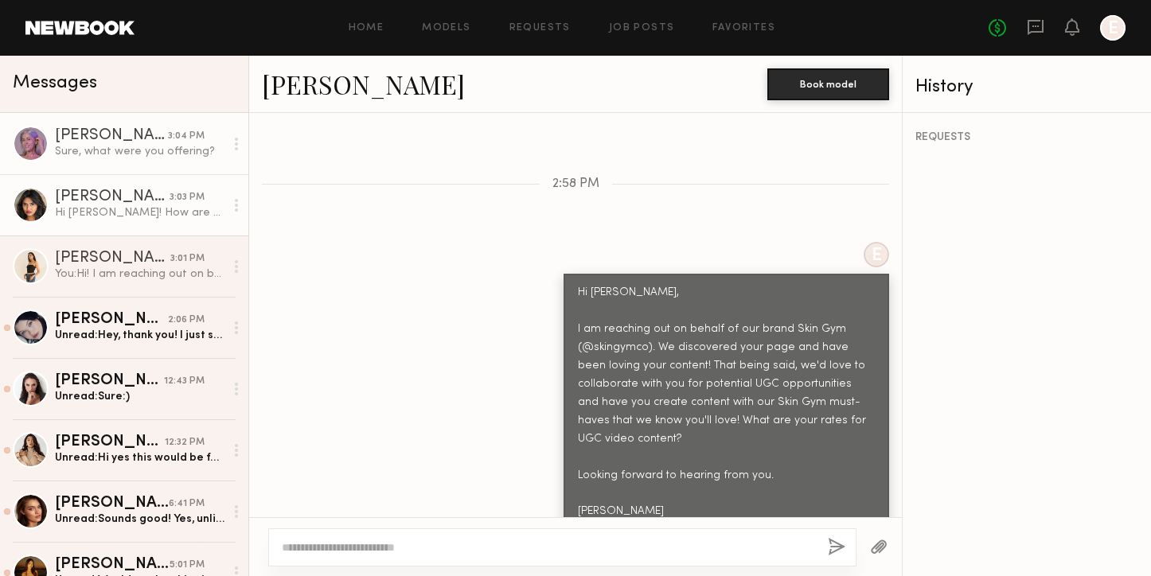
click at [209, 163] on link "Jill S. 3:04 PM Sure, what were you offering?" at bounding box center [124, 143] width 248 height 61
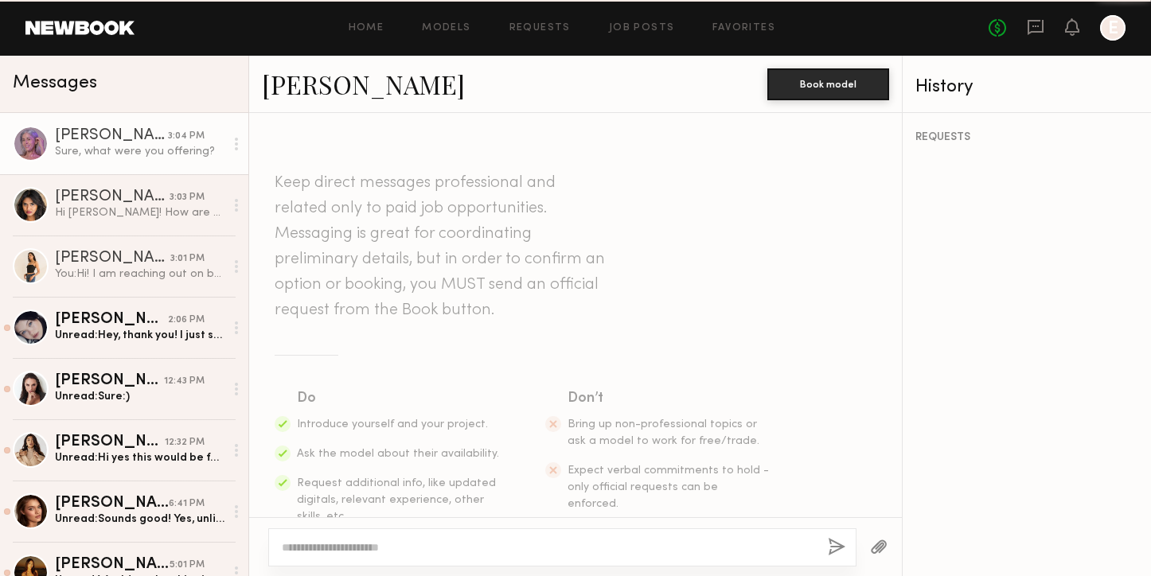
scroll to position [1669, 0]
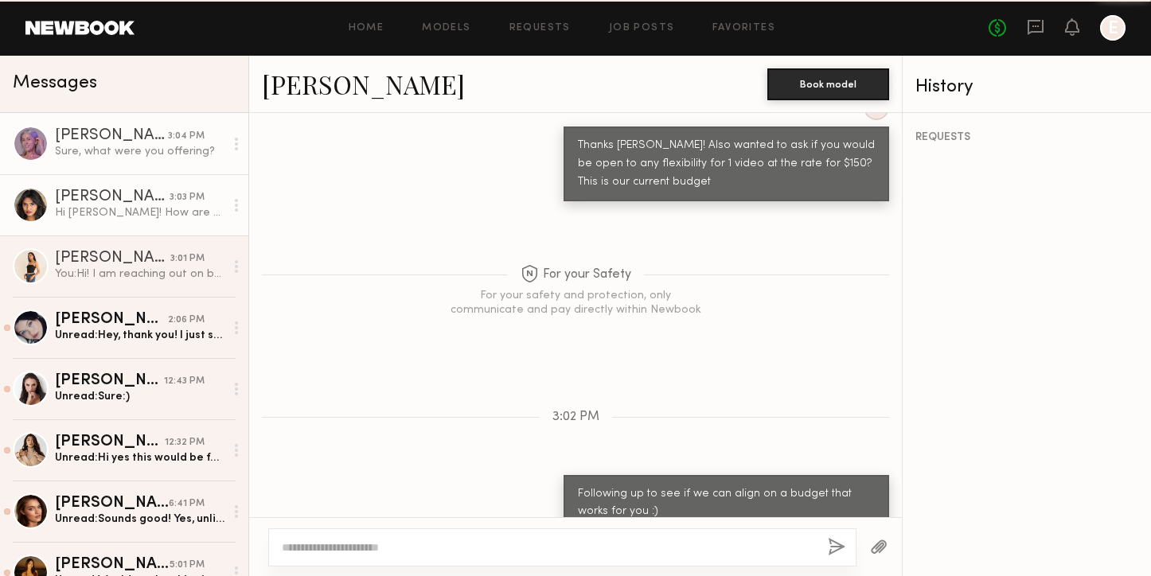
click at [174, 204] on div "3:03 PM" at bounding box center [187, 197] width 35 height 15
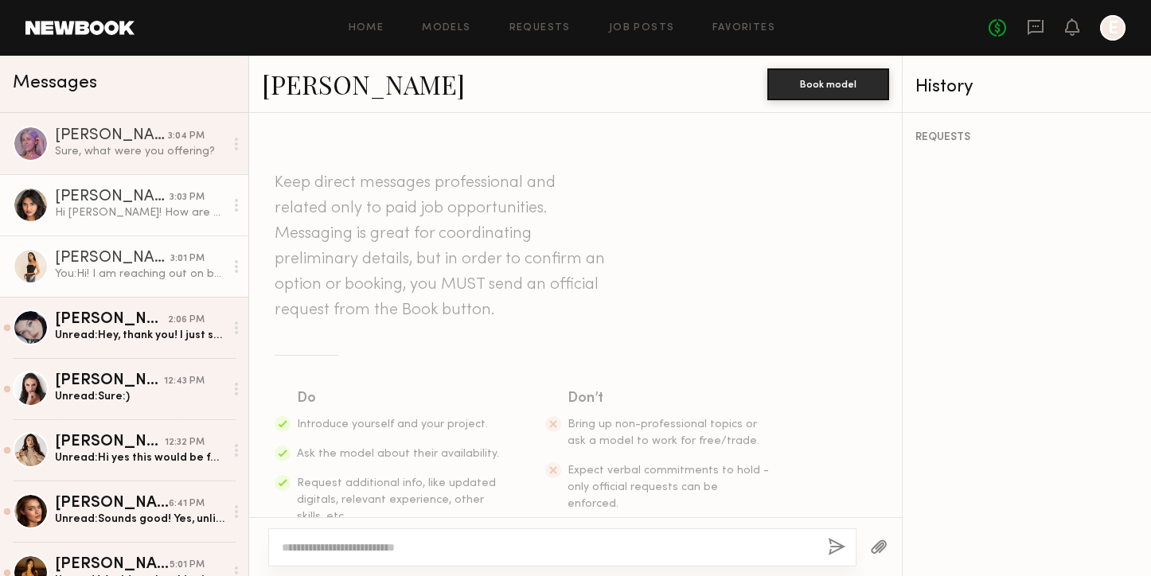
scroll to position [792, 0]
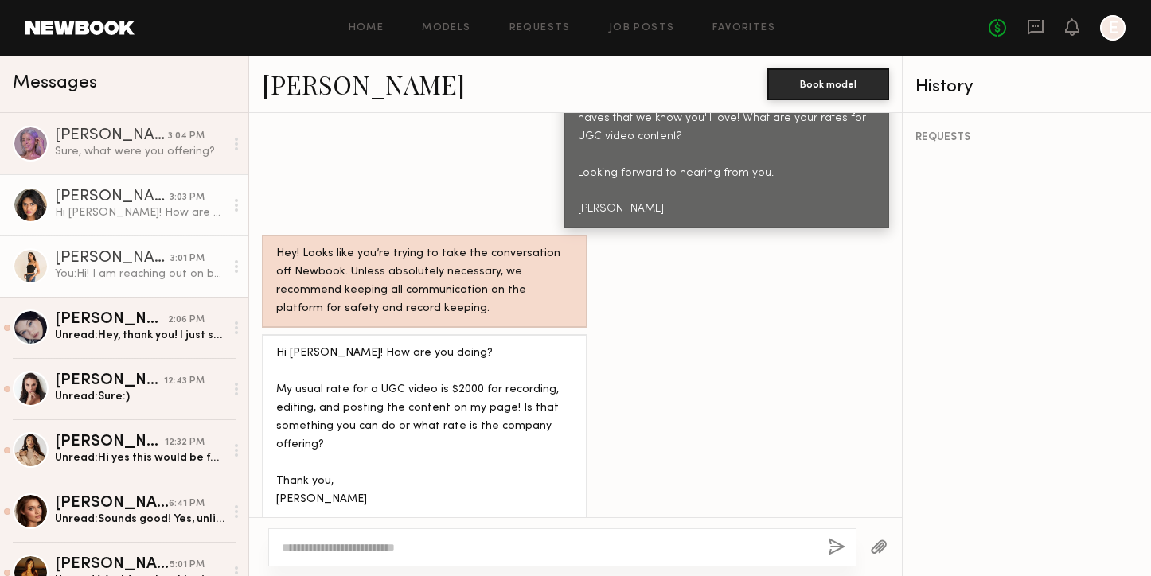
click at [163, 260] on div "Teju M." at bounding box center [112, 259] width 115 height 16
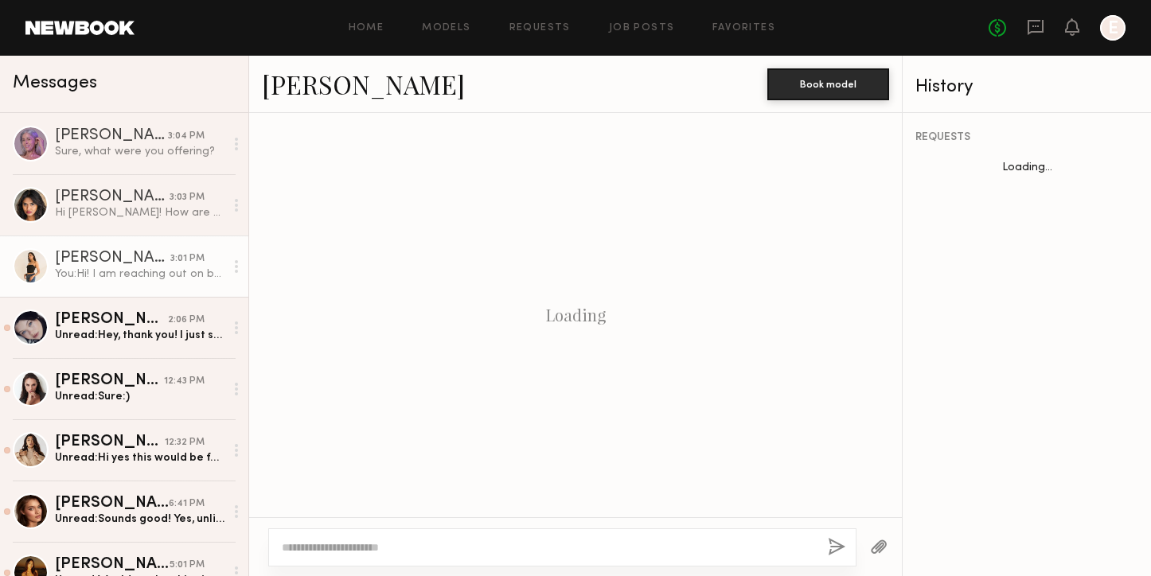
scroll to position [602, 0]
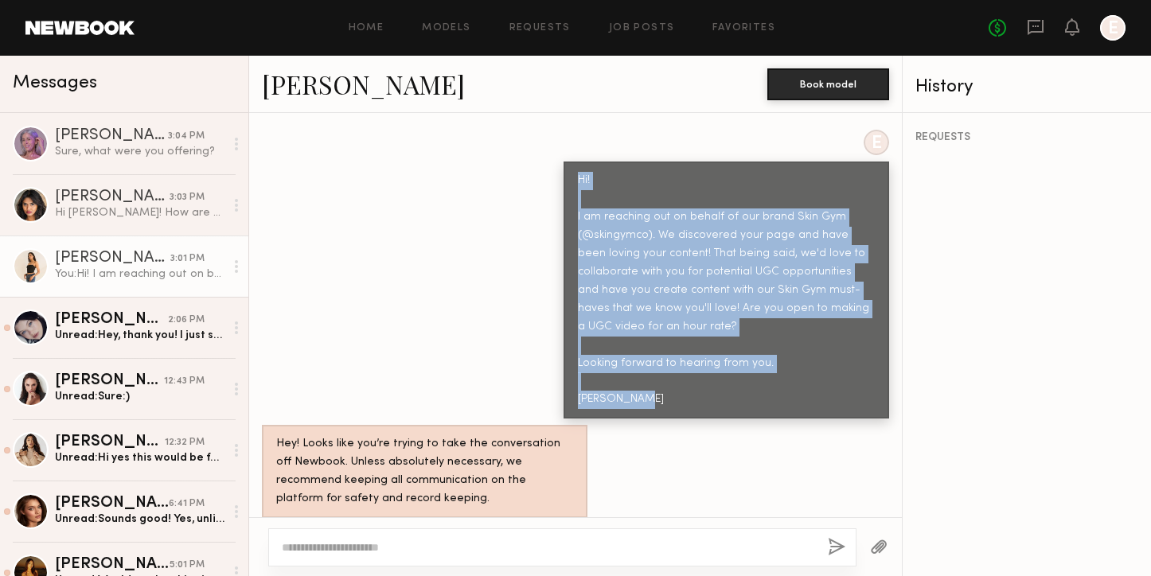
drag, startPoint x: 664, startPoint y: 387, endPoint x: 571, endPoint y: 142, distance: 261.5
click at [571, 162] on div "Hi! I am reaching out on behalf of our brand Skin Gym (@skingymco). We discover…" at bounding box center [726, 290] width 326 height 257
copy div "Hi! I am reaching out on behalf of our brand Skin Gym (@skingymco). We discover…"
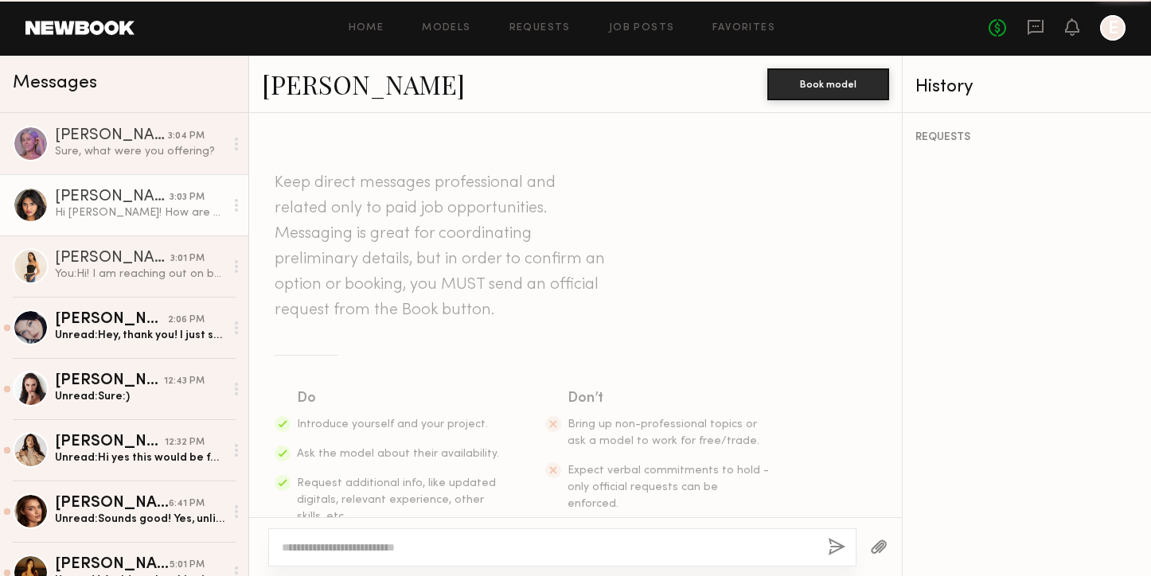
scroll to position [792, 0]
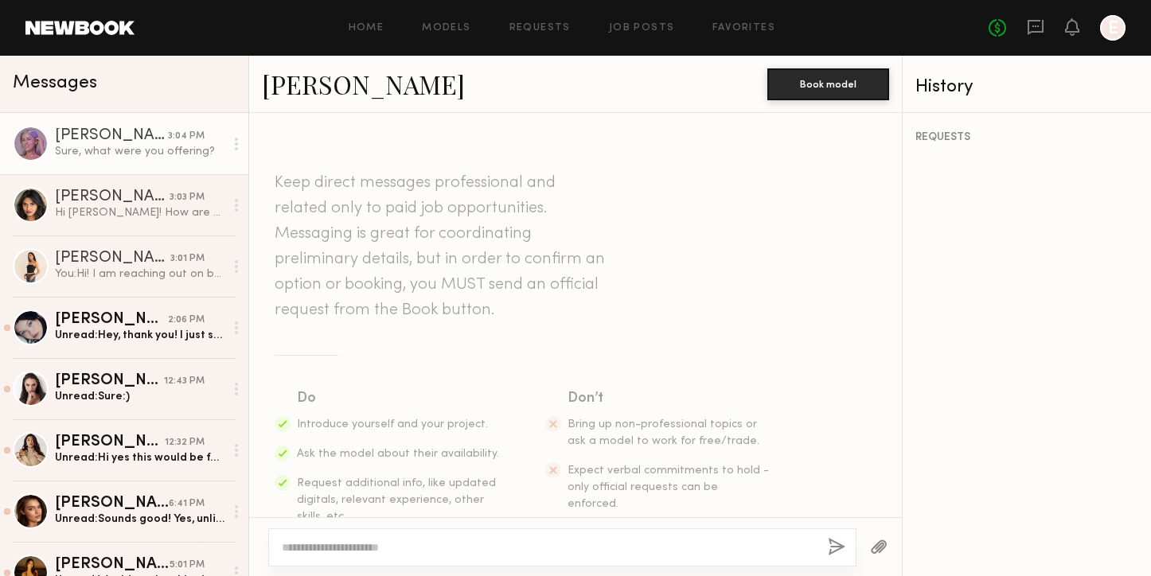
scroll to position [1669, 0]
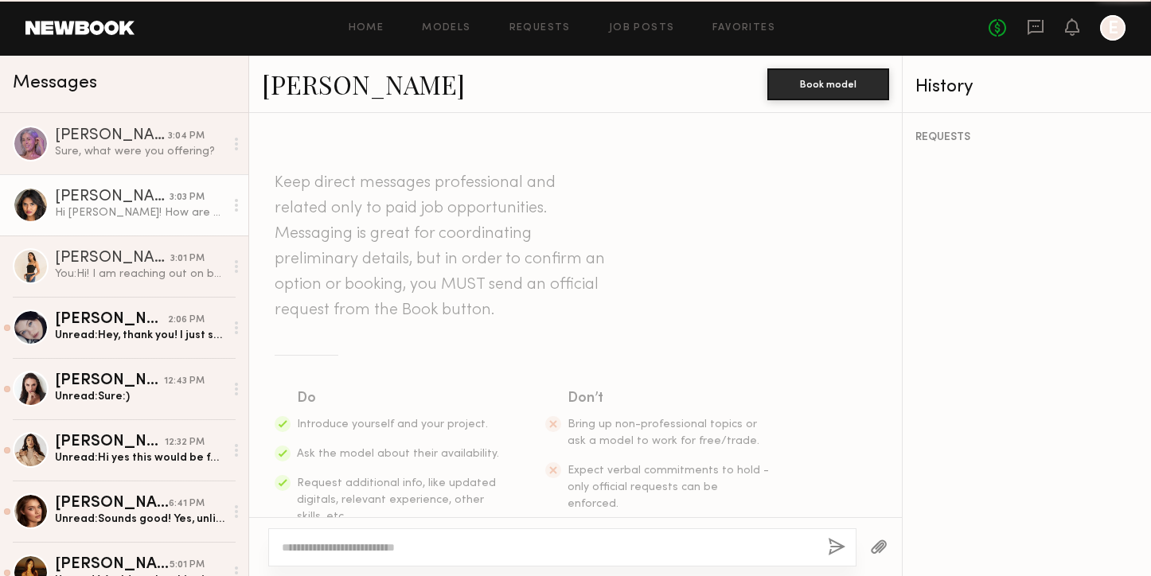
scroll to position [792, 0]
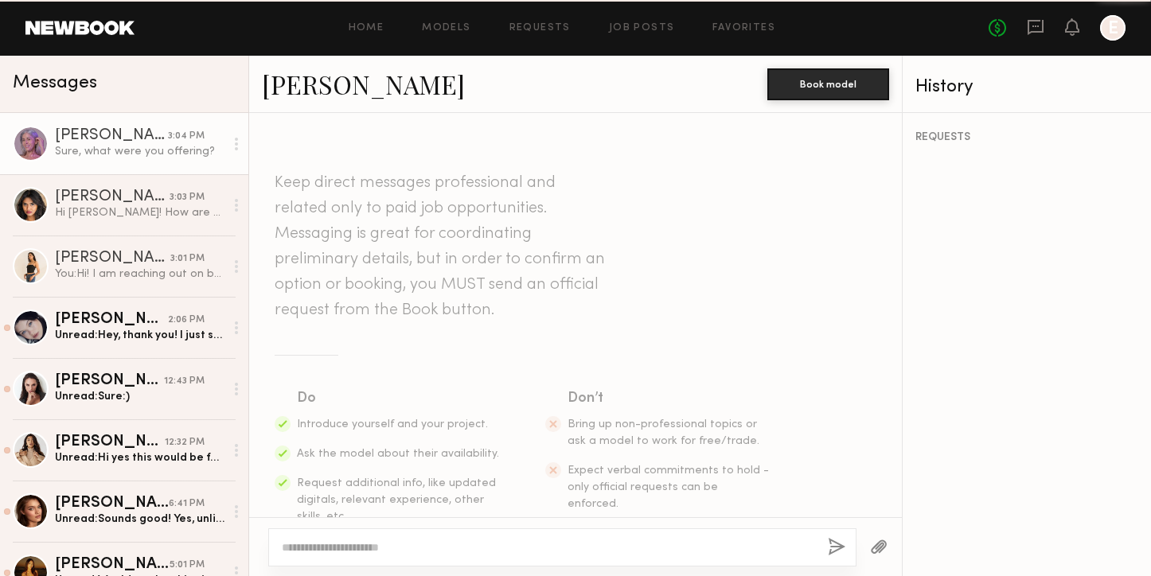
scroll to position [1669, 0]
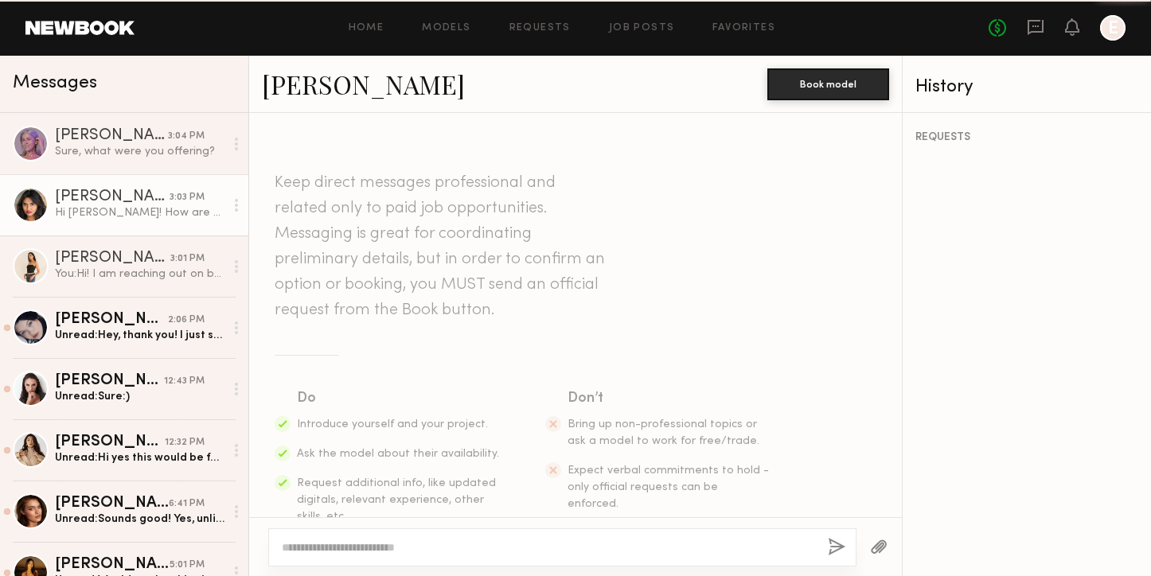
scroll to position [792, 0]
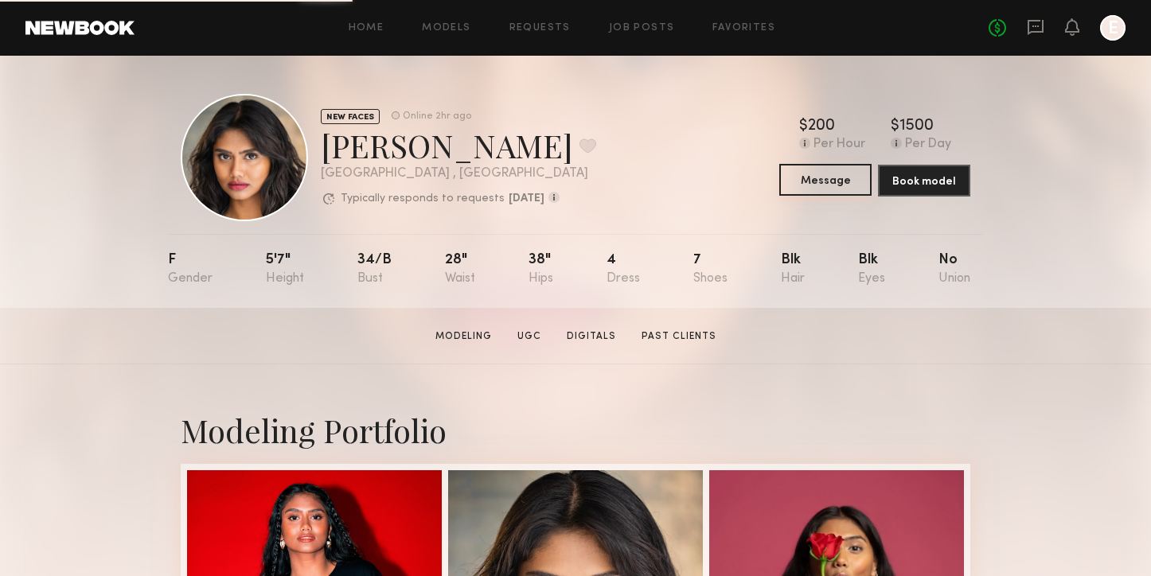
click at [828, 195] on button "Message" at bounding box center [825, 180] width 92 height 32
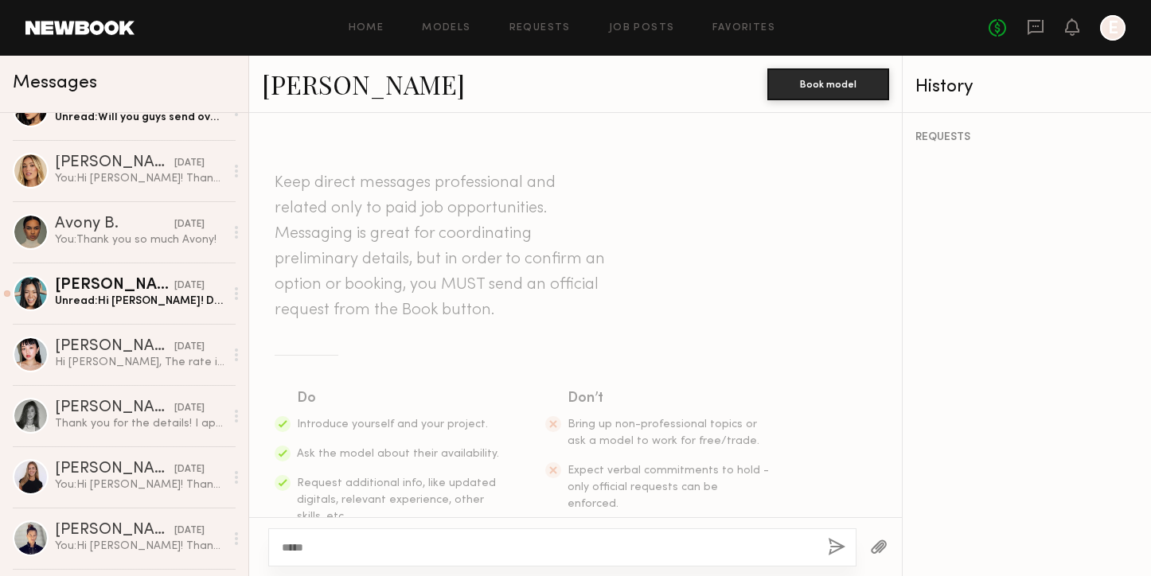
scroll to position [427, 0]
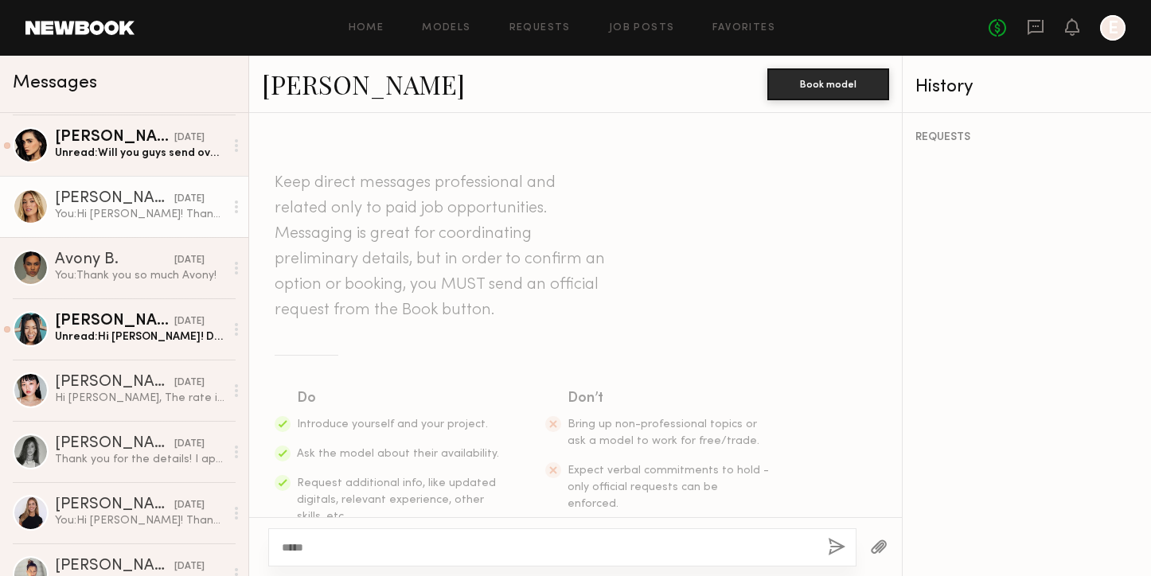
type textarea "****"
click at [149, 228] on link "Hailey M. yesterday You: Hi Hailey! Thanks for getting back to me! Would you be…" at bounding box center [124, 206] width 248 height 61
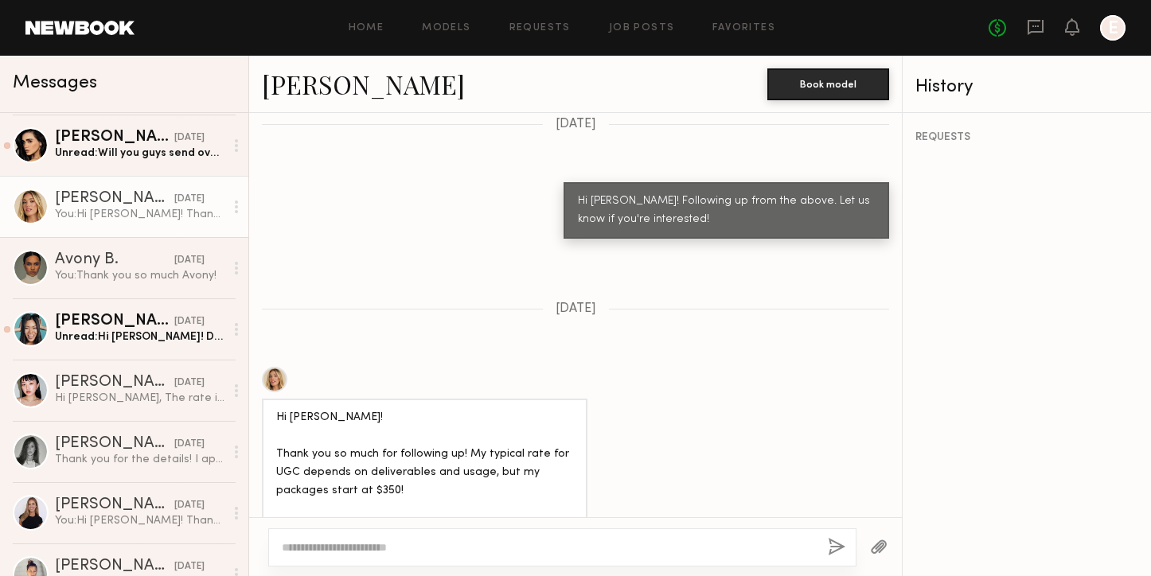
scroll to position [1392, 0]
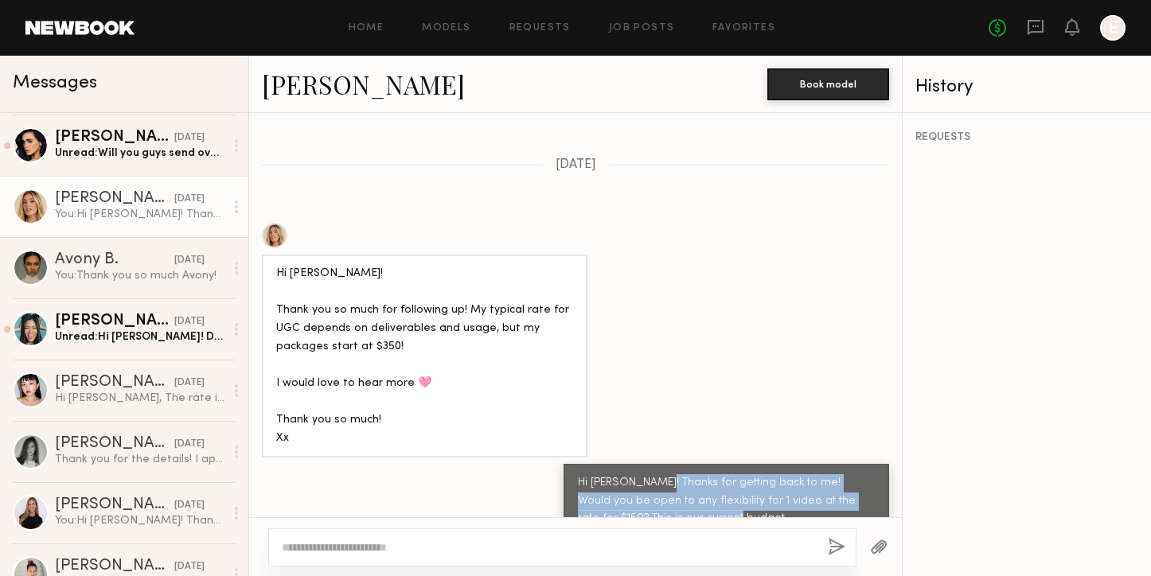
drag, startPoint x: 661, startPoint y: 446, endPoint x: 709, endPoint y: 492, distance: 66.4
click at [709, 492] on div "Hi Hailey! Thanks for getting back to me! Would you be open to any flexibility …" at bounding box center [726, 501] width 297 height 55
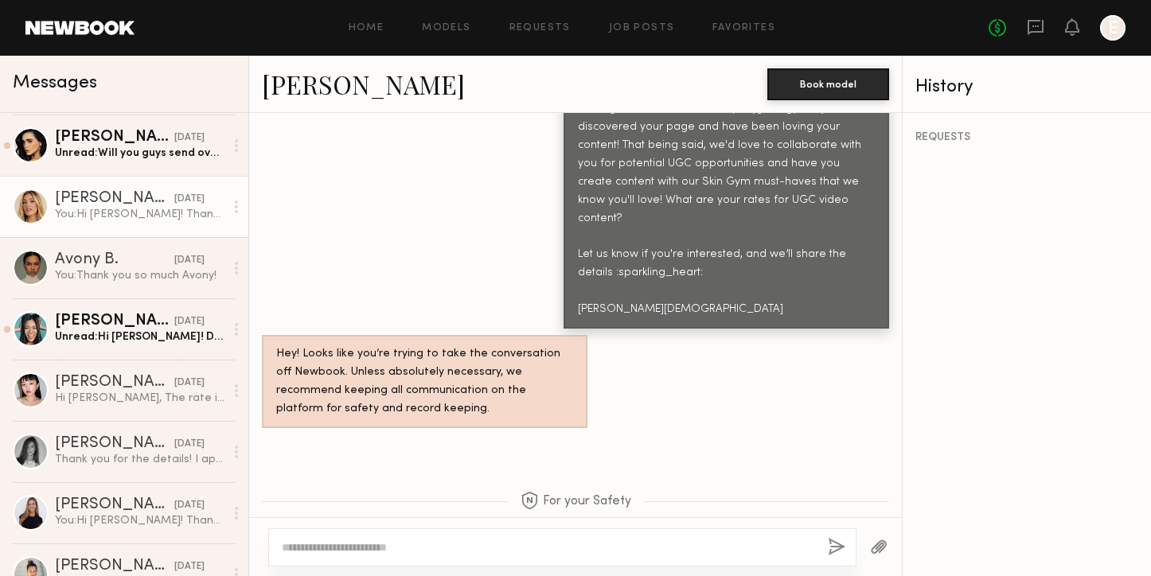
scroll to position [626, 0]
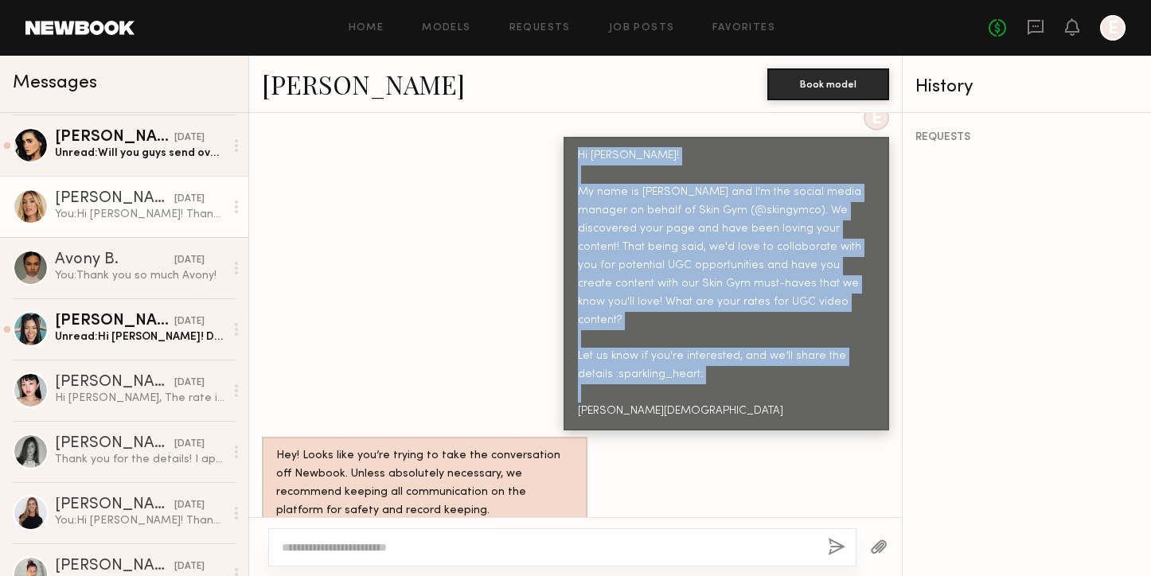
drag, startPoint x: 573, startPoint y: 119, endPoint x: 643, endPoint y: 395, distance: 284.1
click at [643, 395] on div "Hi Hailey! My name is Krishna and I'm the social media manager on behalf of Ski…" at bounding box center [726, 284] width 326 height 294
copy div "Hi Hailey! My name is Krishna and I'm the social media manager on behalf of Ski…"
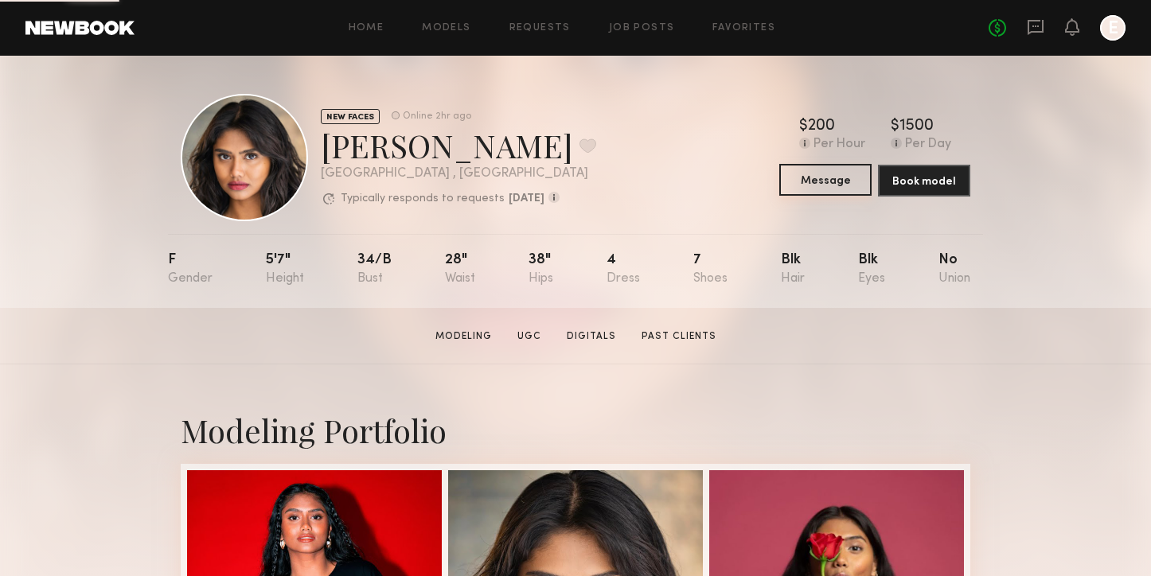
click at [801, 196] on common-button "Message" at bounding box center [825, 181] width 92 height 32
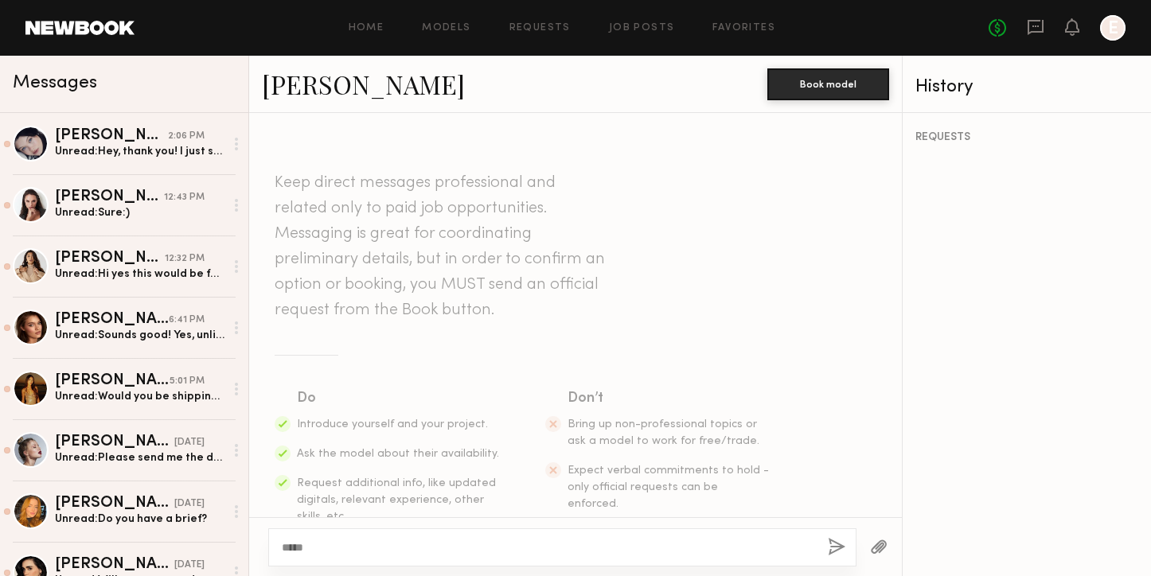
click at [588, 534] on div "****" at bounding box center [562, 547] width 588 height 38
click at [571, 545] on textarea "****" at bounding box center [548, 548] width 533 height 16
paste textarea "**********"
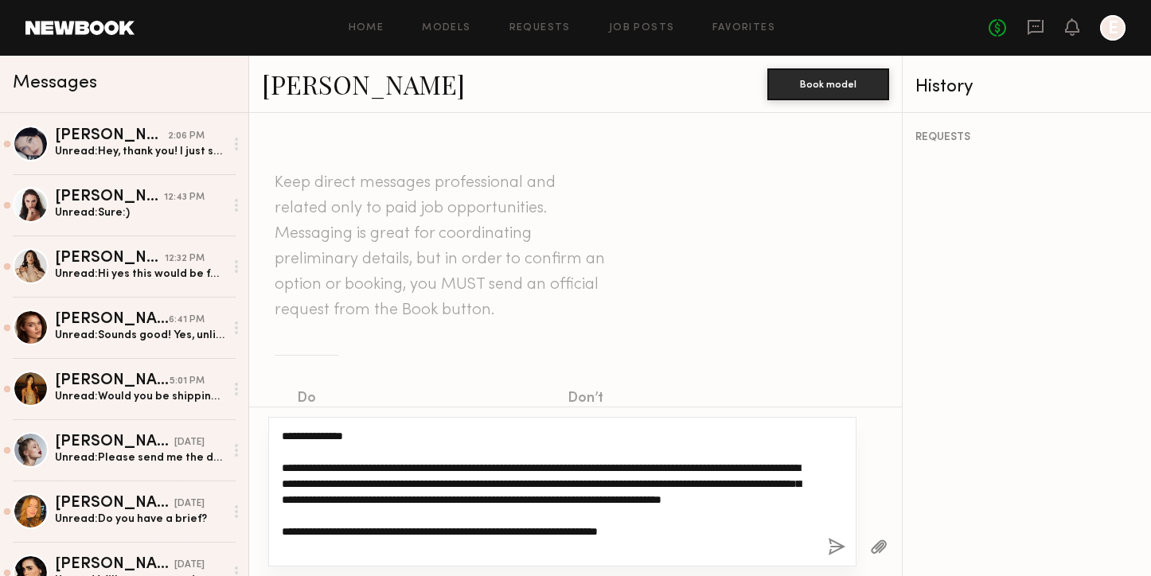
drag, startPoint x: 372, startPoint y: 439, endPoint x: 305, endPoint y: 436, distance: 67.7
click at [305, 436] on textarea "**********" at bounding box center [548, 491] width 533 height 127
click at [402, 466] on textarea "**********" at bounding box center [548, 491] width 533 height 127
drag, startPoint x: 609, startPoint y: 468, endPoint x: 284, endPoint y: 466, distance: 324.7
click at [284, 466] on textarea "**********" at bounding box center [548, 491] width 533 height 127
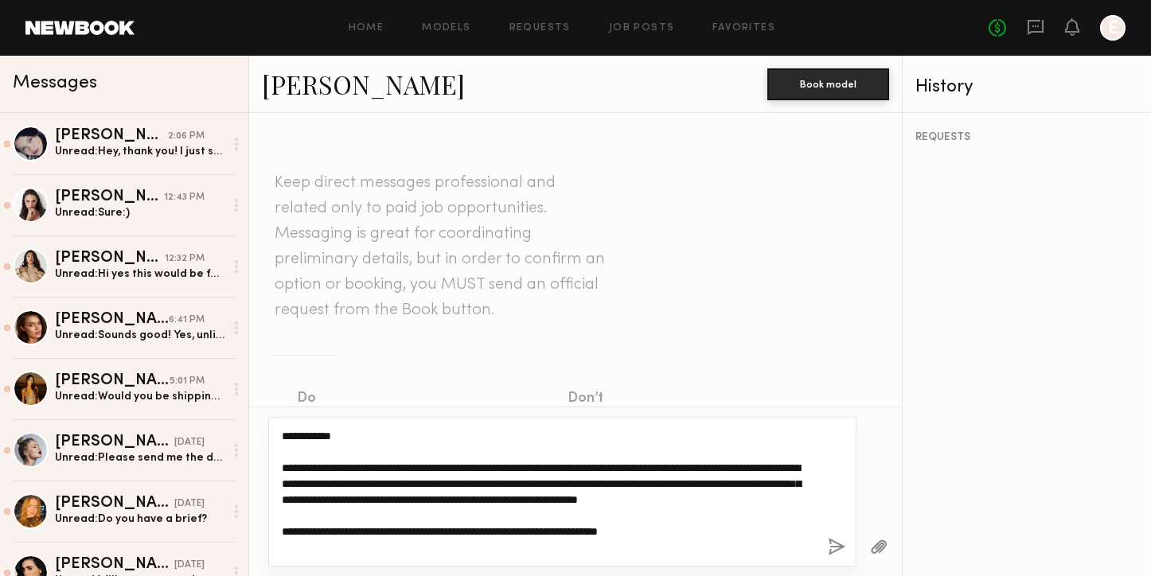
click at [496, 465] on textarea "**********" at bounding box center [548, 491] width 533 height 127
drag, startPoint x: 655, startPoint y: 465, endPoint x: 668, endPoint y: 493, distance: 31.4
click at [668, 493] on textarea "**********" at bounding box center [548, 491] width 533 height 127
drag, startPoint x: 540, startPoint y: 478, endPoint x: 566, endPoint y: 504, distance: 36.0
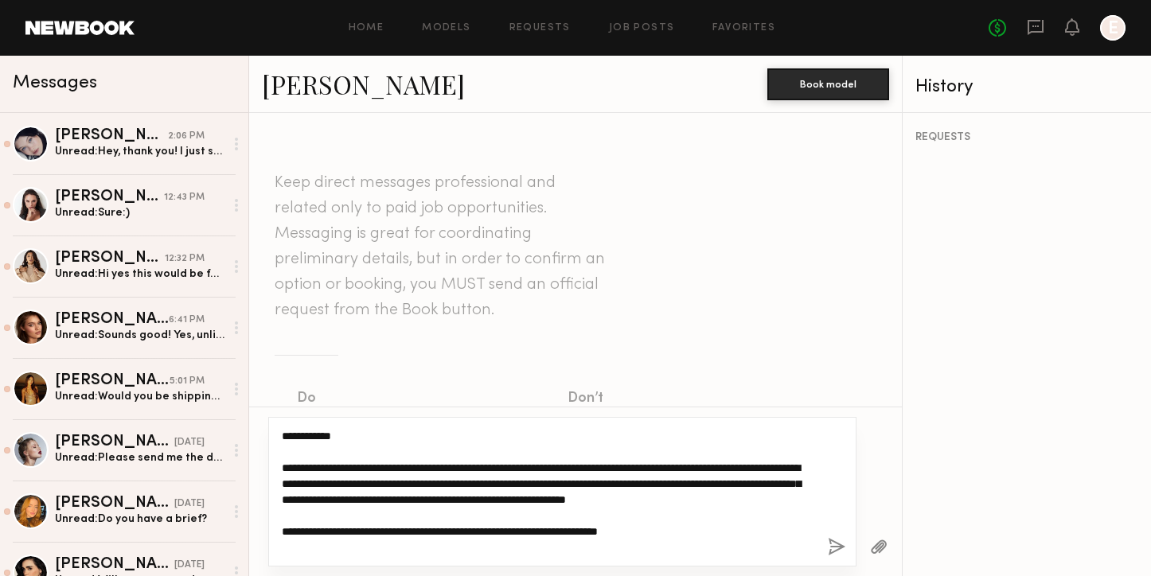
click at [565, 503] on textarea "**********" at bounding box center [548, 491] width 533 height 127
click at [566, 504] on textarea "**********" at bounding box center [548, 491] width 533 height 127
drag, startPoint x: 579, startPoint y: 464, endPoint x: 588, endPoint y: 494, distance: 31.7
click at [588, 494] on textarea "**********" at bounding box center [548, 491] width 533 height 127
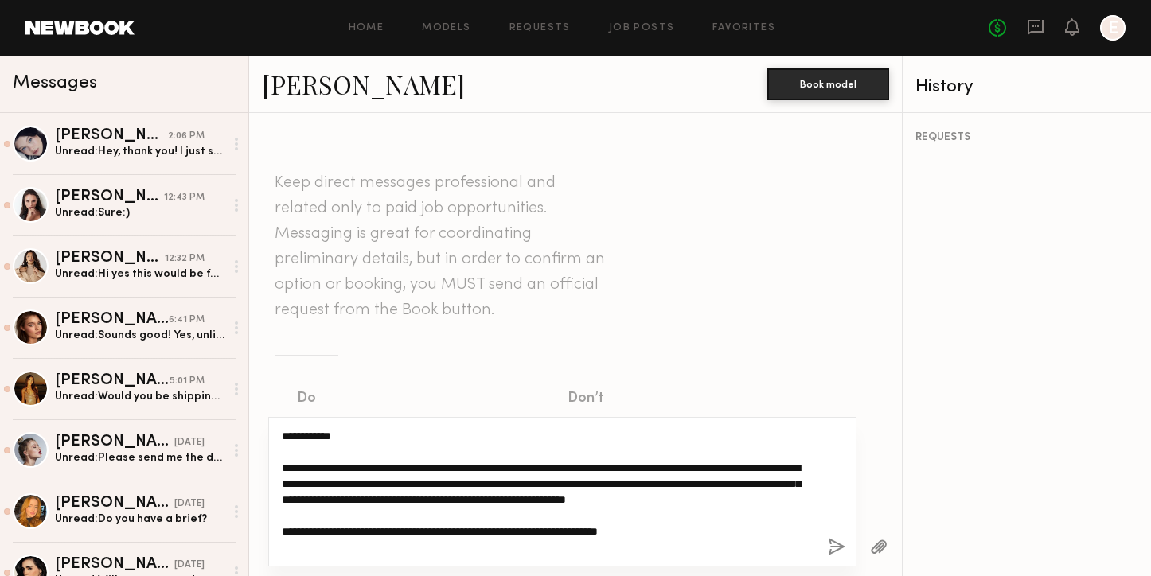
click at [468, 506] on textarea "**********" at bounding box center [548, 491] width 533 height 127
click at [478, 510] on textarea "**********" at bounding box center [548, 491] width 533 height 127
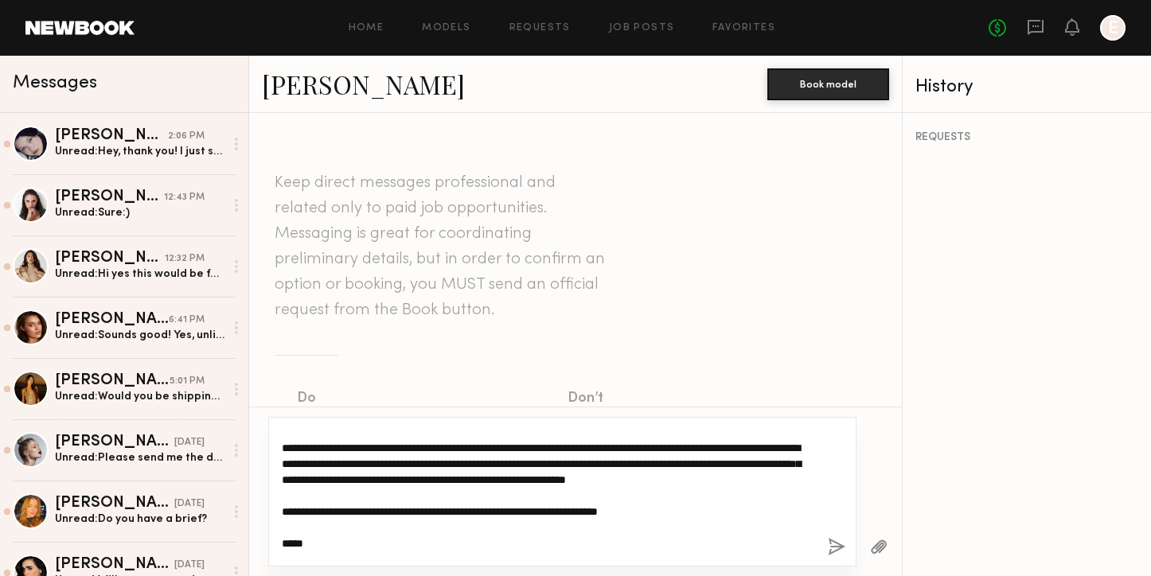
click at [488, 498] on textarea "**********" at bounding box center [548, 491] width 533 height 127
click at [487, 493] on textarea "**********" at bounding box center [548, 491] width 533 height 127
drag, startPoint x: 487, startPoint y: 493, endPoint x: 411, endPoint y: 491, distance: 75.6
click at [411, 491] on textarea "**********" at bounding box center [548, 491] width 533 height 127
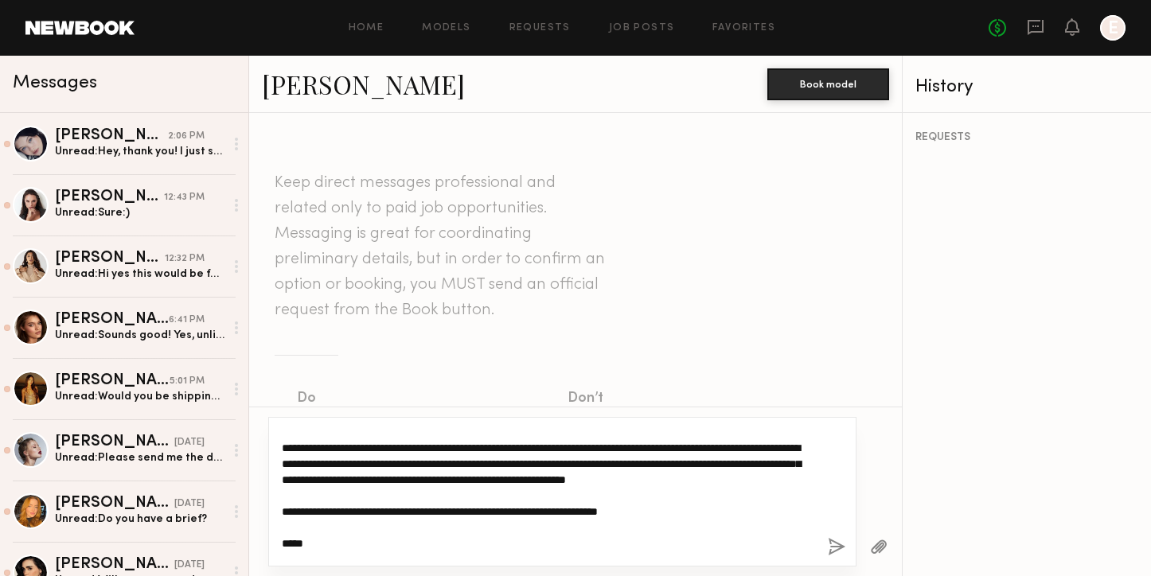
click at [482, 497] on textarea "**********" at bounding box center [548, 491] width 533 height 127
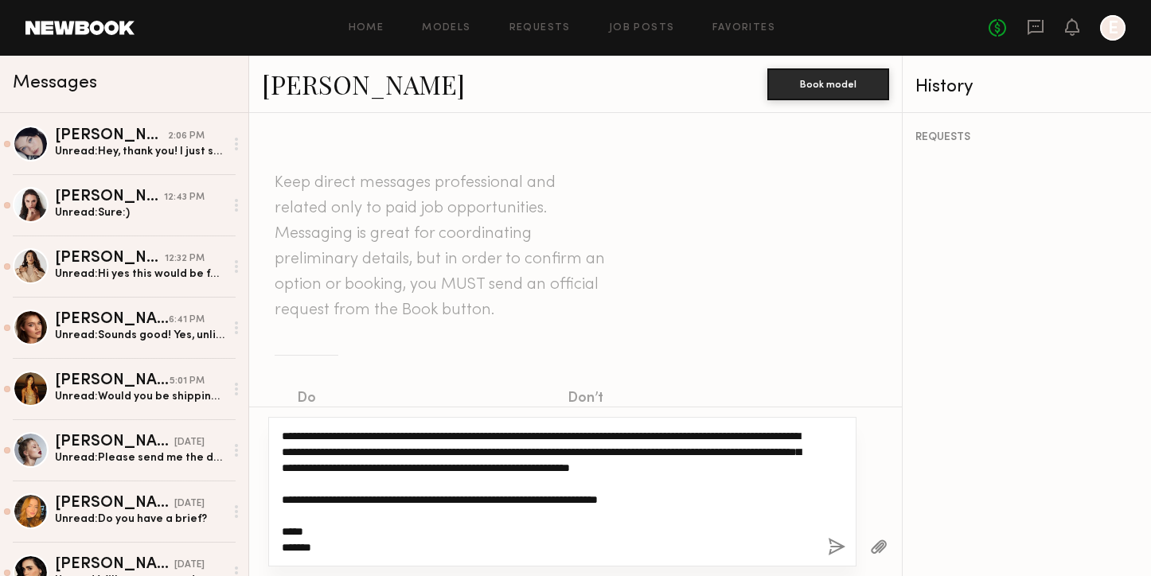
drag, startPoint x: 693, startPoint y: 501, endPoint x: 582, endPoint y: 499, distance: 111.4
click at [582, 499] on textarea "**********" at bounding box center [548, 491] width 533 height 127
click at [593, 497] on textarea "**********" at bounding box center [548, 491] width 533 height 127
click at [534, 462] on textarea "**********" at bounding box center [548, 491] width 533 height 127
drag, startPoint x: 749, startPoint y: 472, endPoint x: 478, endPoint y: 469, distance: 271.4
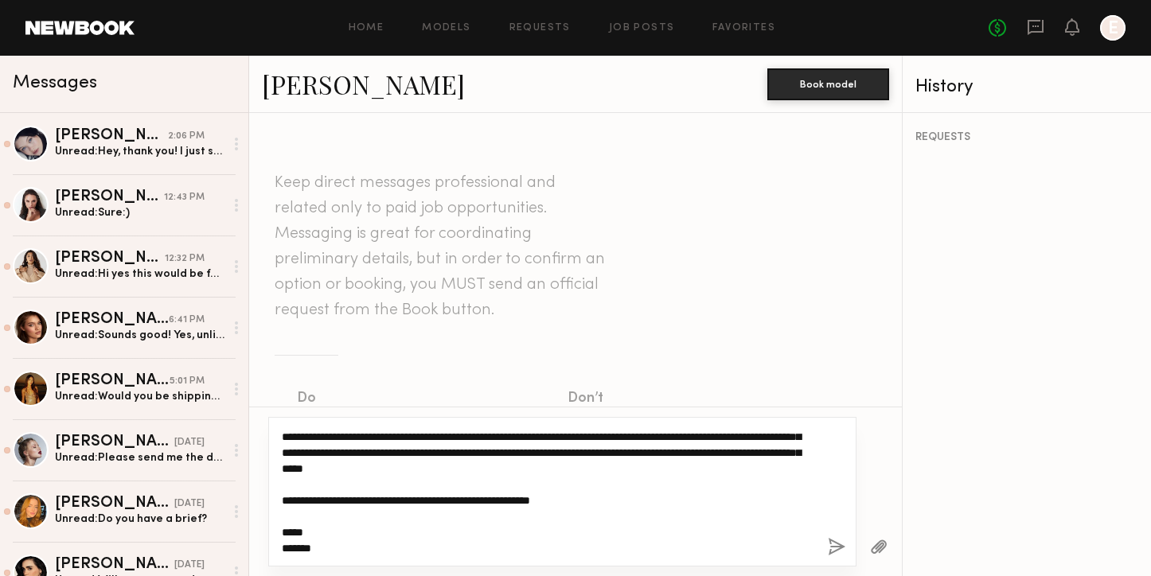
click at [478, 469] on textarea "**********" at bounding box center [548, 491] width 533 height 127
drag, startPoint x: 478, startPoint y: 469, endPoint x: 614, endPoint y: 468, distance: 136.9
click at [614, 468] on textarea "**********" at bounding box center [548, 491] width 533 height 127
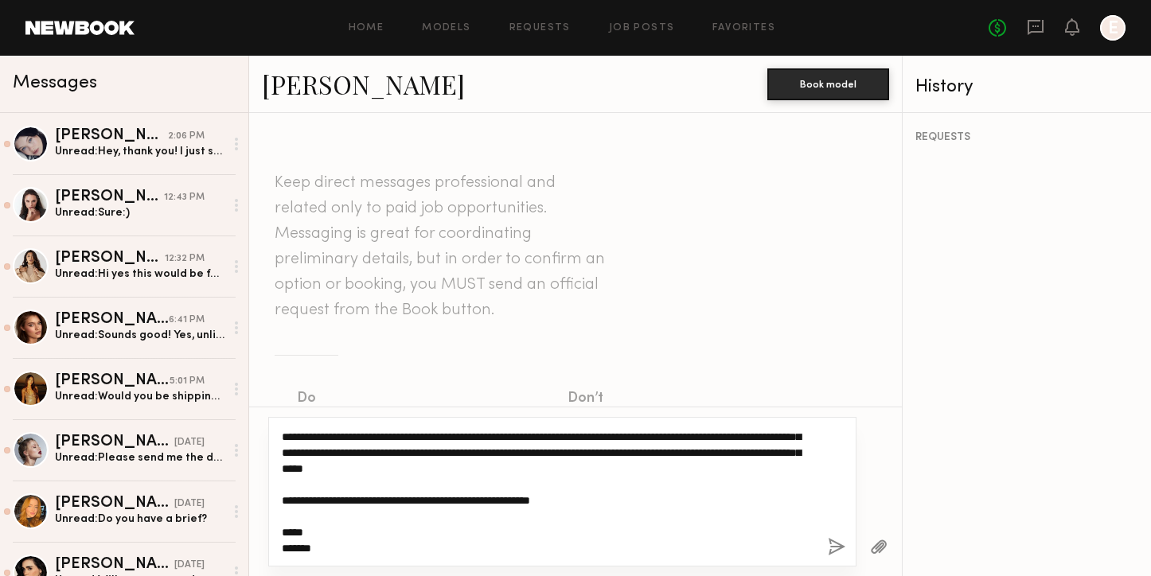
drag, startPoint x: 797, startPoint y: 467, endPoint x: 474, endPoint y: 470, distance: 323.9
click at [474, 470] on textarea "**********" at bounding box center [548, 491] width 533 height 127
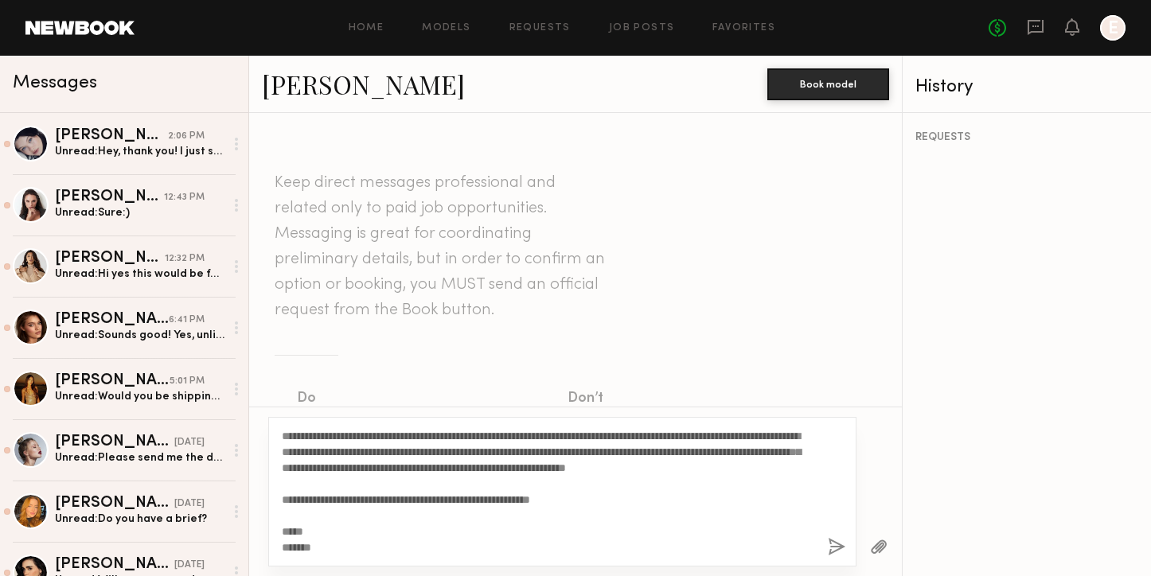
drag, startPoint x: 352, startPoint y: 527, endPoint x: 342, endPoint y: 491, distance: 37.1
click at [341, 483] on div "**********" at bounding box center [562, 492] width 588 height 150
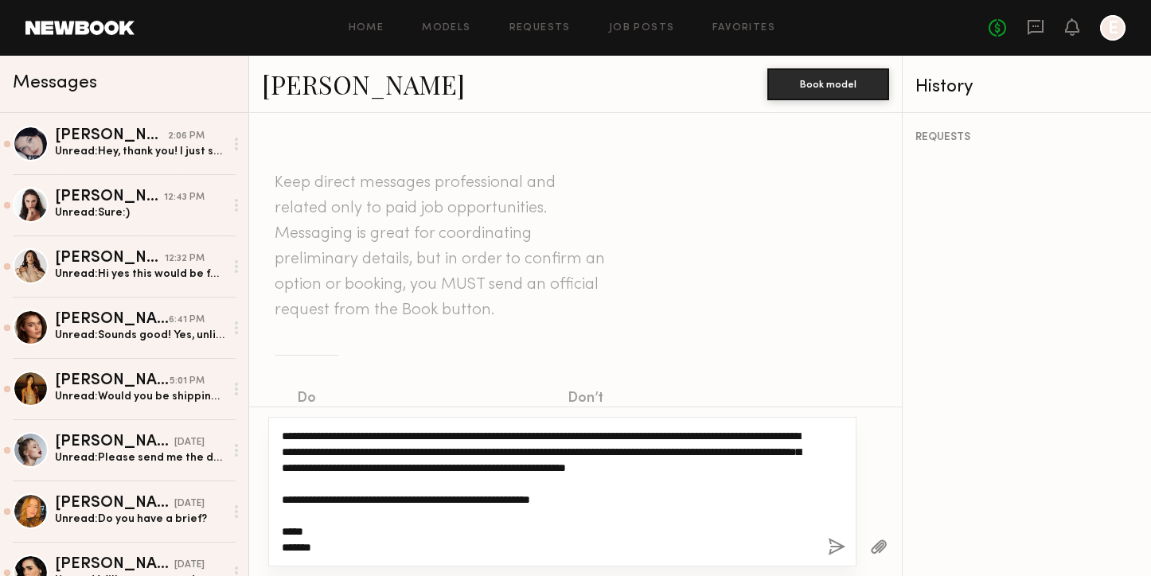
click at [345, 522] on textarea "**********" at bounding box center [548, 491] width 533 height 127
drag, startPoint x: 599, startPoint y: 506, endPoint x: 265, endPoint y: 493, distance: 334.5
click at [265, 493] on div "**********" at bounding box center [575, 492] width 653 height 170
drag, startPoint x: 337, startPoint y: 548, endPoint x: 307, endPoint y: 541, distance: 30.3
click at [306, 540] on textarea "**********" at bounding box center [548, 491] width 533 height 127
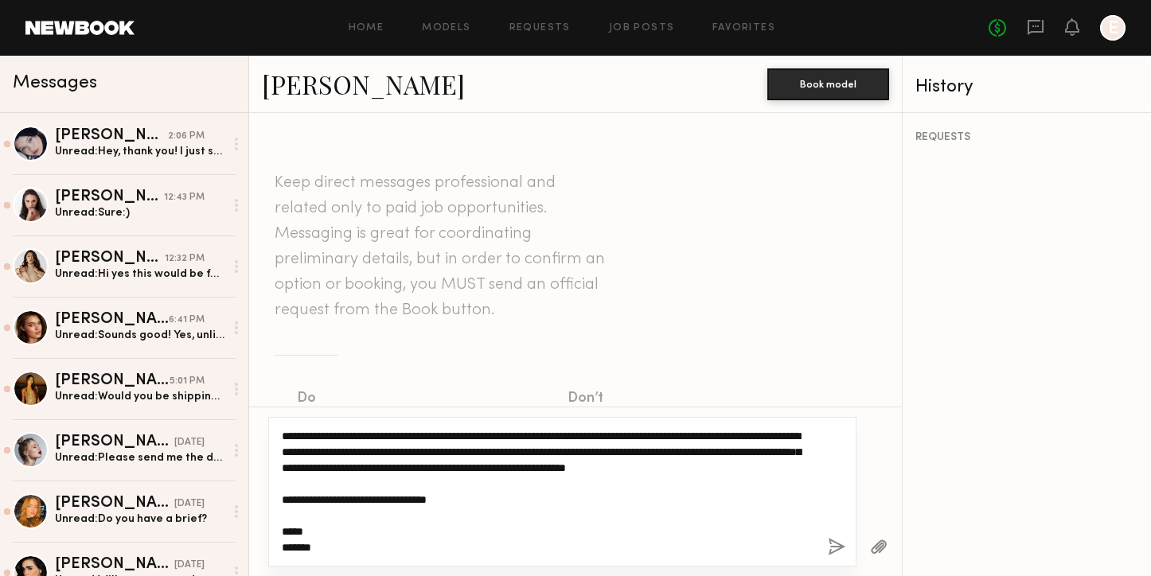
scroll to position [48, 0]
drag, startPoint x: 324, startPoint y: 544, endPoint x: 279, endPoint y: 549, distance: 45.7
click at [279, 549] on div "**********" at bounding box center [562, 492] width 588 height 150
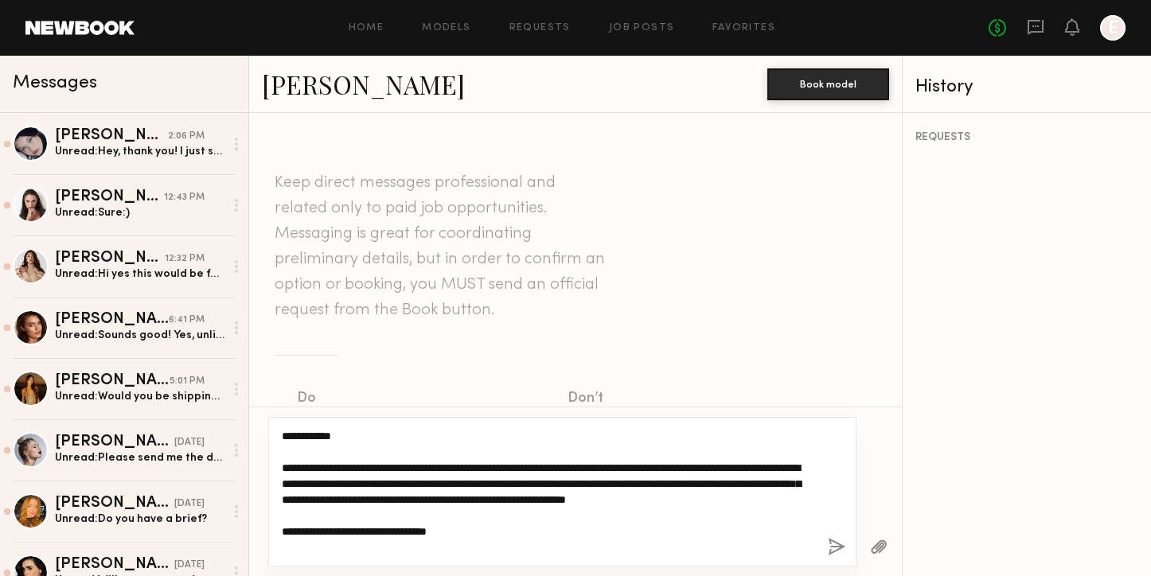
drag, startPoint x: 317, startPoint y: 550, endPoint x: 275, endPoint y: 406, distance: 149.9
click at [275, 406] on div "**********" at bounding box center [575, 344] width 653 height 463
type textarea "**********"
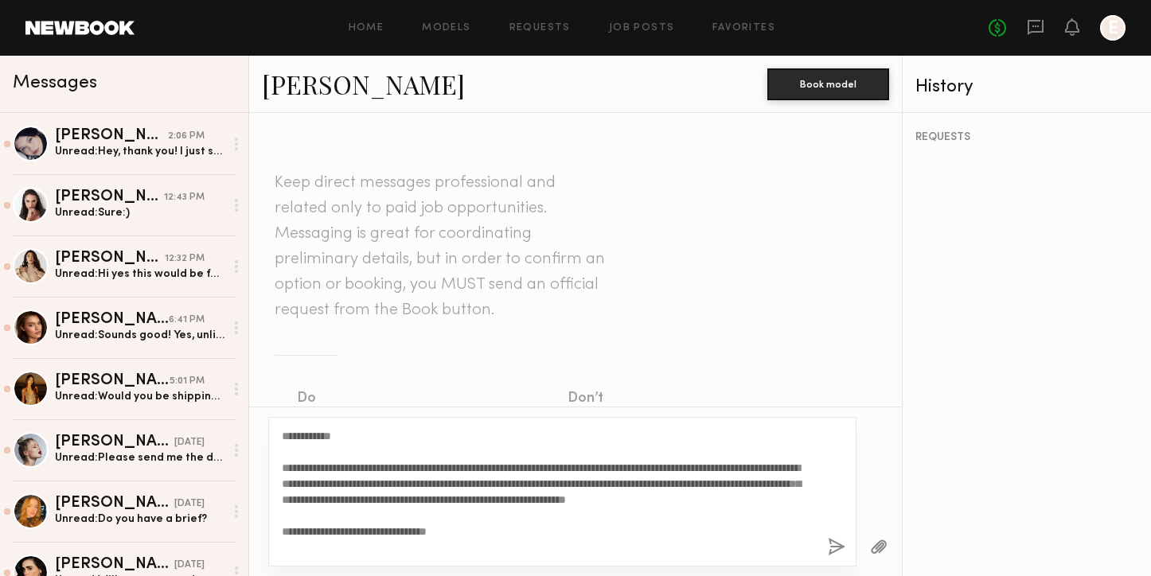
click at [836, 550] on button "button" at bounding box center [837, 548] width 18 height 20
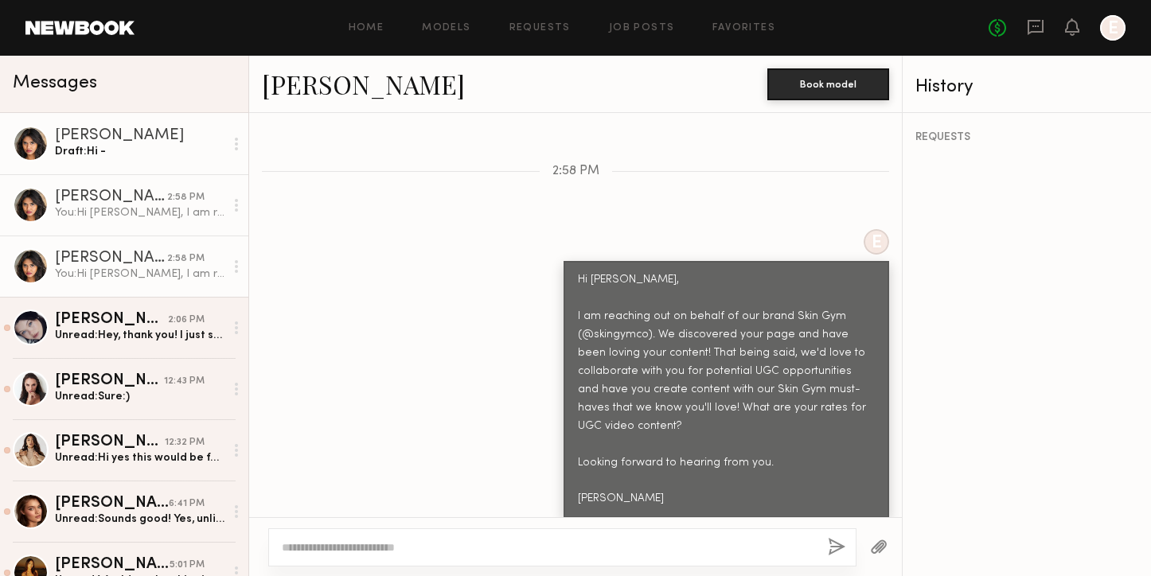
scroll to position [602, 0]
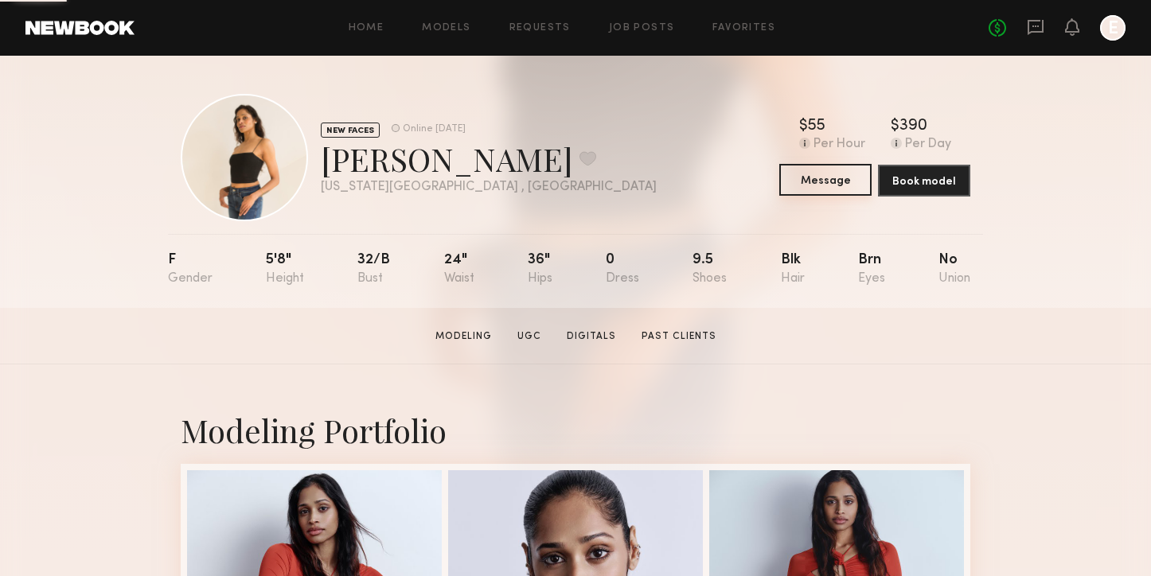
click at [824, 184] on button "Message" at bounding box center [825, 180] width 92 height 32
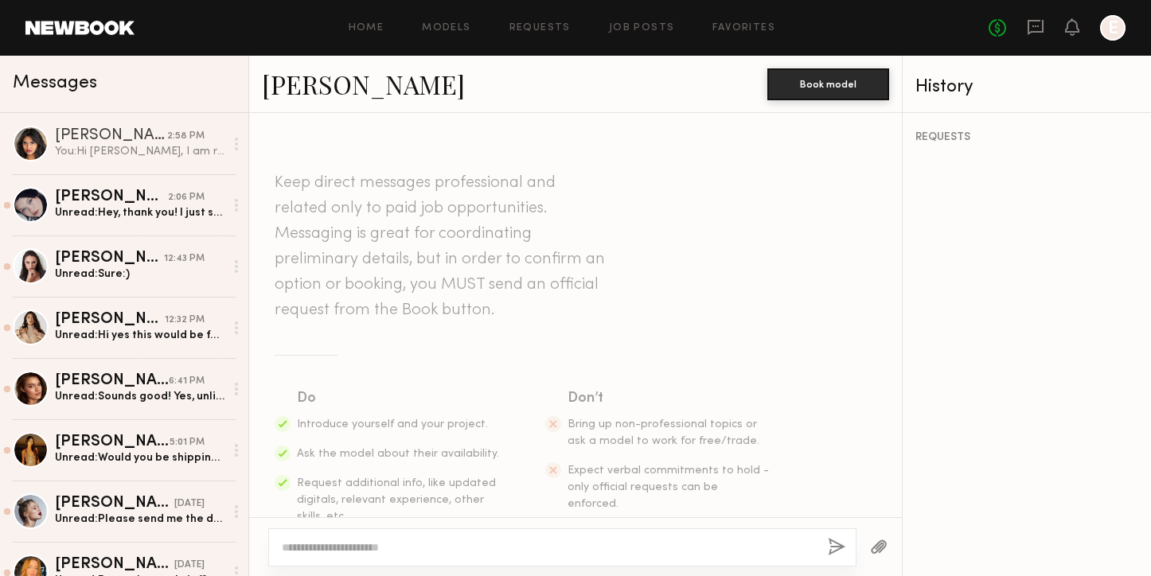
click at [430, 539] on div at bounding box center [562, 547] width 588 height 38
click at [403, 540] on textarea at bounding box center [548, 548] width 533 height 16
paste textarea "**********"
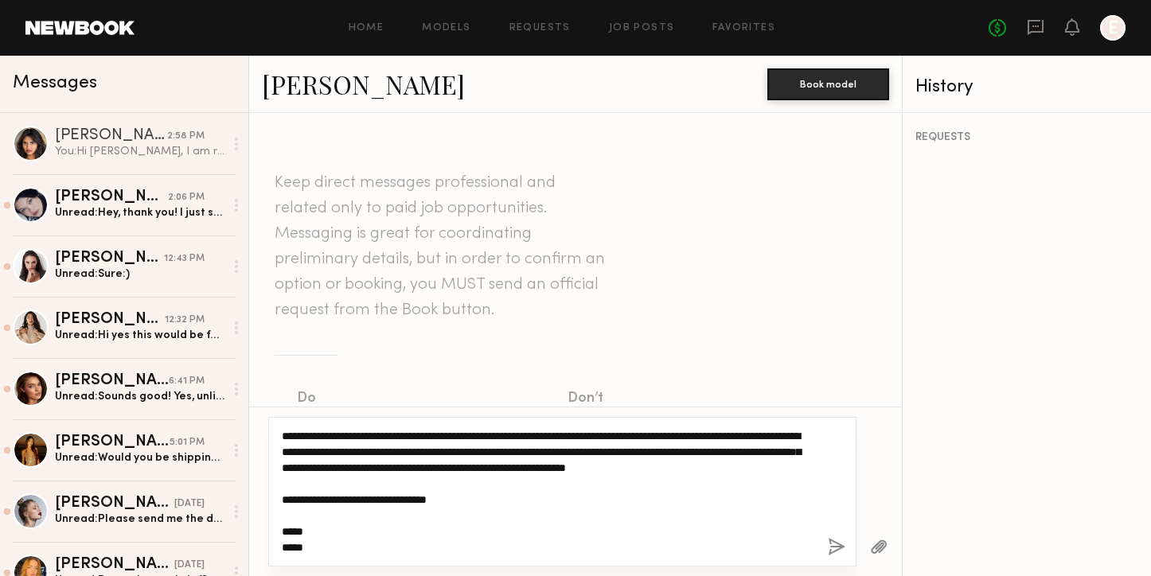
drag, startPoint x: 484, startPoint y: 473, endPoint x: 784, endPoint y: 454, distance: 300.7
click at [784, 454] on textarea "**********" at bounding box center [548, 491] width 533 height 127
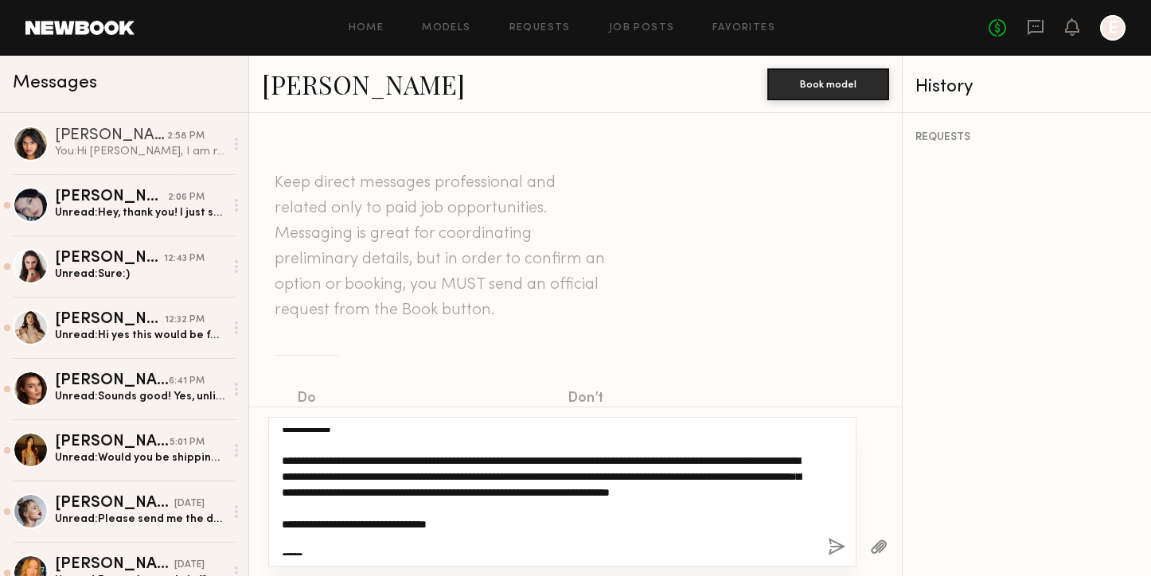
scroll to position [0, 0]
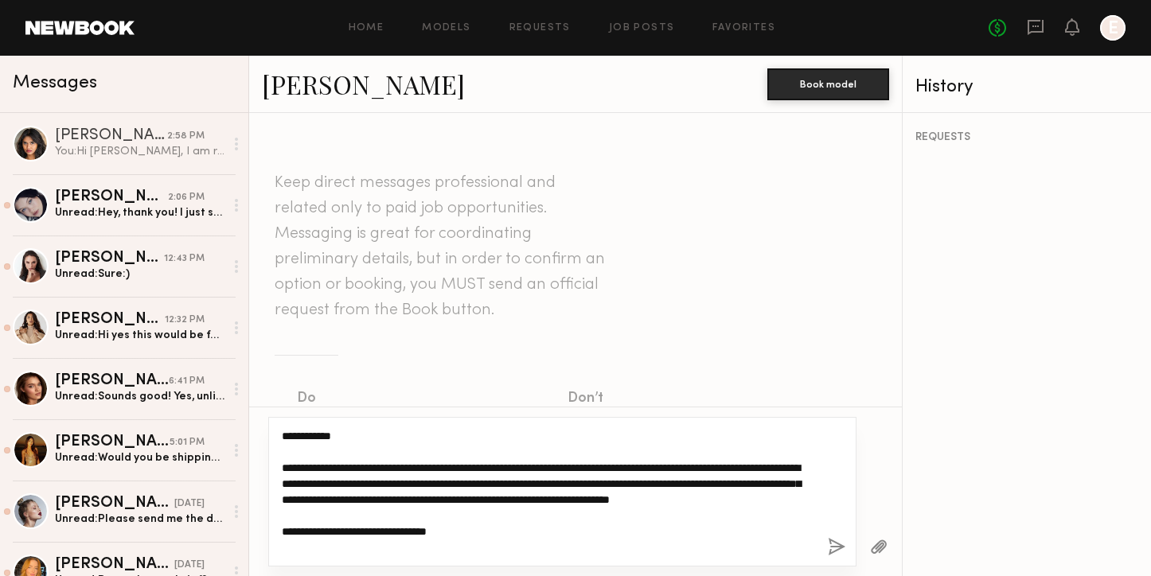
click at [705, 519] on textarea "**********" at bounding box center [548, 491] width 533 height 127
click at [708, 505] on textarea "**********" at bounding box center [548, 491] width 533 height 127
drag, startPoint x: 708, startPoint y: 505, endPoint x: 708, endPoint y: 473, distance: 32.6
click at [708, 482] on textarea "**********" at bounding box center [548, 491] width 533 height 127
drag, startPoint x: 708, startPoint y: 469, endPoint x: 704, endPoint y: 513, distance: 44.0
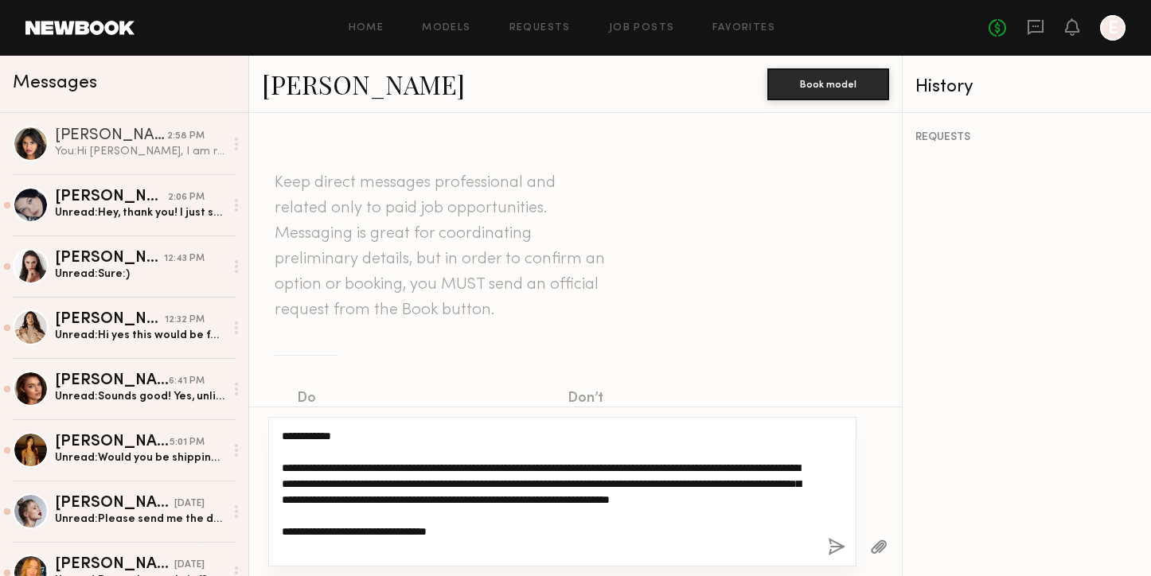
click at [704, 513] on textarea "**********" at bounding box center [548, 491] width 533 height 127
drag, startPoint x: 696, startPoint y: 485, endPoint x: 708, endPoint y: 503, distance: 21.2
click at [708, 503] on textarea "**********" at bounding box center [548, 491] width 533 height 127
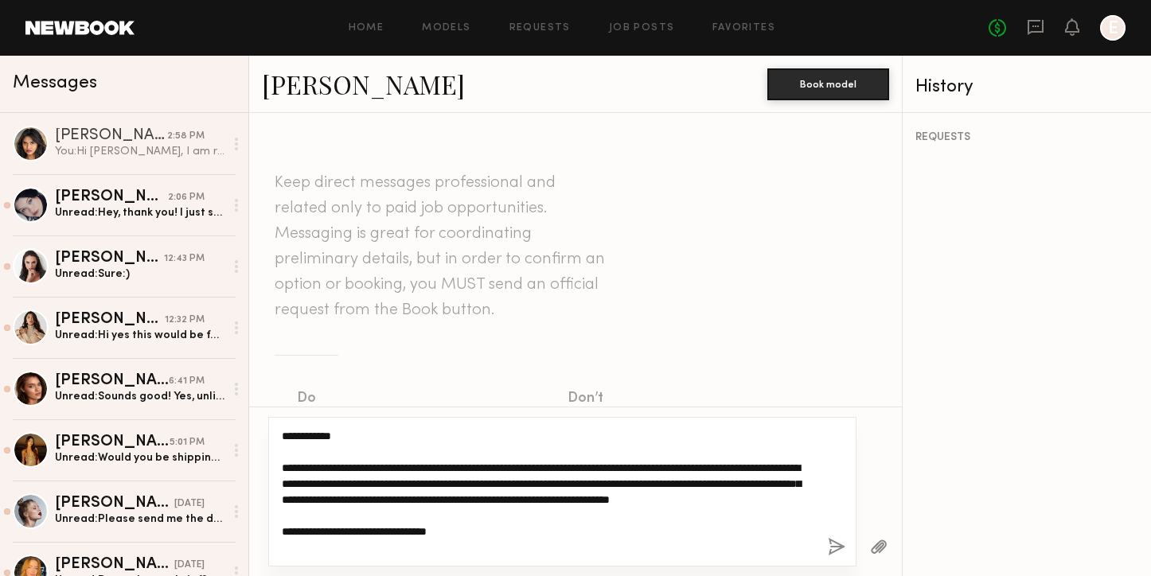
drag, startPoint x: 356, startPoint y: 446, endPoint x: 297, endPoint y: 439, distance: 59.3
click at [297, 439] on textarea "**********" at bounding box center [548, 491] width 533 height 127
drag, startPoint x: 332, startPoint y: 550, endPoint x: 394, endPoint y: 499, distance: 80.3
click at [369, 500] on textarea "**********" at bounding box center [548, 491] width 533 height 127
click at [439, 497] on textarea "**********" at bounding box center [548, 491] width 533 height 127
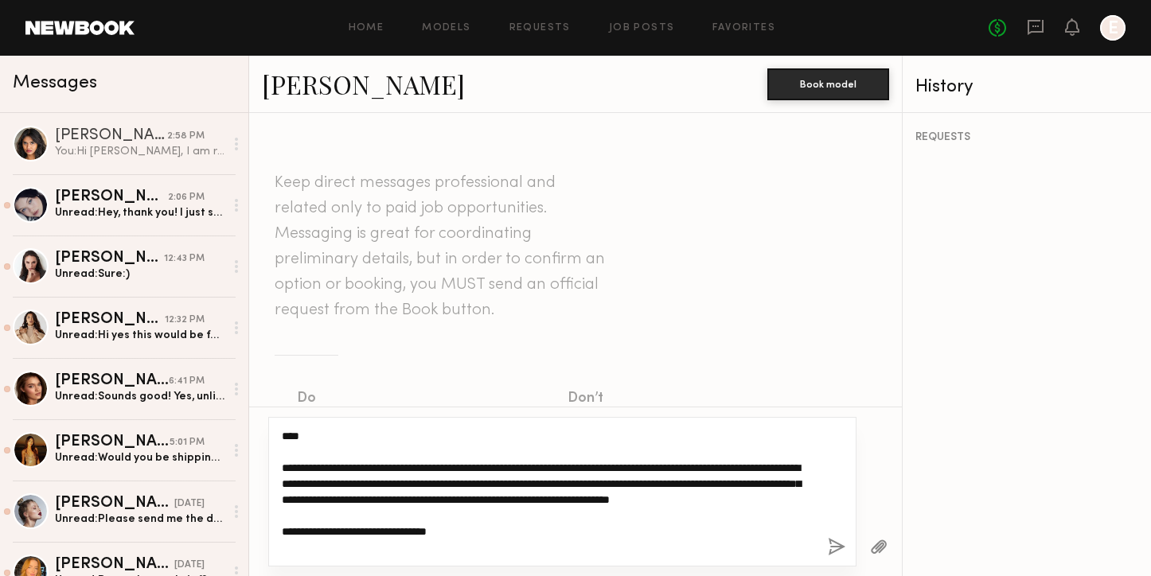
type textarea "**********"
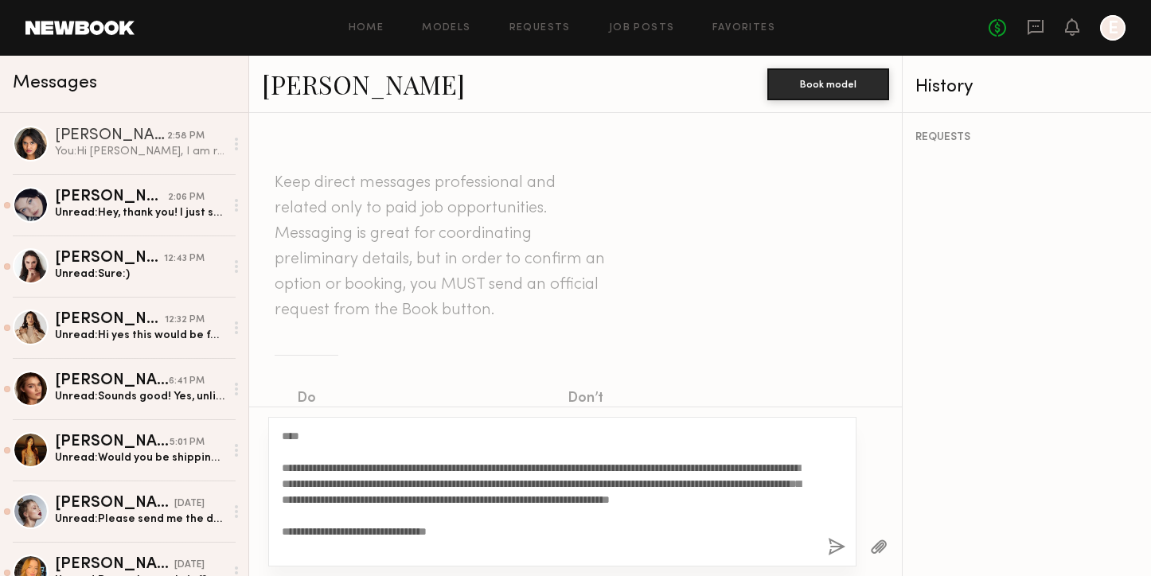
click at [834, 542] on button "button" at bounding box center [837, 548] width 18 height 20
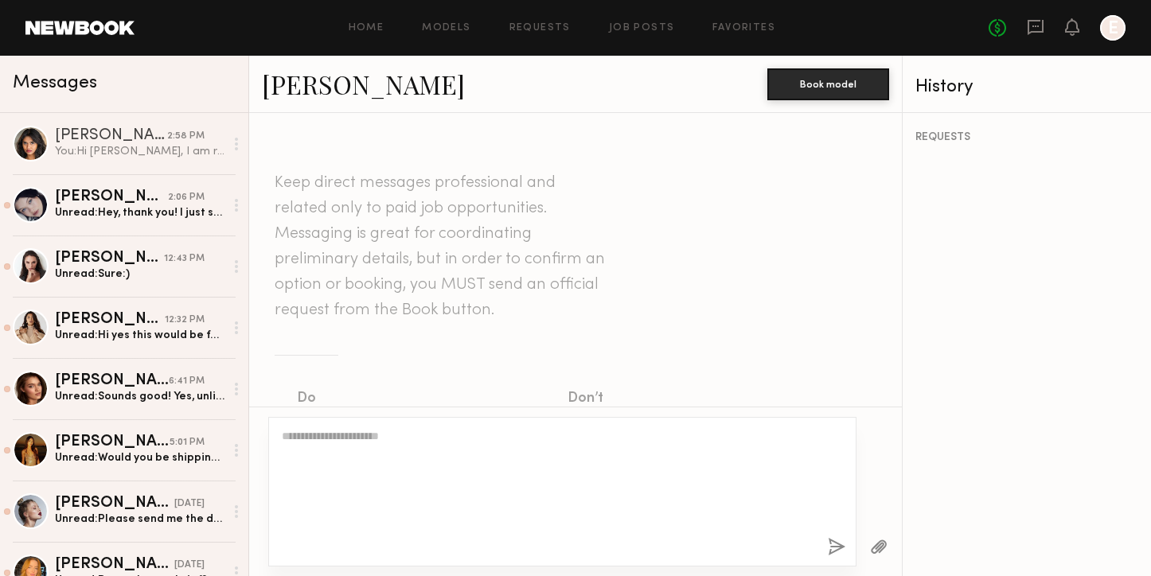
scroll to position [502, 0]
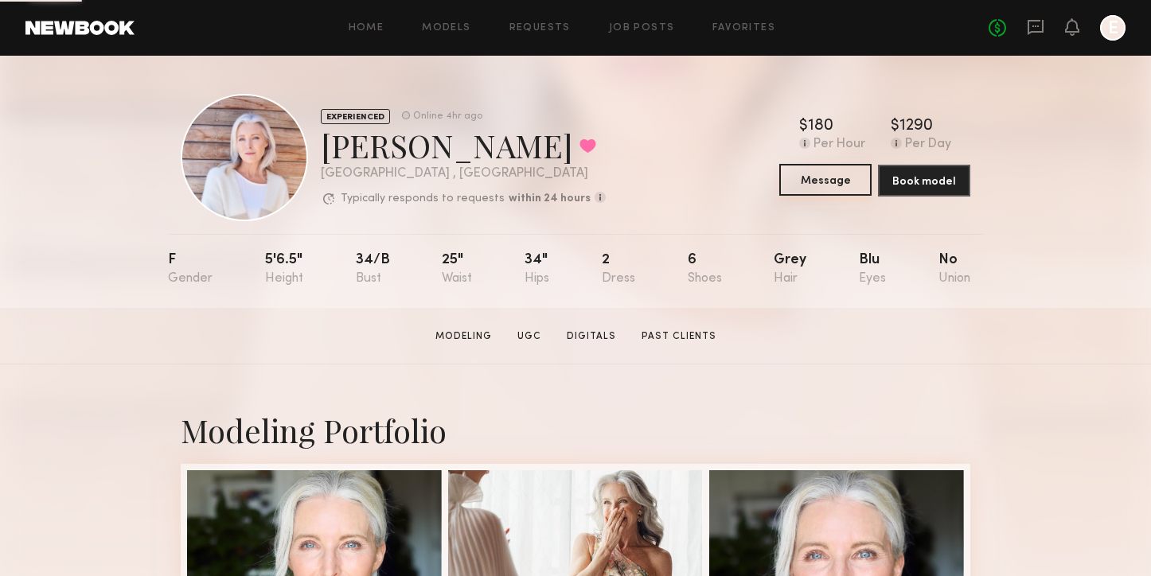
click at [824, 177] on button "Message" at bounding box center [825, 180] width 92 height 32
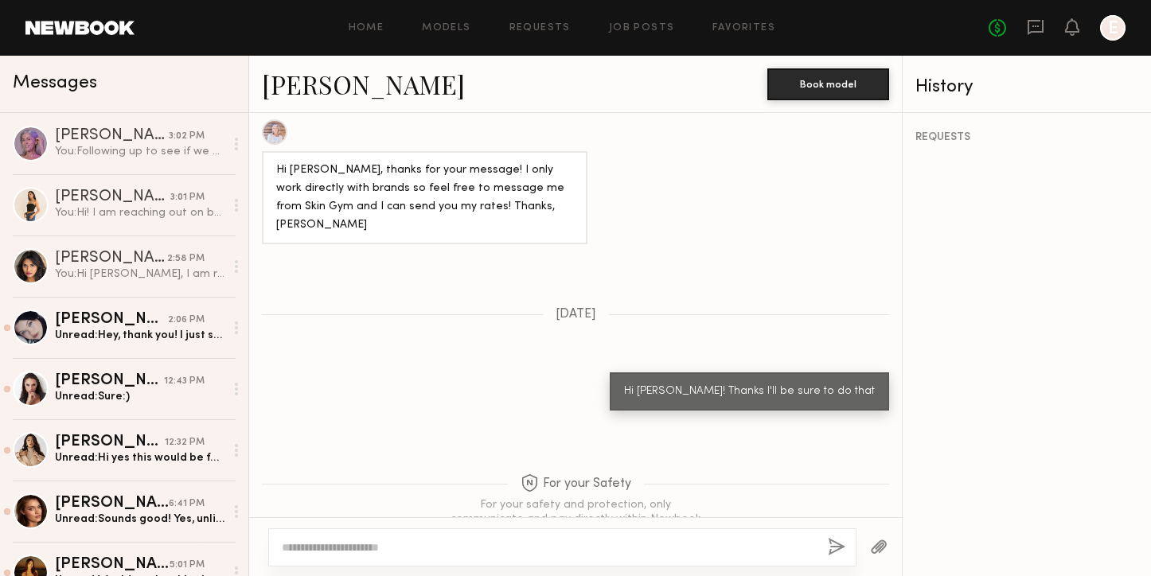
scroll to position [916, 0]
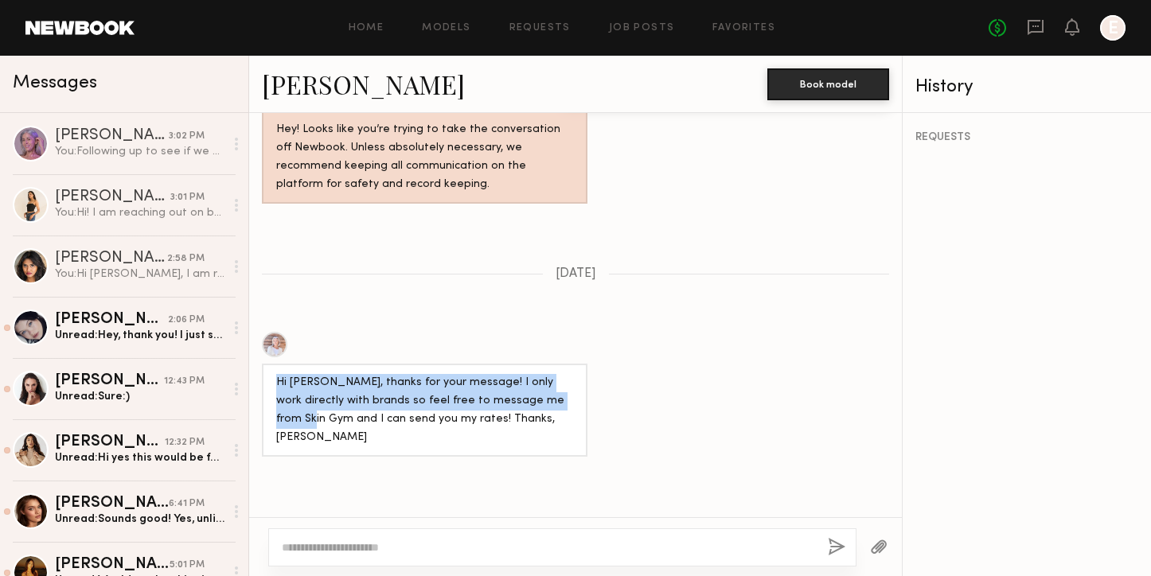
drag, startPoint x: 540, startPoint y: 342, endPoint x: 563, endPoint y: 383, distance: 46.3
click at [562, 380] on div "Hi [PERSON_NAME], thanks for your message! I only work directly with brands so …" at bounding box center [425, 394] width 326 height 125
click at [563, 383] on div "Hi [PERSON_NAME], thanks for your message! I only work directly with brands so …" at bounding box center [424, 410] width 297 height 73
drag, startPoint x: 563, startPoint y: 383, endPoint x: 563, endPoint y: 314, distance: 68.4
click at [563, 332] on div "Hi [PERSON_NAME], thanks for your message! I only work directly with brands so …" at bounding box center [425, 394] width 326 height 125
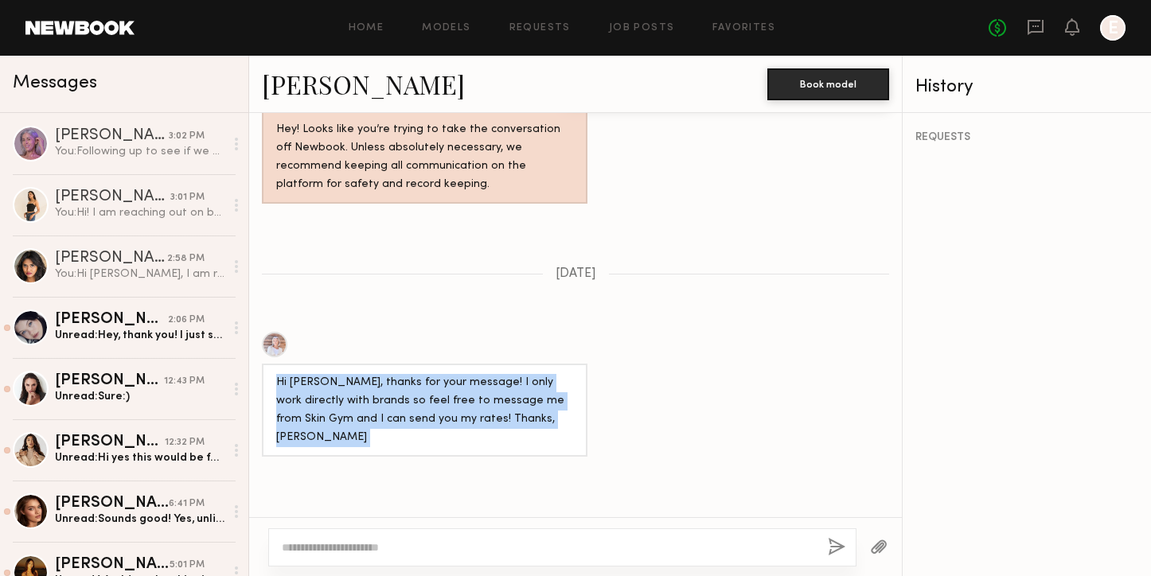
drag, startPoint x: 563, startPoint y: 314, endPoint x: 559, endPoint y: 389, distance: 74.9
click at [560, 388] on div "Hi [PERSON_NAME], thanks for your message! I only work directly with brands so …" at bounding box center [425, 394] width 326 height 125
click at [559, 389] on div "Hi [PERSON_NAME], thanks for your message! I only work directly with brands so …" at bounding box center [424, 410] width 297 height 73
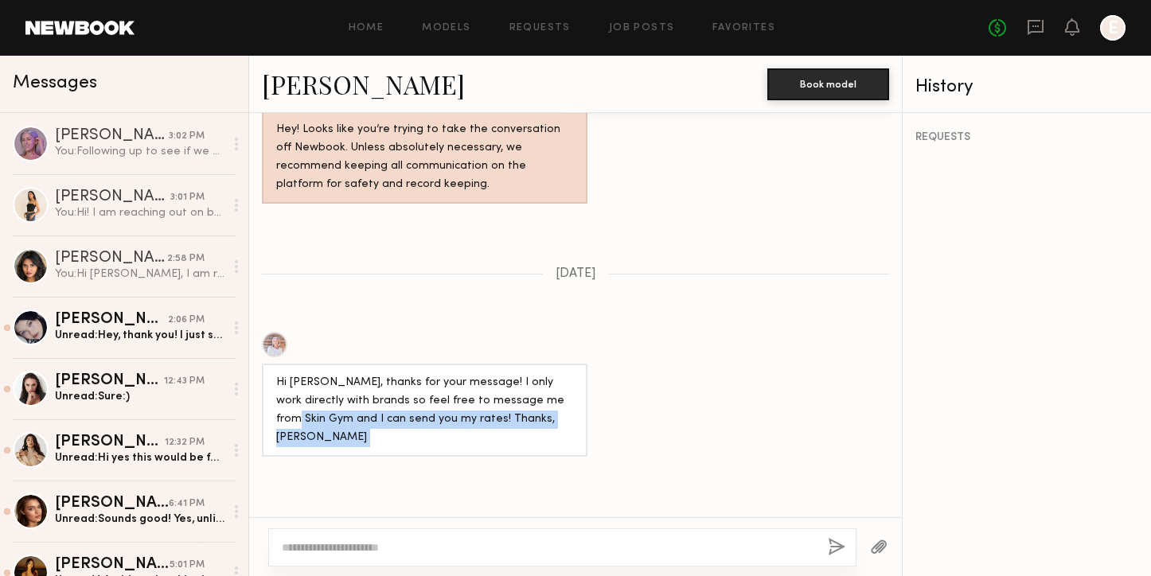
drag, startPoint x: 559, startPoint y: 389, endPoint x: 556, endPoint y: 379, distance: 10.8
click at [557, 375] on div "Hi [PERSON_NAME], thanks for your message! I only work directly with brands so …" at bounding box center [424, 410] width 297 height 73
click at [556, 380] on div "Hi Krishna, thanks for your message! I only work directly with brands so feel f…" at bounding box center [424, 410] width 297 height 73
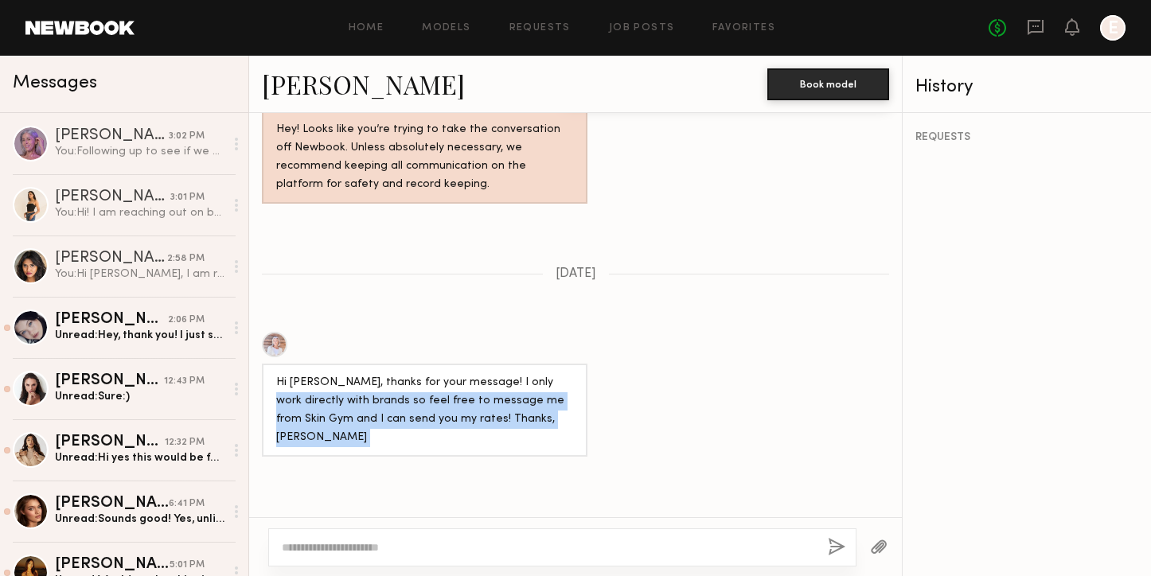
drag, startPoint x: 556, startPoint y: 380, endPoint x: 556, endPoint y: 330, distance: 50.1
click at [556, 364] on div "Hi Krishna, thanks for your message! I only work directly with brands so feel f…" at bounding box center [425, 410] width 326 height 93
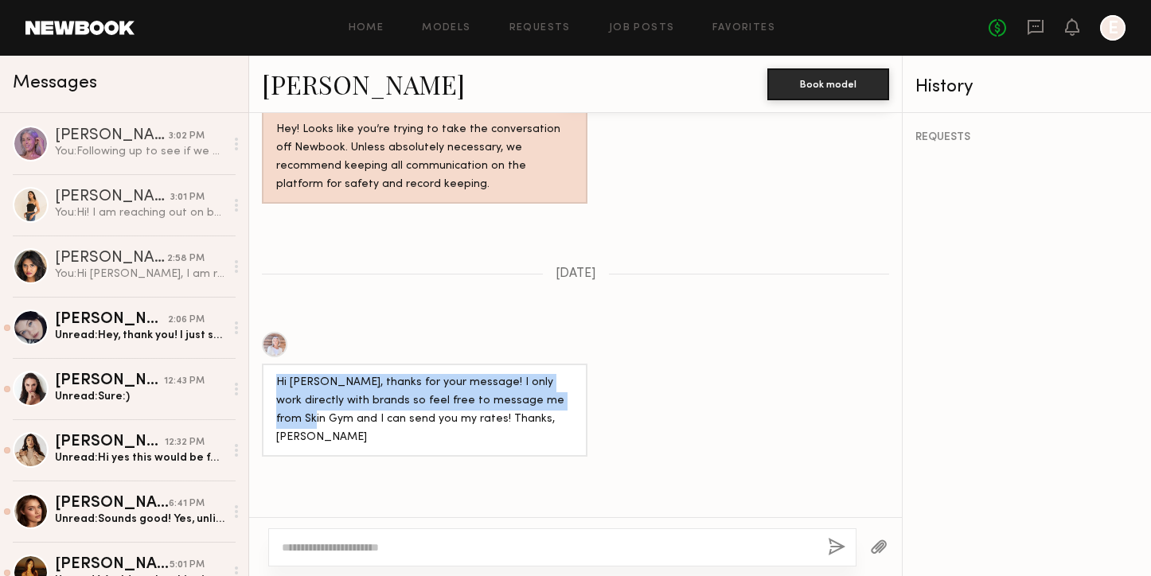
drag, startPoint x: 556, startPoint y: 346, endPoint x: 546, endPoint y: 381, distance: 36.3
click at [546, 381] on div "Hi Krishna, thanks for your message! I only work directly with brands so feel f…" at bounding box center [425, 394] width 326 height 125
click at [546, 384] on div "Hi Krishna, thanks for your message! I only work directly with brands so feel f…" at bounding box center [424, 410] width 297 height 73
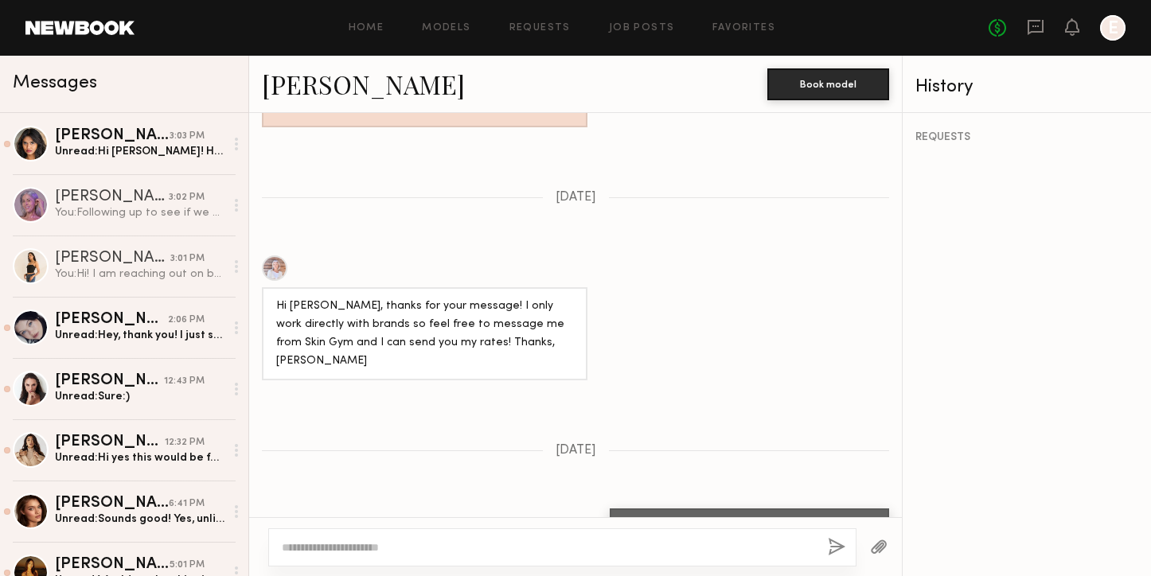
scroll to position [990, 0]
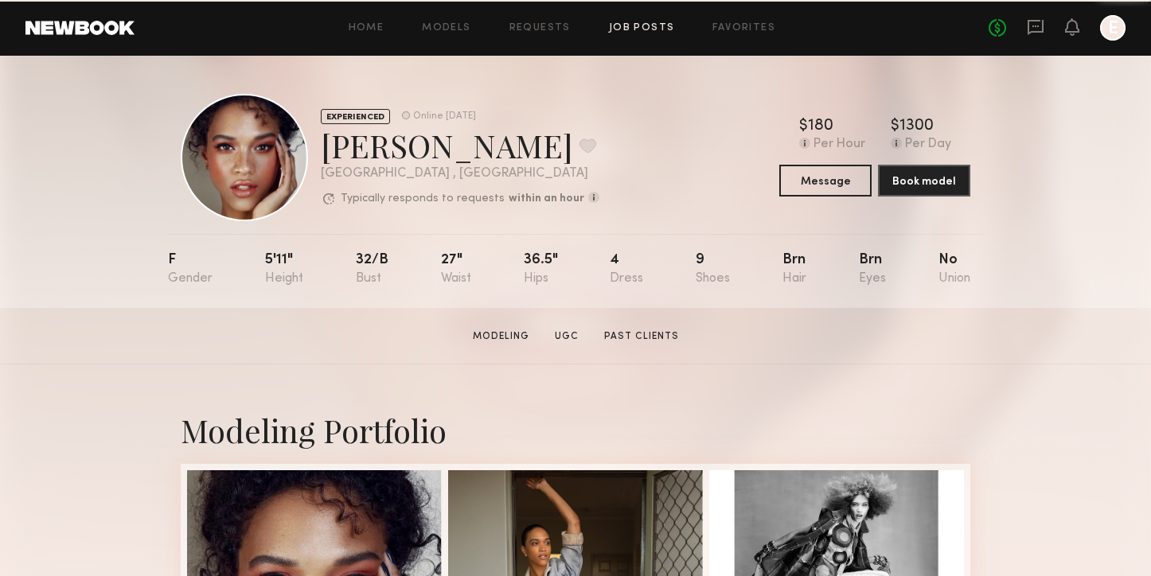
click at [618, 31] on link "Job Posts" at bounding box center [642, 28] width 66 height 10
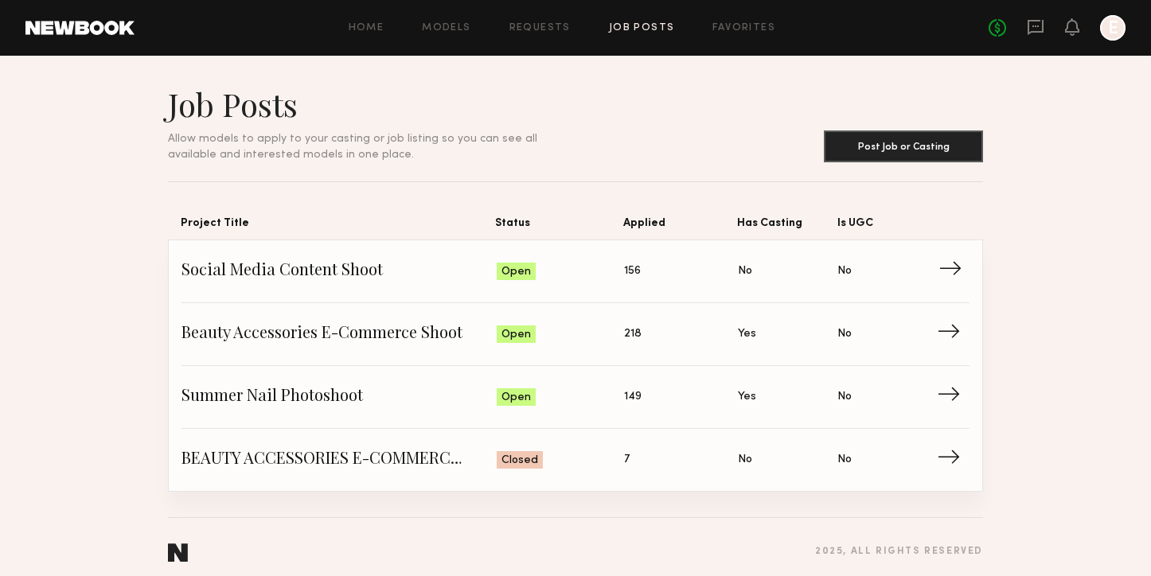
click at [440, 271] on span "Social Media Content Shoot" at bounding box center [338, 271] width 315 height 24
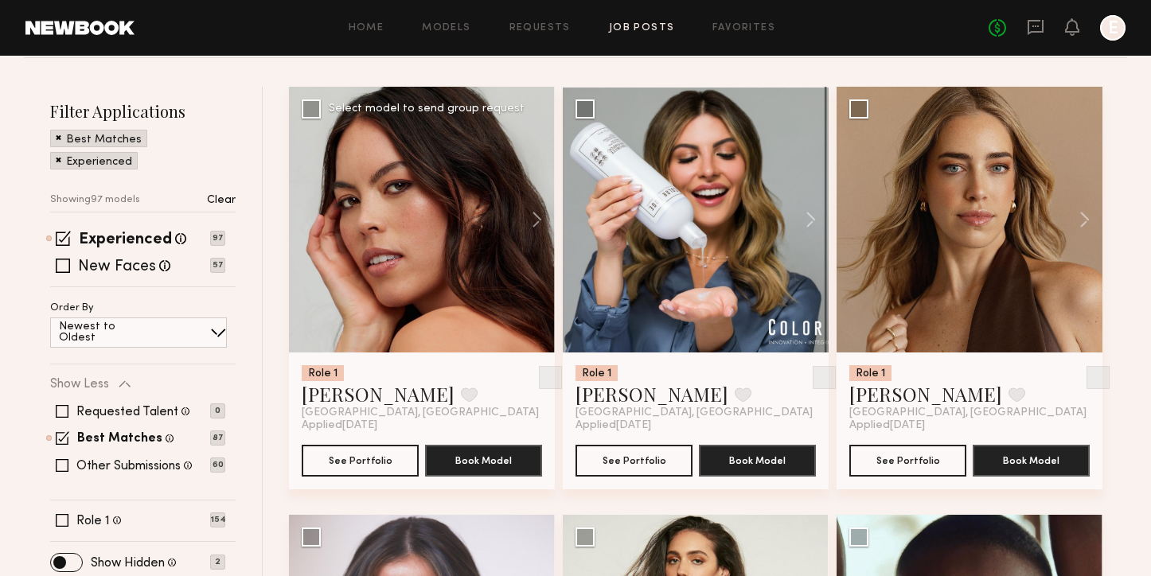
scroll to position [179, 0]
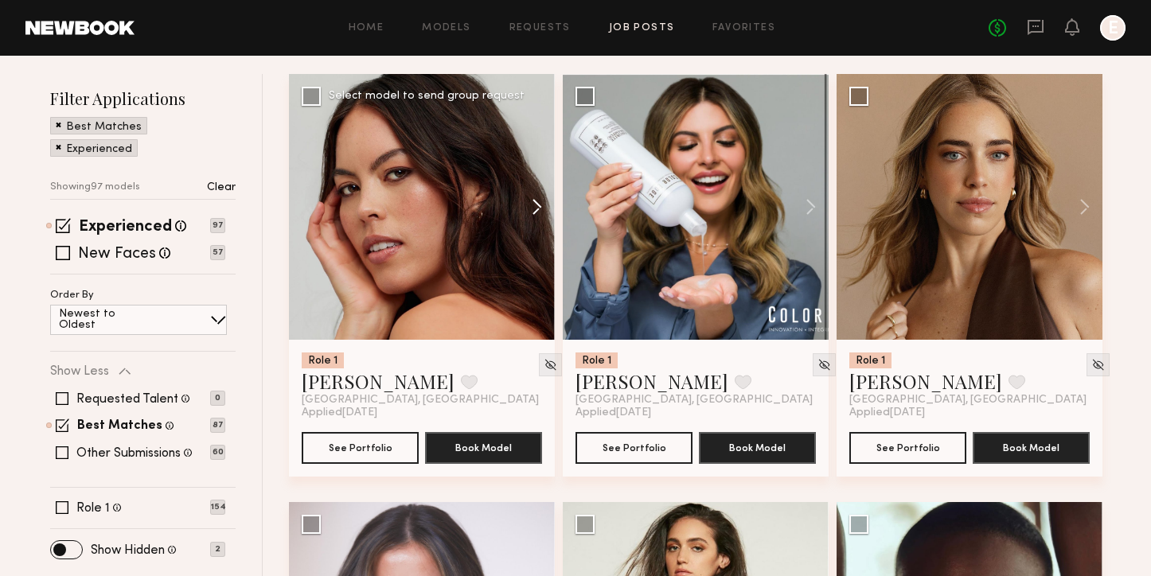
click at [532, 211] on button at bounding box center [529, 207] width 51 height 266
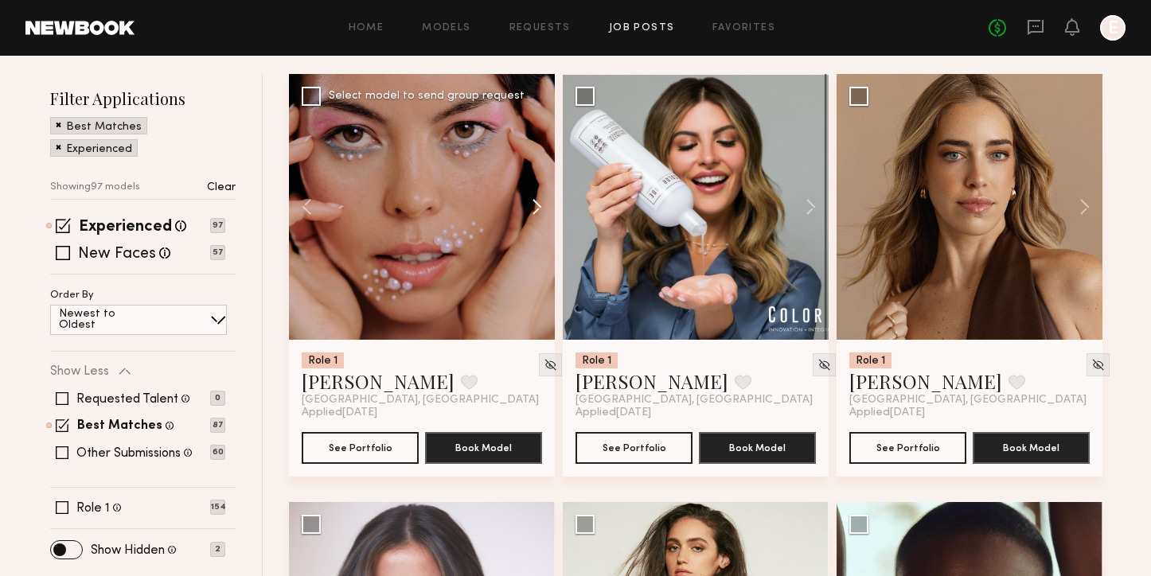
click at [532, 211] on button at bounding box center [529, 207] width 51 height 266
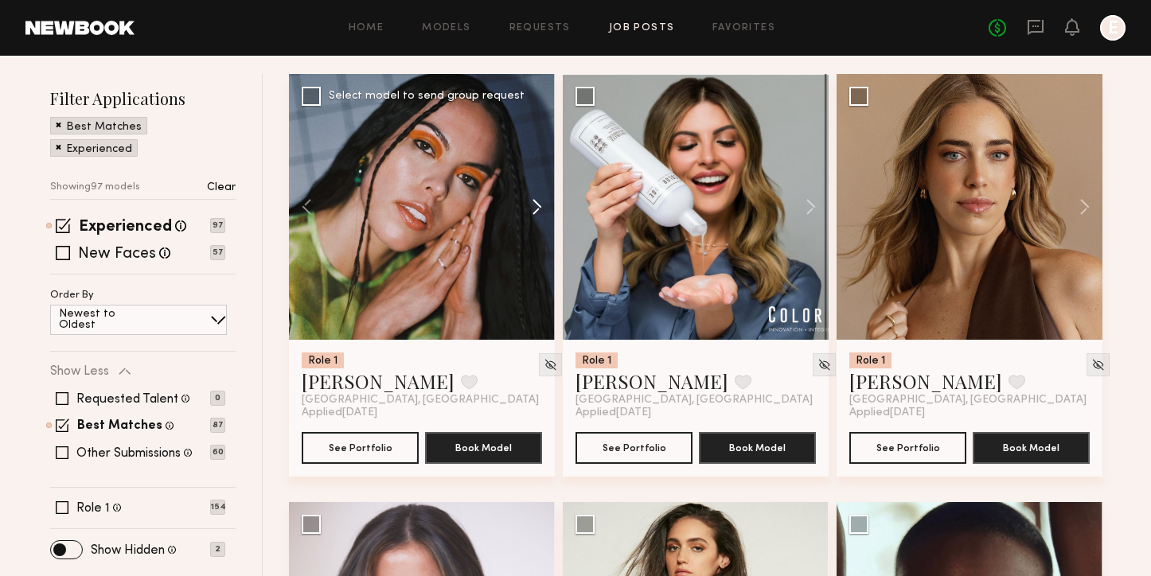
click at [532, 211] on button at bounding box center [529, 207] width 51 height 266
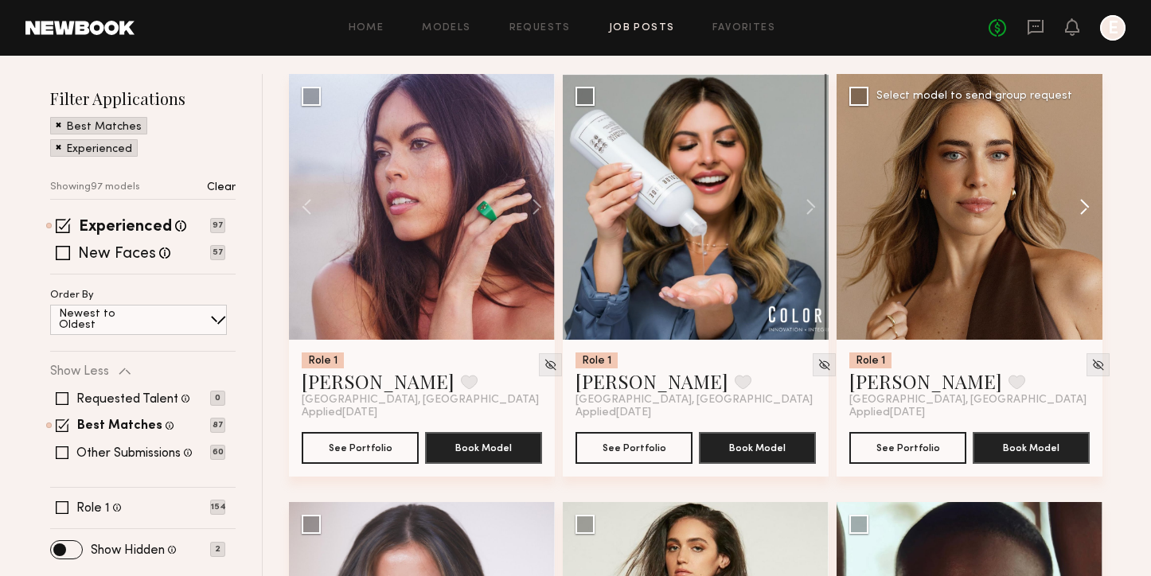
click at [1072, 205] on button at bounding box center [1076, 207] width 51 height 266
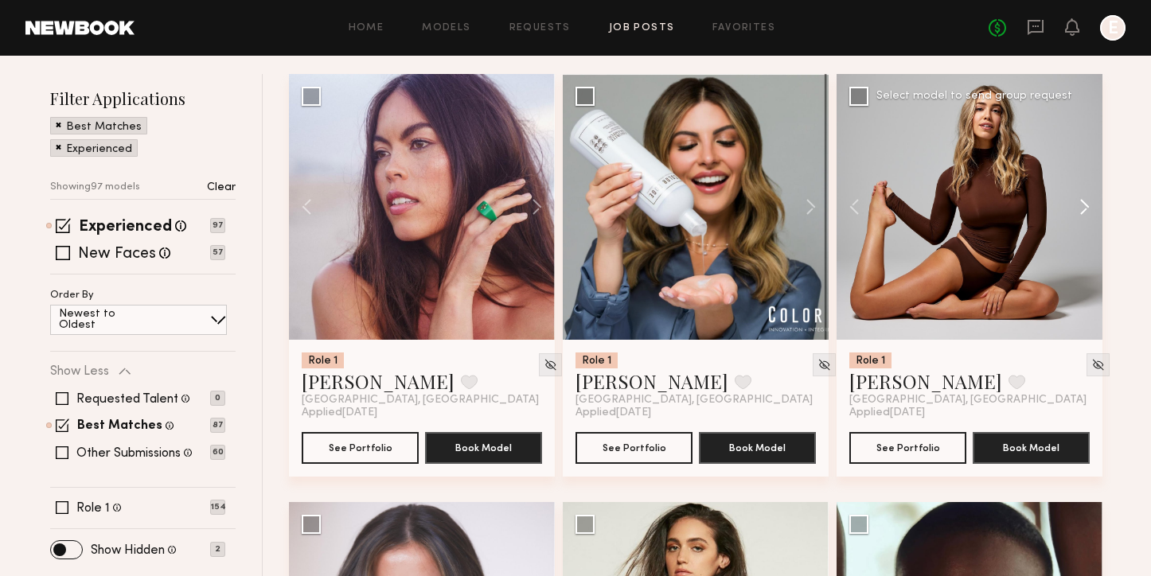
click at [1072, 205] on button at bounding box center [1076, 207] width 51 height 266
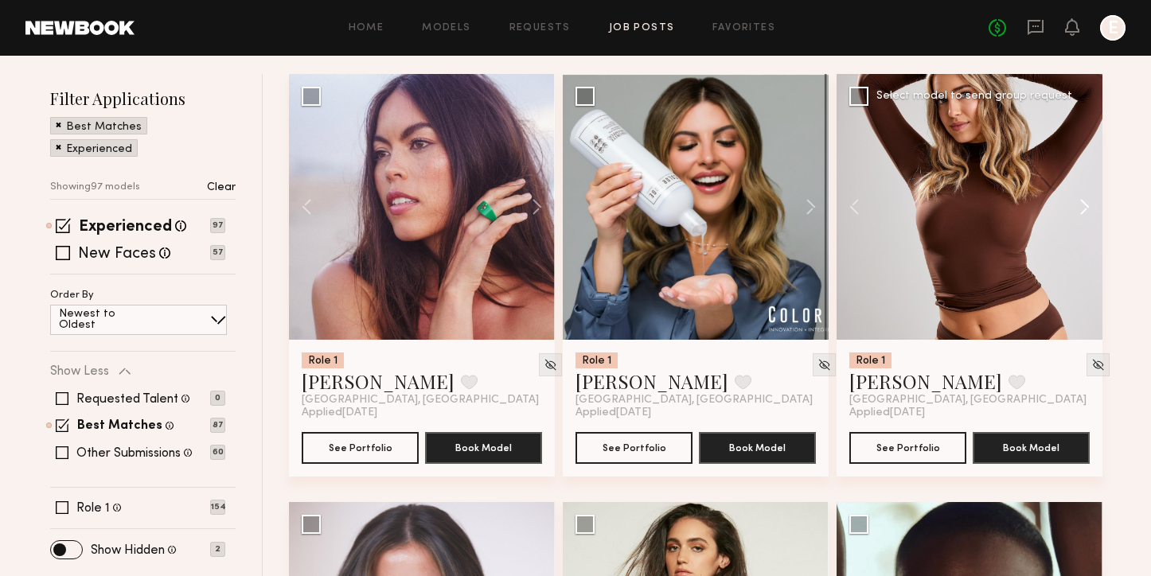
click at [1072, 205] on button at bounding box center [1076, 207] width 51 height 266
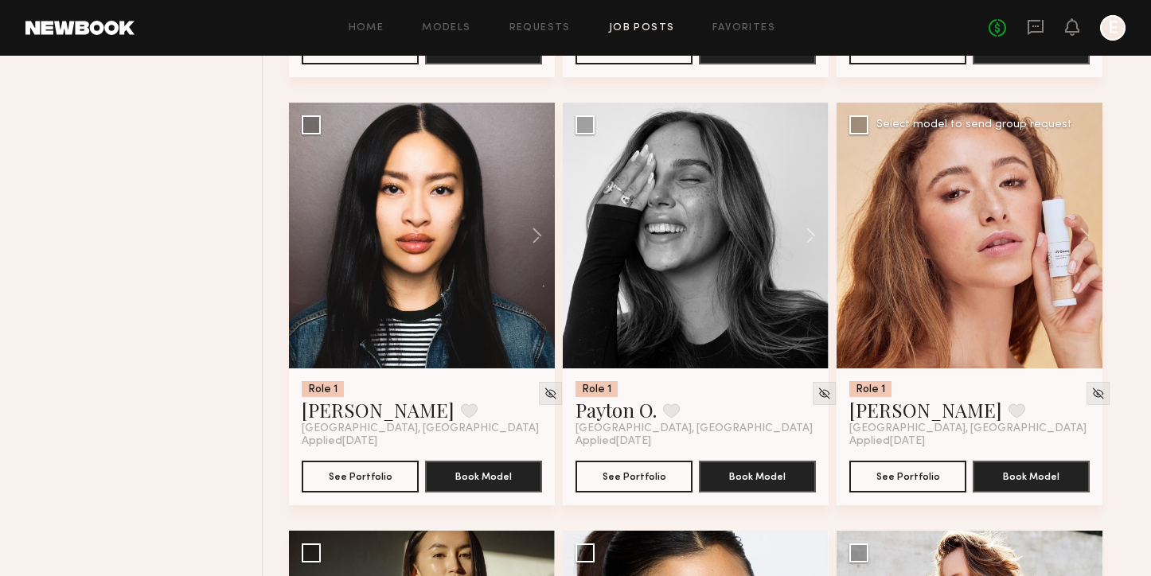
scroll to position [1451, 0]
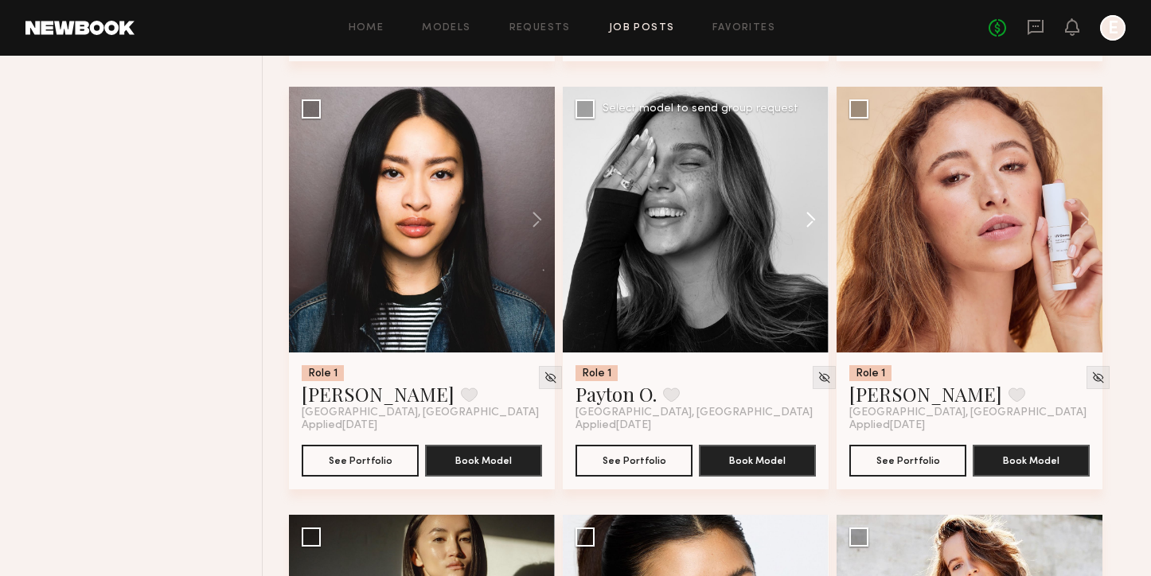
click at [816, 224] on button at bounding box center [803, 220] width 51 height 266
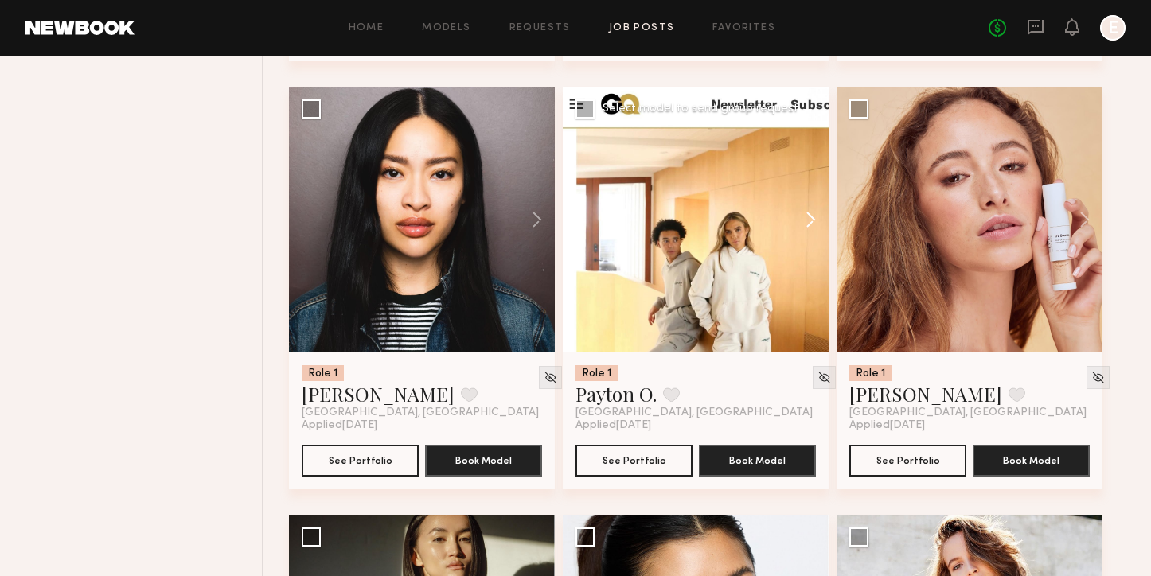
click at [816, 224] on button at bounding box center [803, 220] width 51 height 266
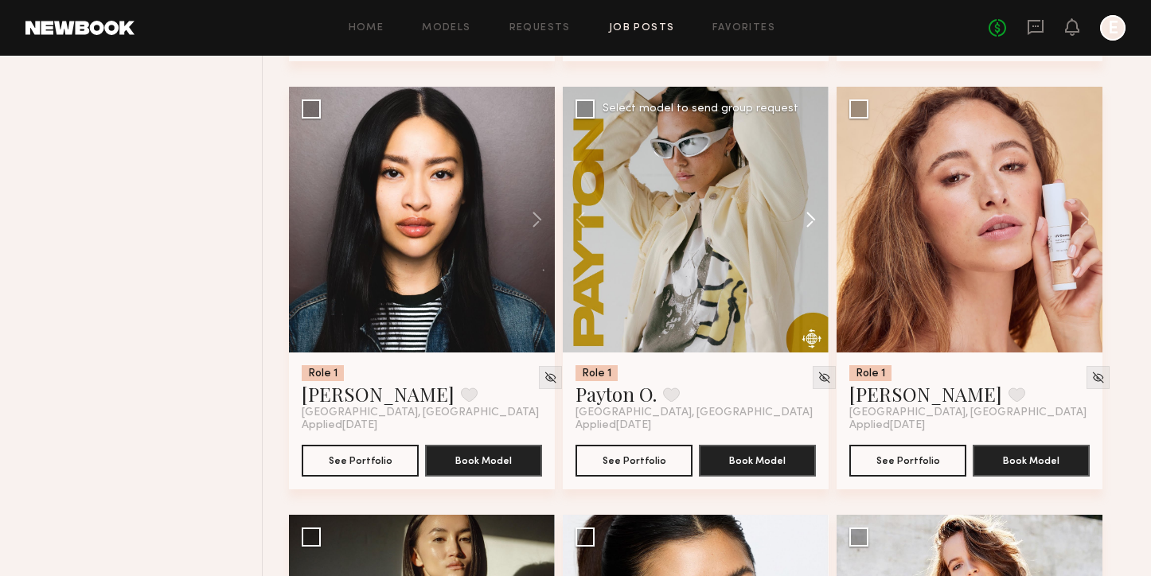
click at [816, 224] on button at bounding box center [803, 220] width 51 height 266
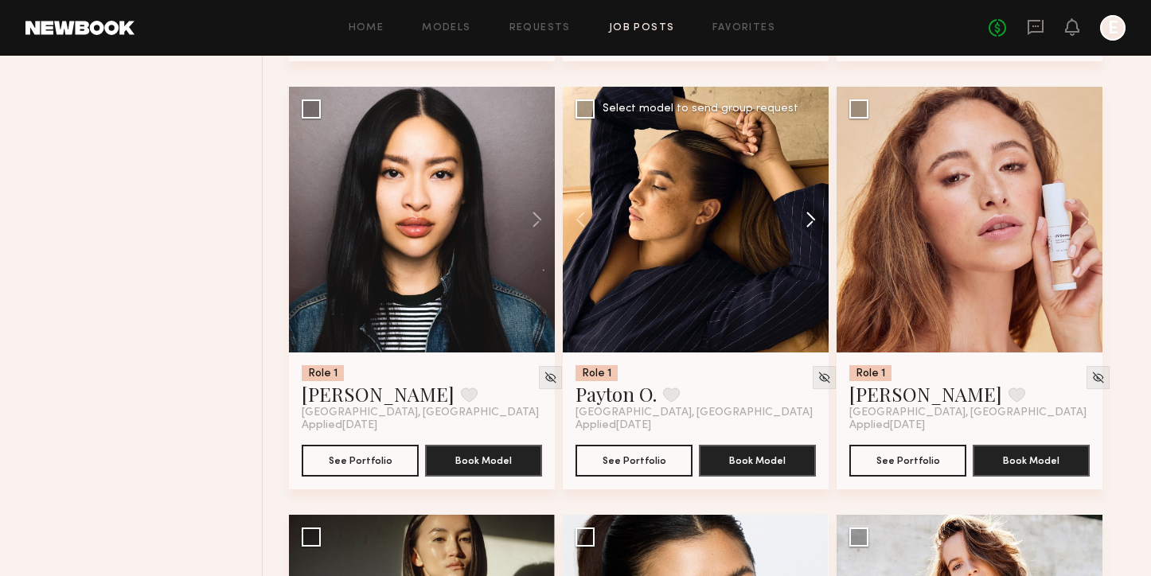
click at [816, 224] on button at bounding box center [803, 220] width 51 height 266
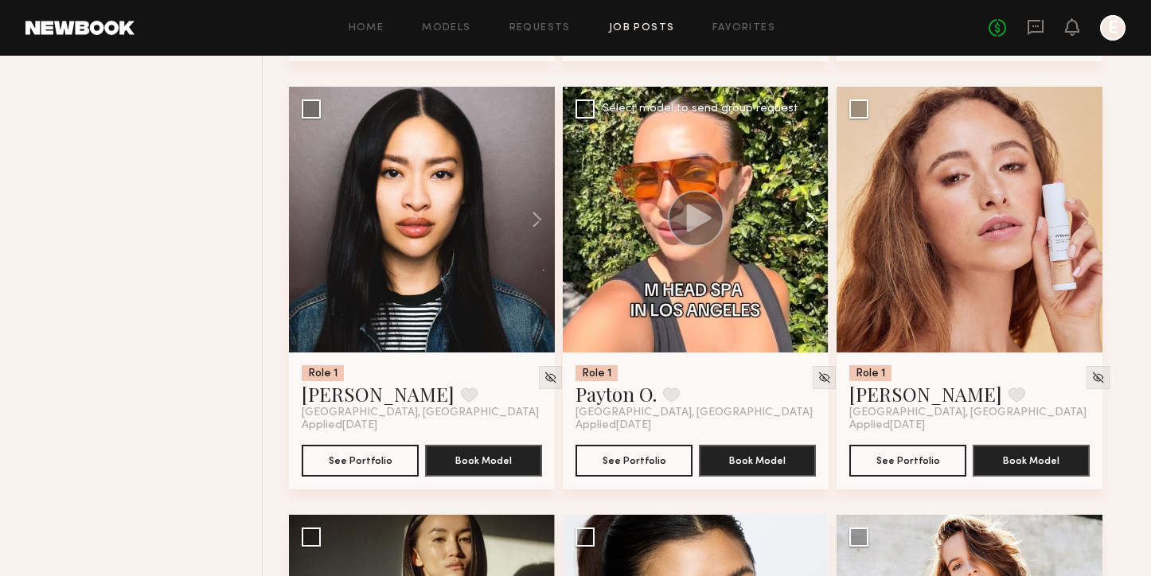
click at [816, 224] on button at bounding box center [803, 220] width 51 height 266
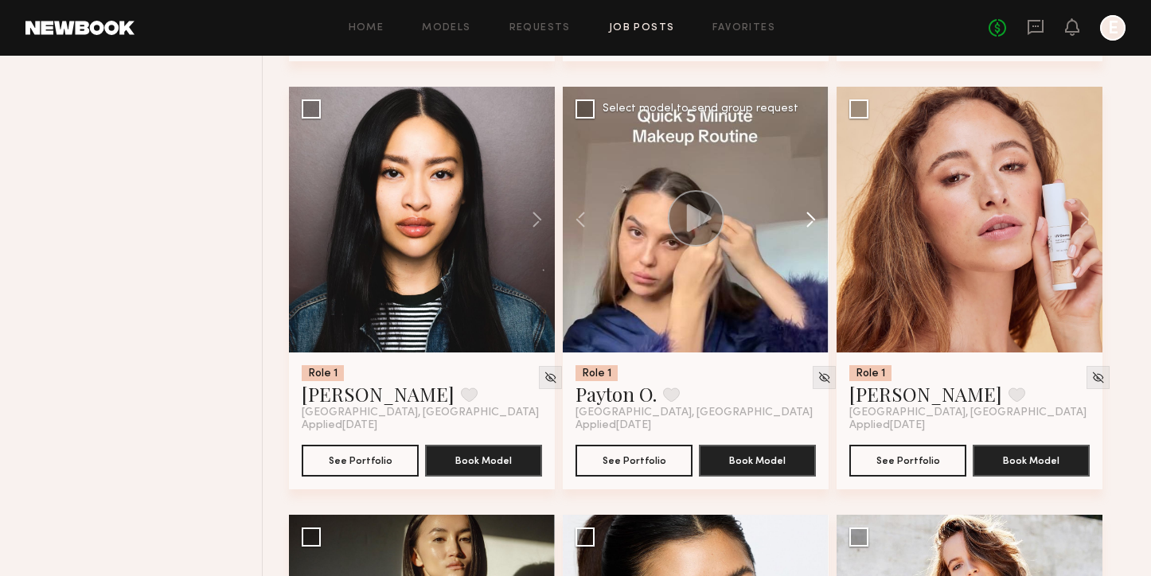
click at [816, 224] on button at bounding box center [803, 220] width 51 height 266
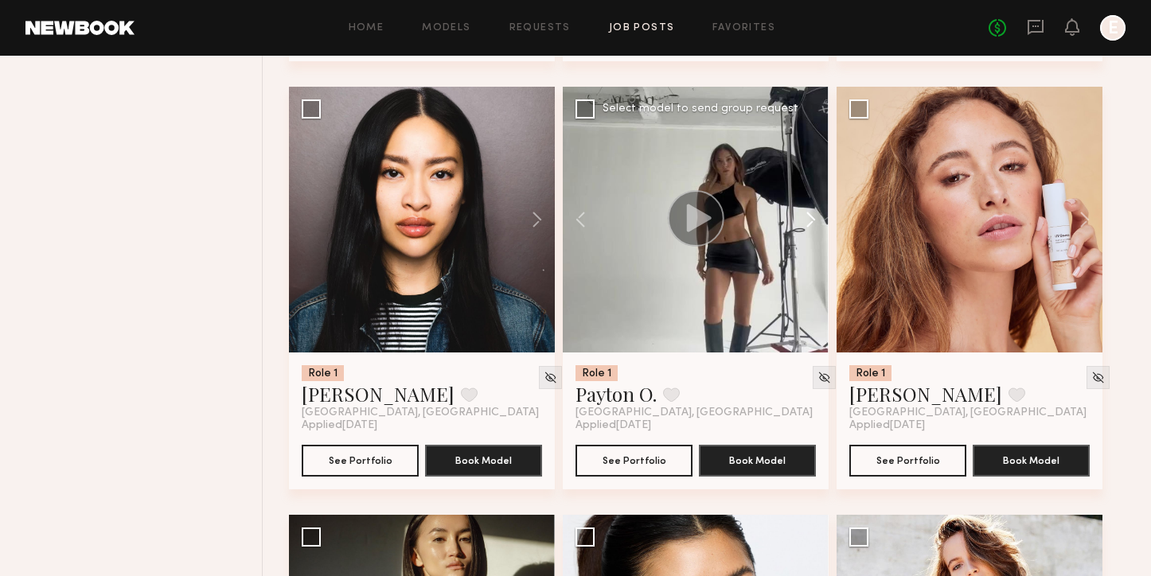
click at [816, 224] on button at bounding box center [803, 220] width 51 height 266
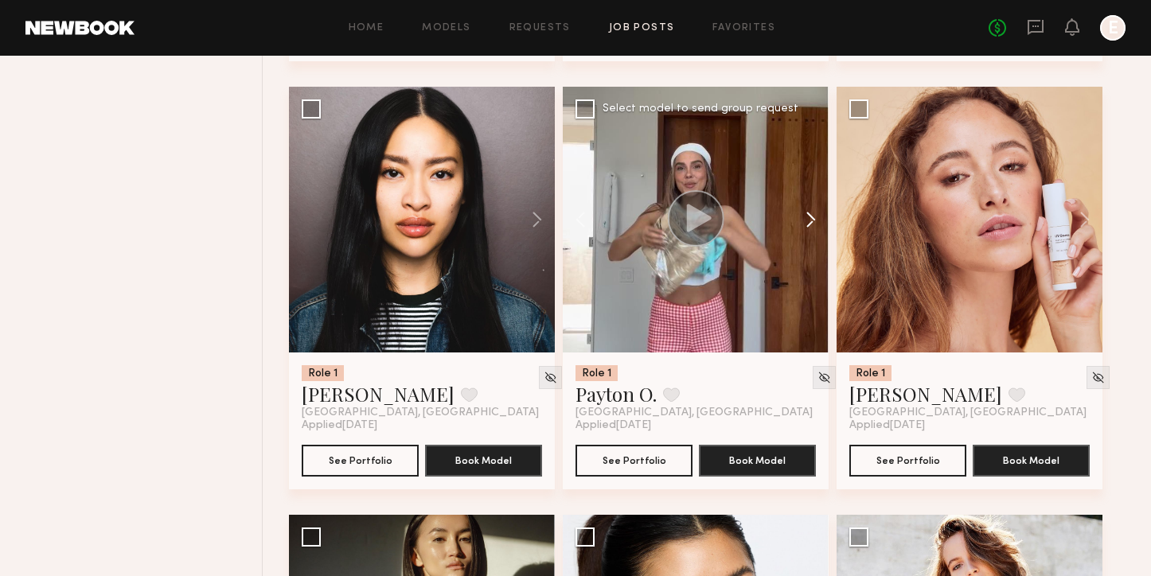
click at [816, 224] on button at bounding box center [803, 220] width 51 height 266
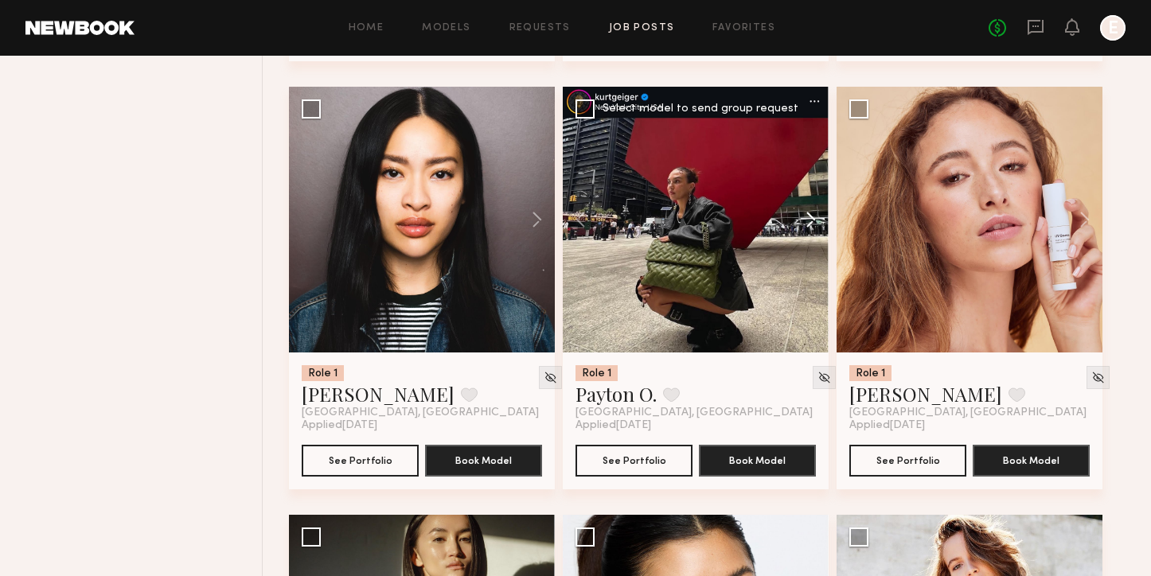
click at [816, 224] on button at bounding box center [803, 220] width 51 height 266
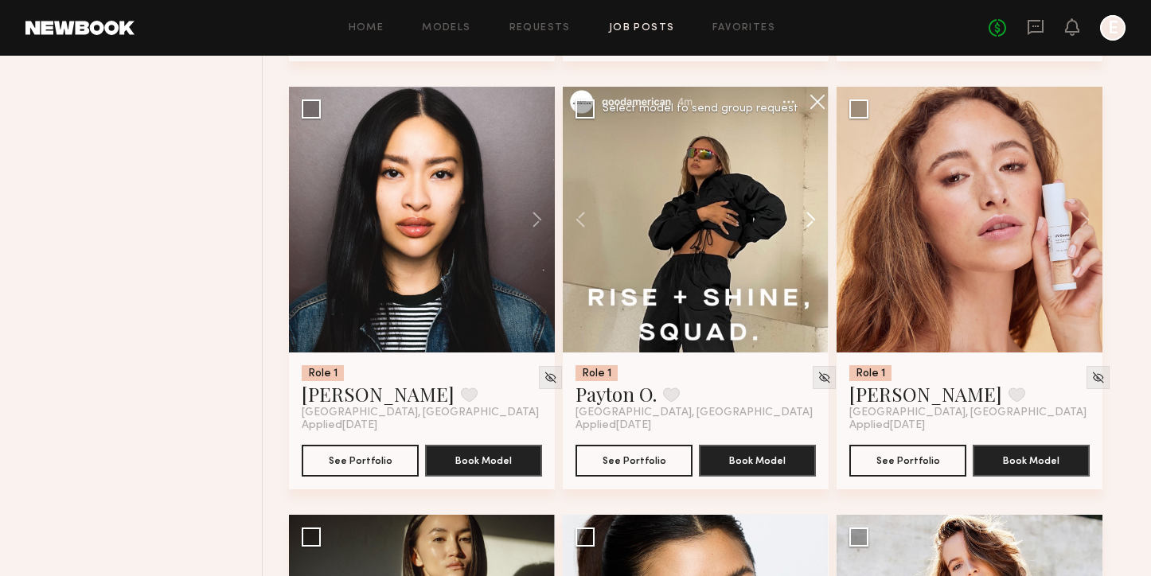
click at [816, 224] on button at bounding box center [803, 220] width 51 height 266
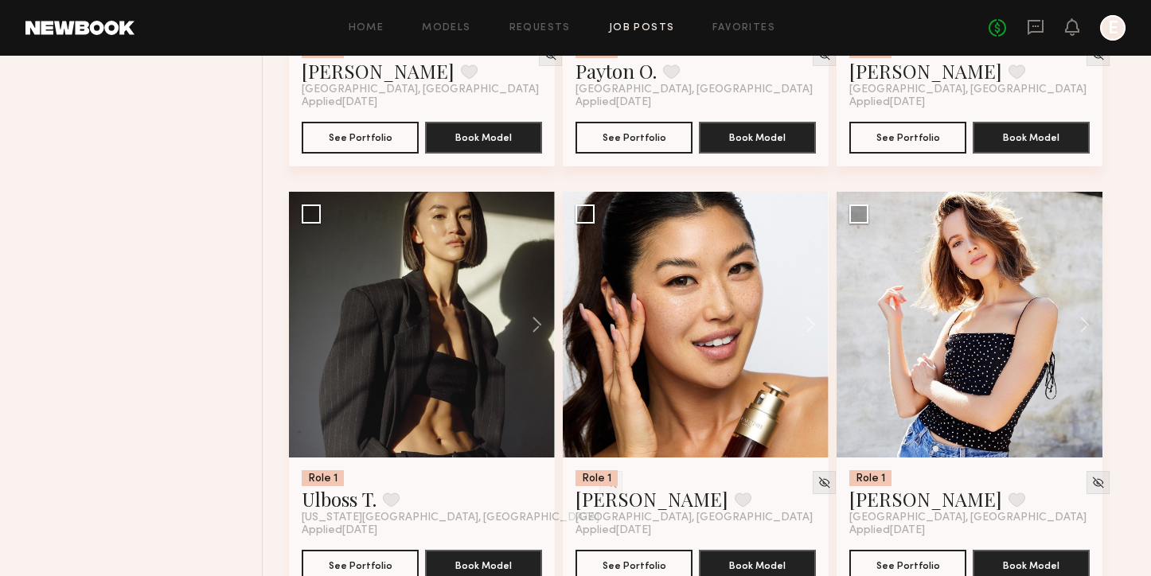
scroll to position [1776, 0]
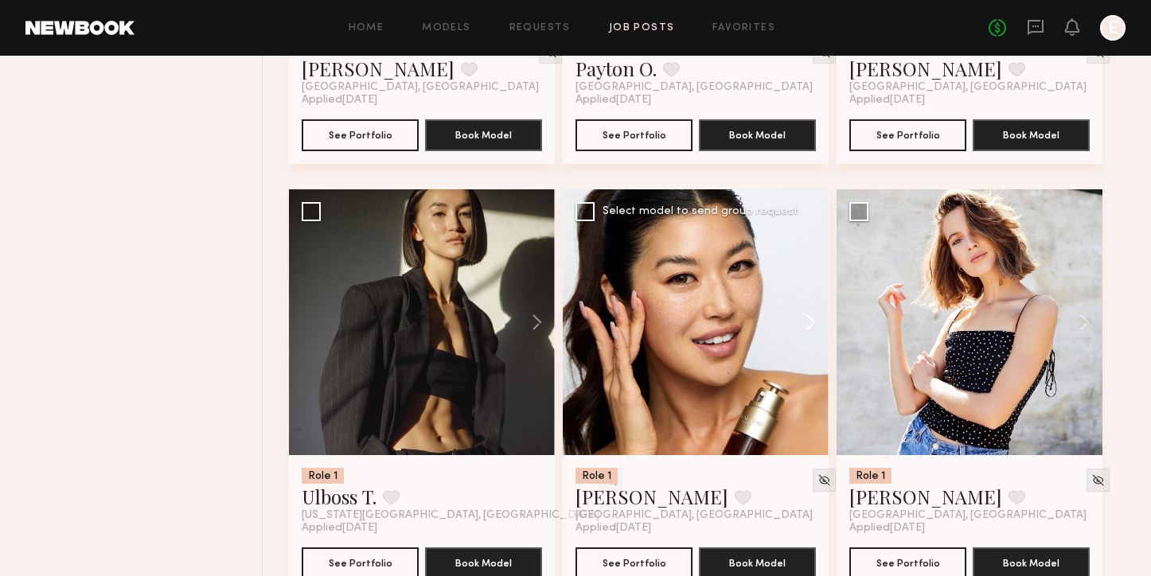
click at [795, 329] on button at bounding box center [803, 322] width 51 height 266
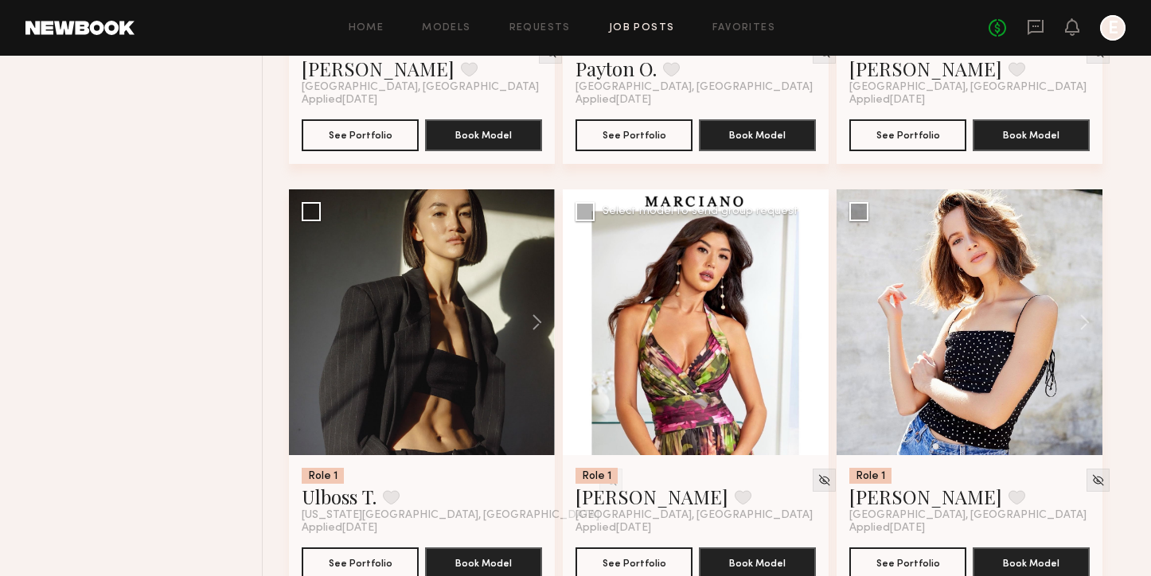
click at [795, 329] on button at bounding box center [803, 322] width 51 height 266
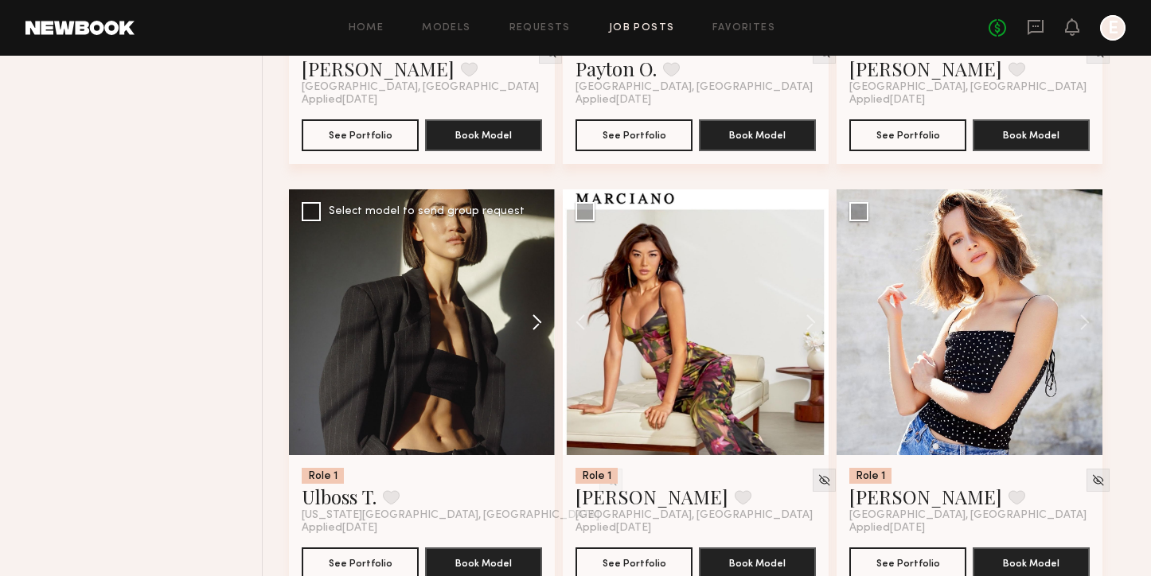
click at [541, 322] on button at bounding box center [529, 322] width 51 height 266
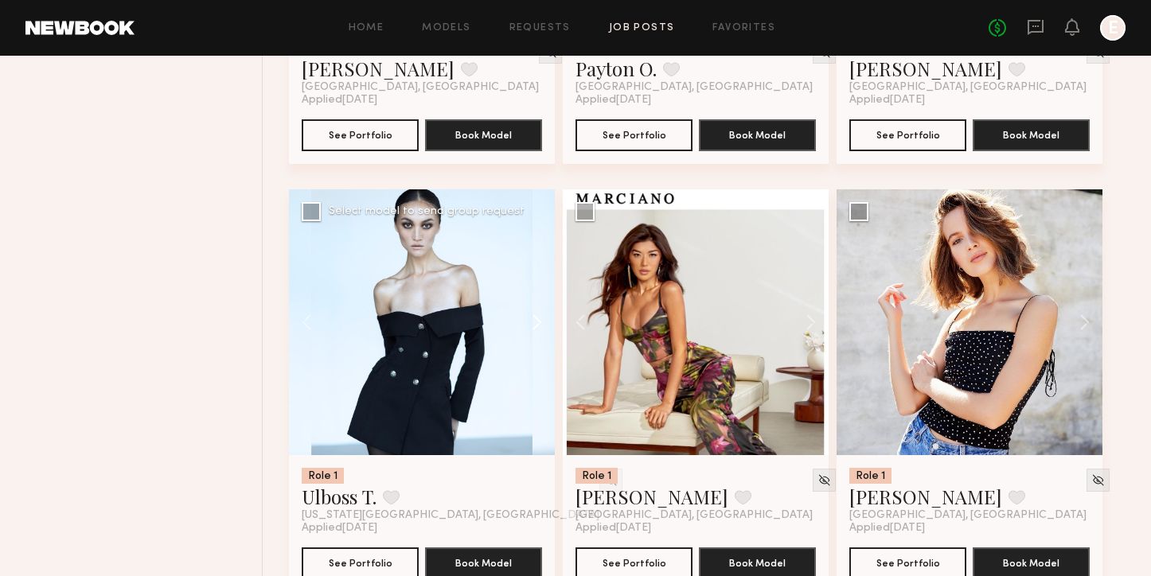
click at [541, 322] on button at bounding box center [529, 322] width 51 height 266
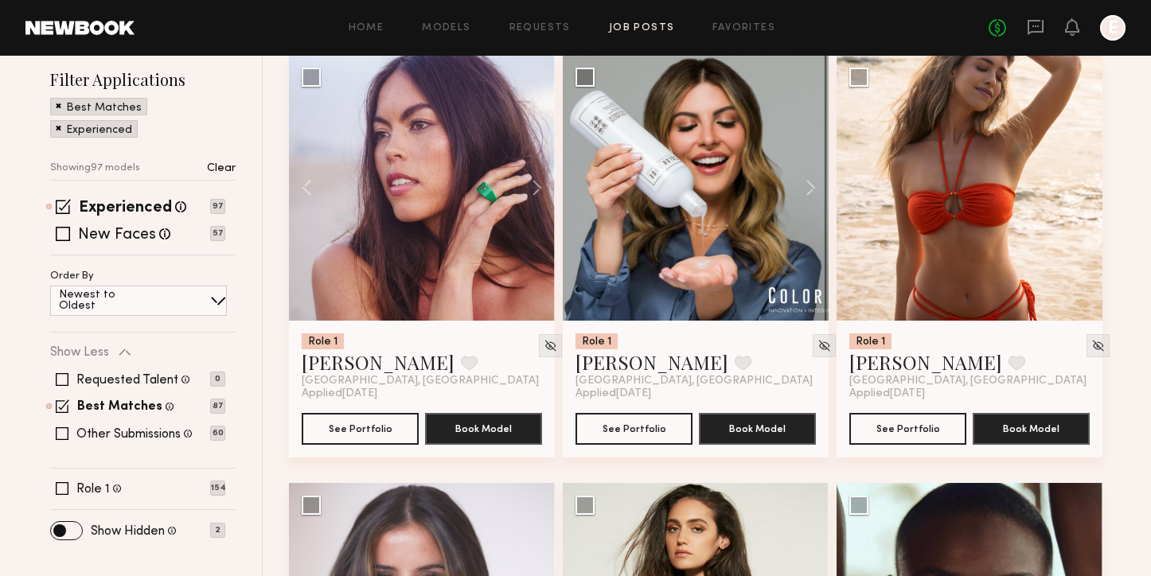
scroll to position [277, 0]
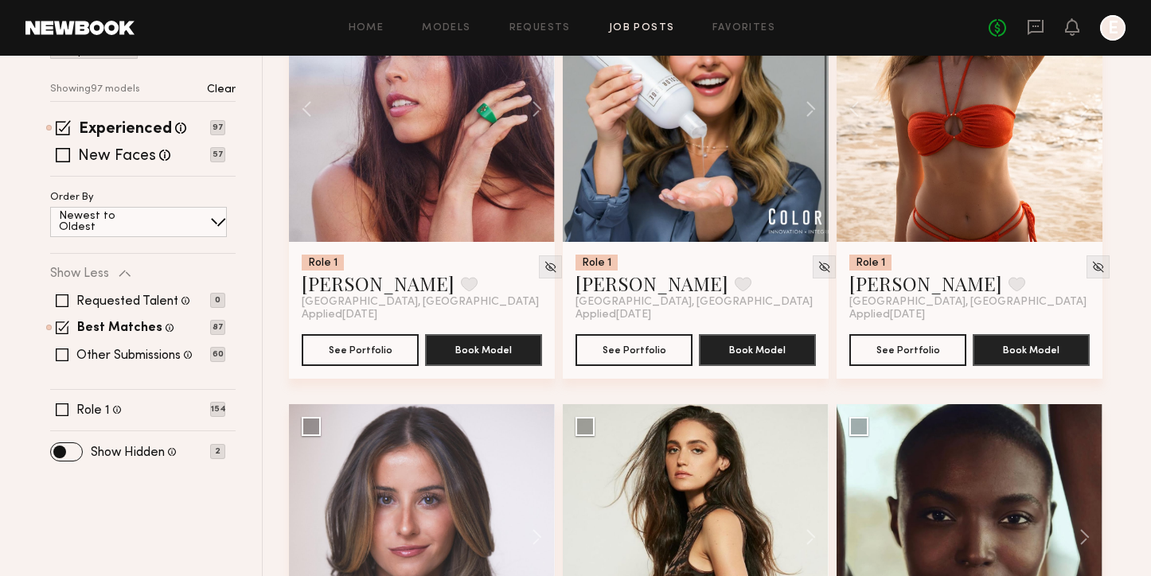
click at [139, 228] on div "Newest to Oldest" at bounding box center [138, 222] width 177 height 30
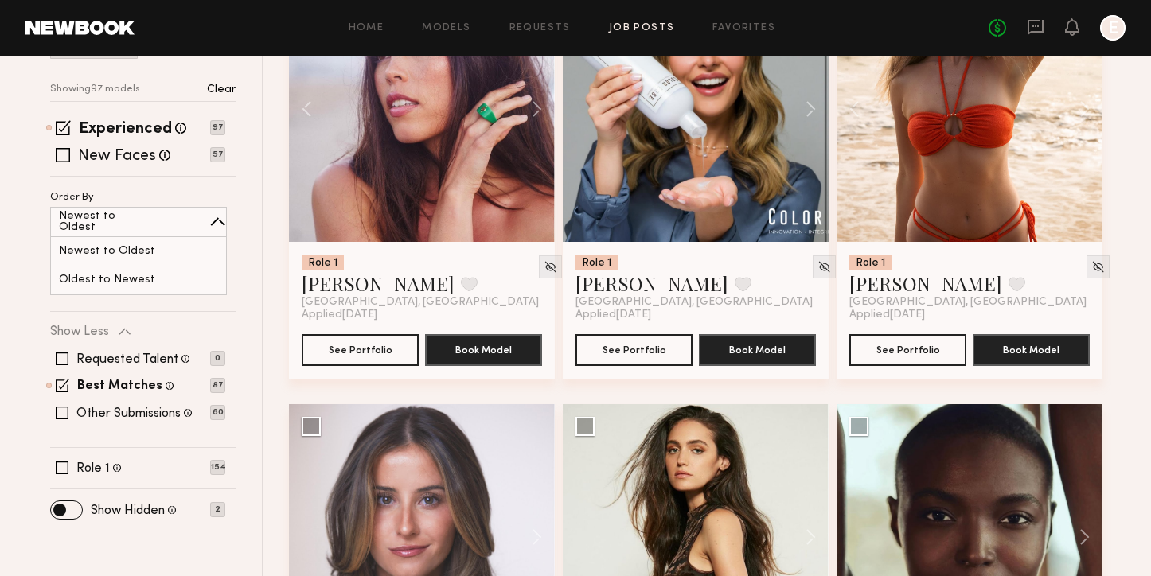
click at [139, 228] on div "Newest to Oldest" at bounding box center [138, 222] width 177 height 30
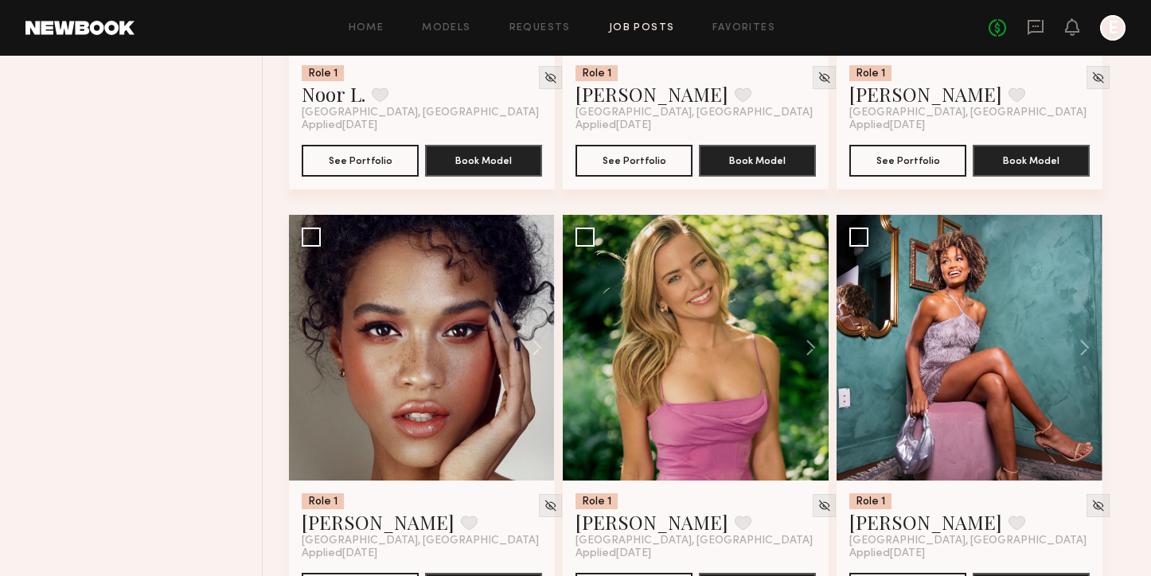
scroll to position [2647, 0]
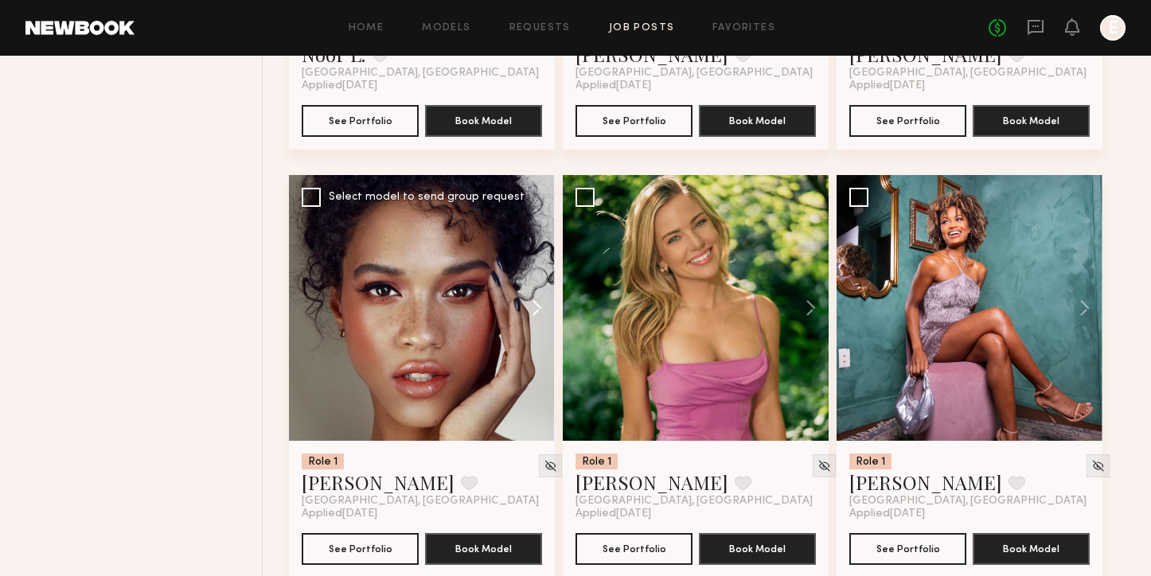
click at [534, 300] on button at bounding box center [529, 308] width 51 height 266
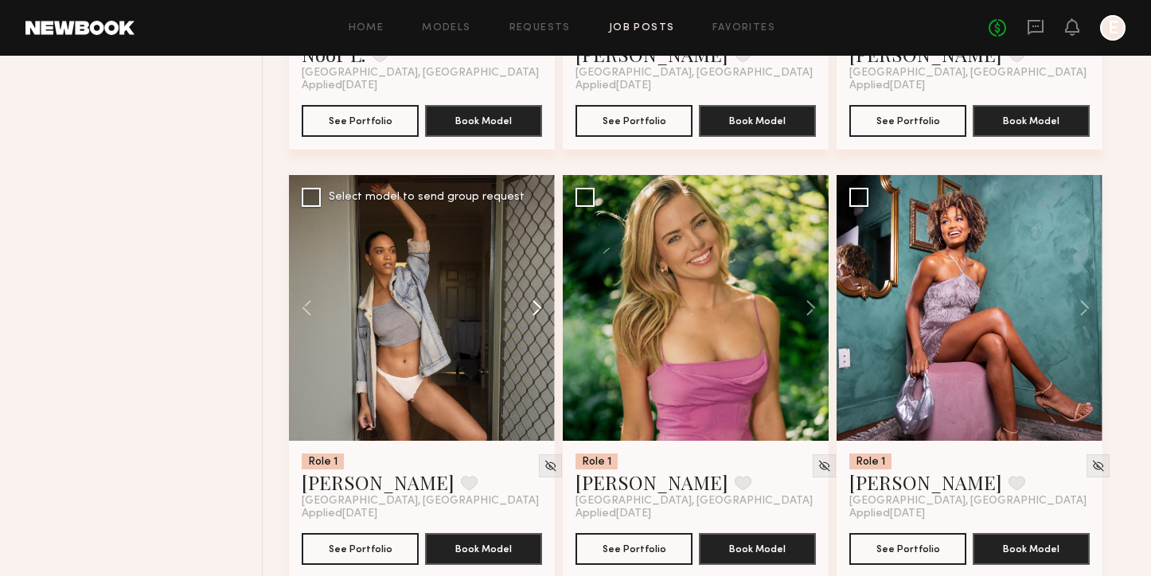
click at [534, 300] on button at bounding box center [529, 308] width 51 height 266
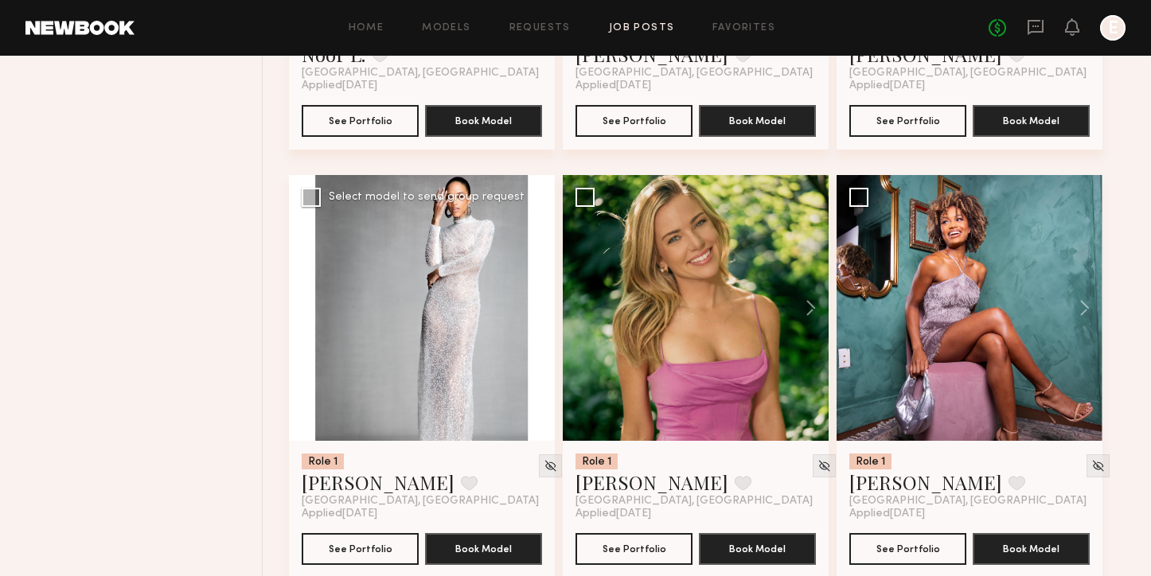
click at [534, 300] on button at bounding box center [529, 308] width 51 height 266
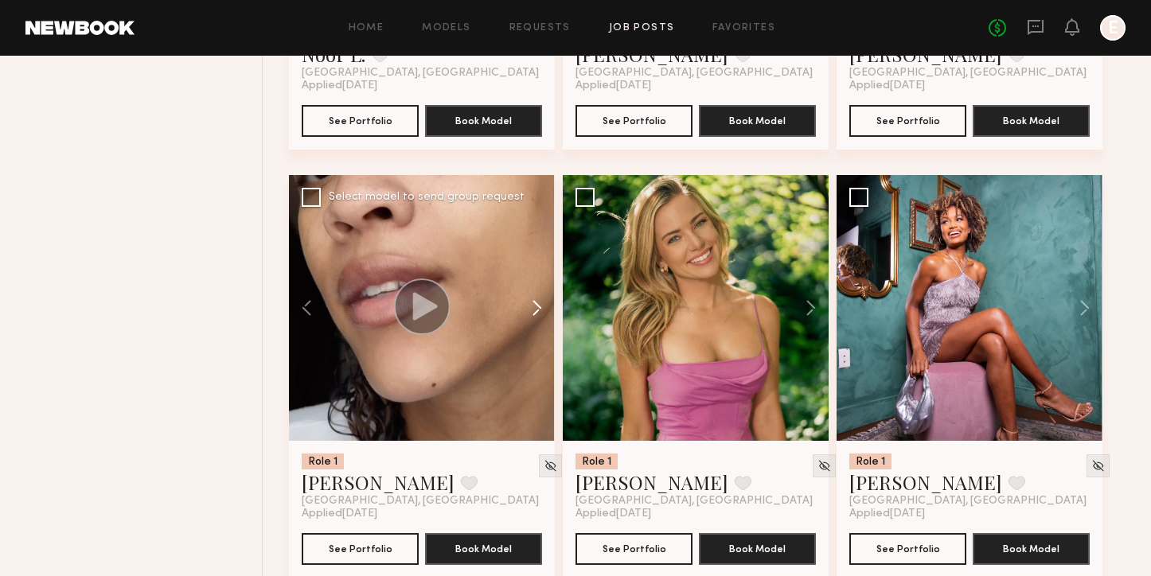
click at [534, 300] on button at bounding box center [529, 308] width 51 height 266
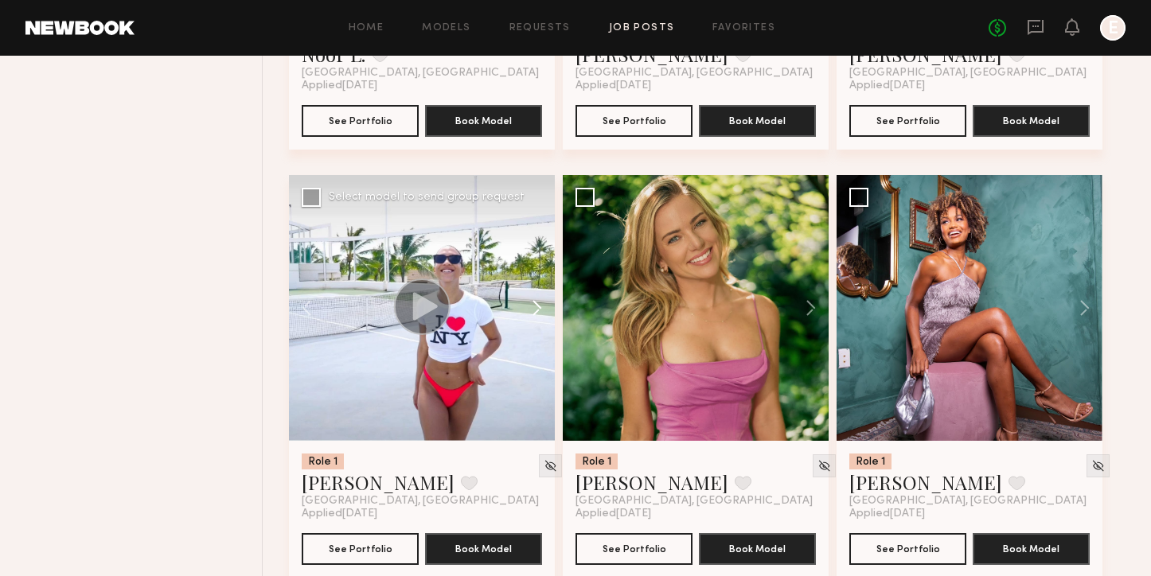
click at [534, 300] on button at bounding box center [529, 308] width 51 height 266
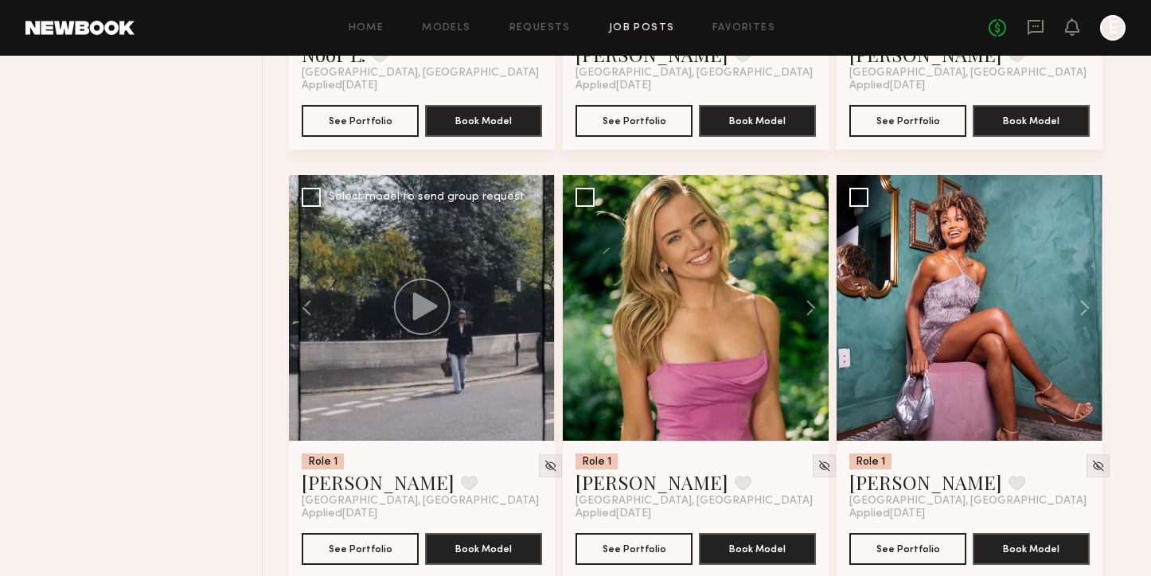
click at [534, 300] on div at bounding box center [422, 308] width 266 height 266
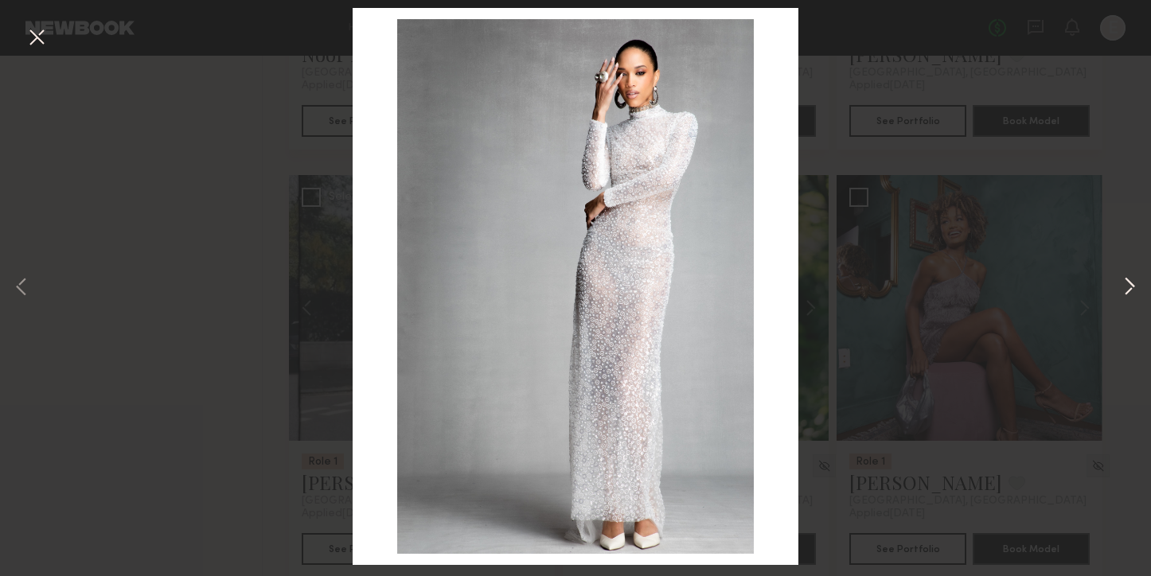
click at [1127, 287] on button at bounding box center [1129, 287] width 19 height 461
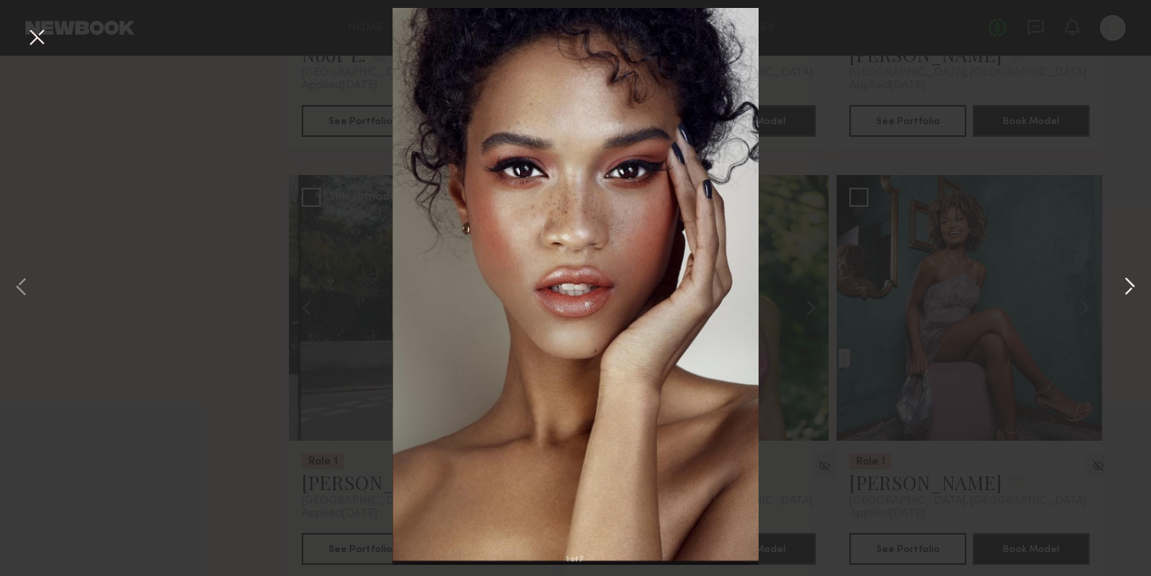
click at [1127, 287] on button at bounding box center [1129, 287] width 19 height 461
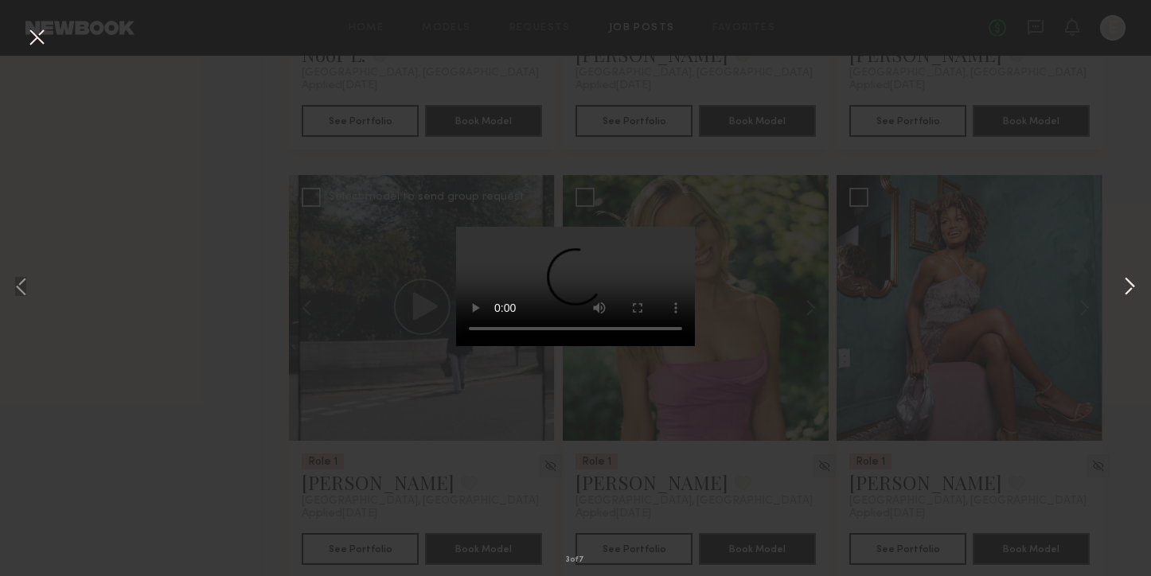
click at [1127, 287] on button at bounding box center [1129, 287] width 19 height 461
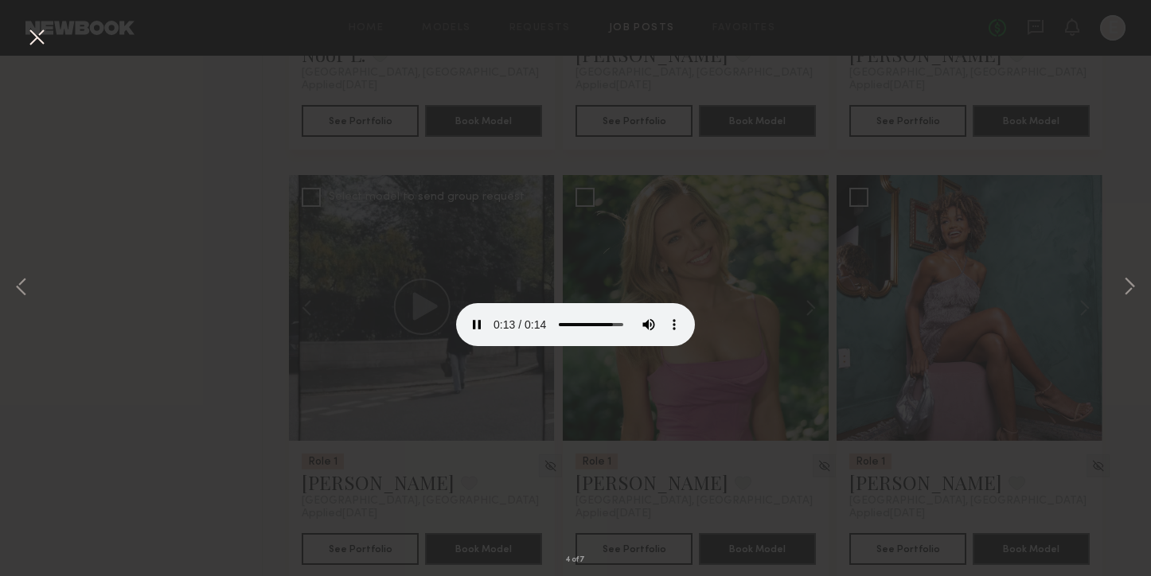
click at [32, 34] on button at bounding box center [36, 38] width 25 height 29
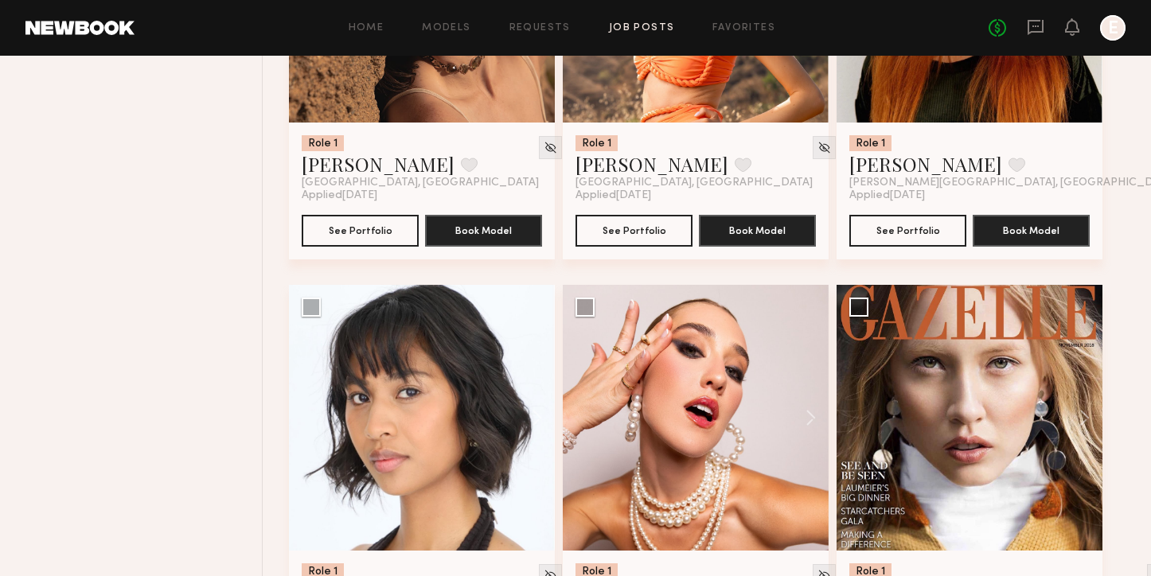
scroll to position [3965, 0]
